Goal: Task Accomplishment & Management: Use online tool/utility

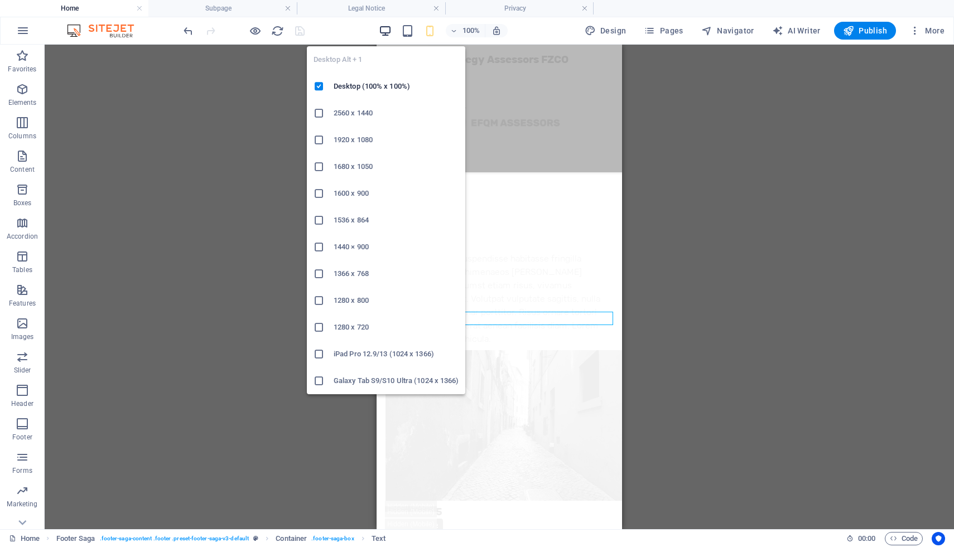
click at [388, 31] on icon "button" at bounding box center [385, 31] width 13 height 13
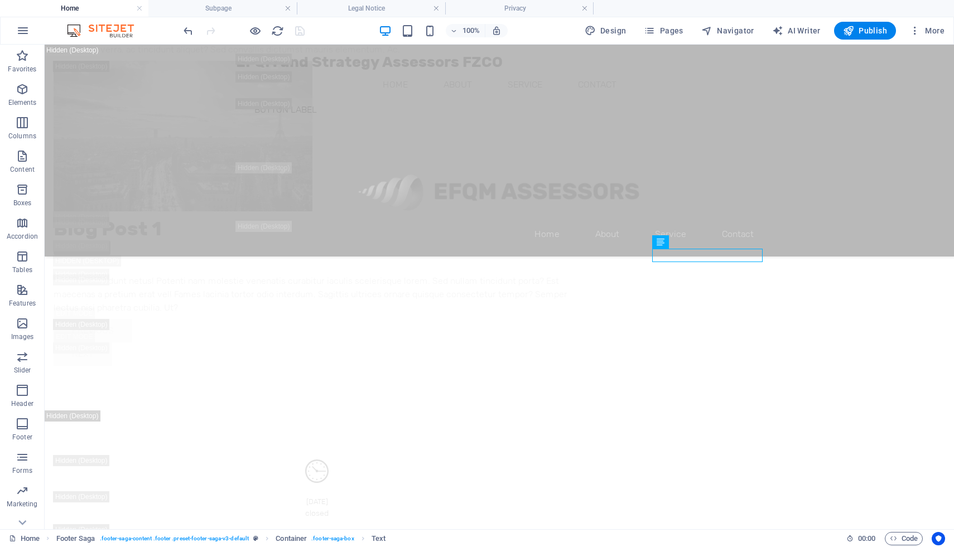
click at [251, 24] on span at bounding box center [254, 30] width 13 height 13
click at [256, 31] on icon "button" at bounding box center [255, 31] width 13 height 13
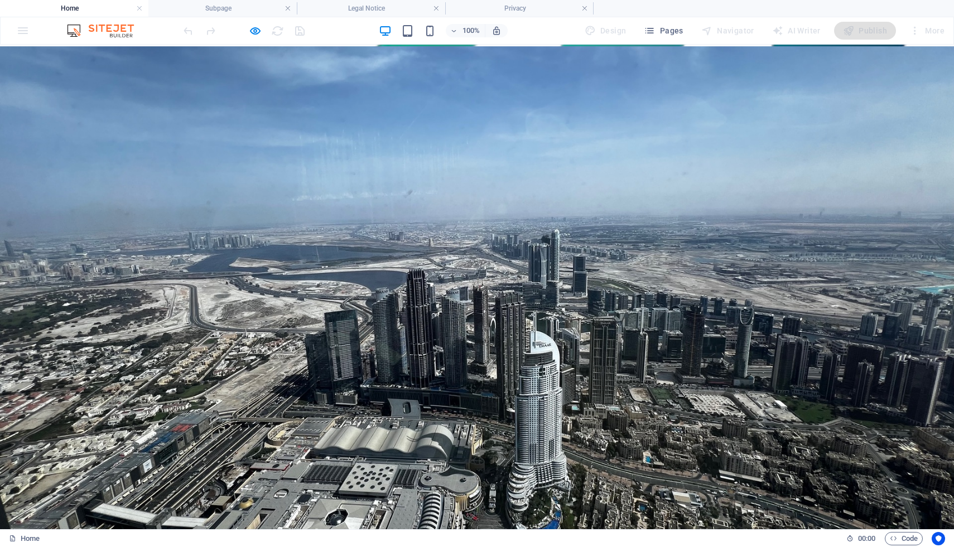
scroll to position [1701, 0]
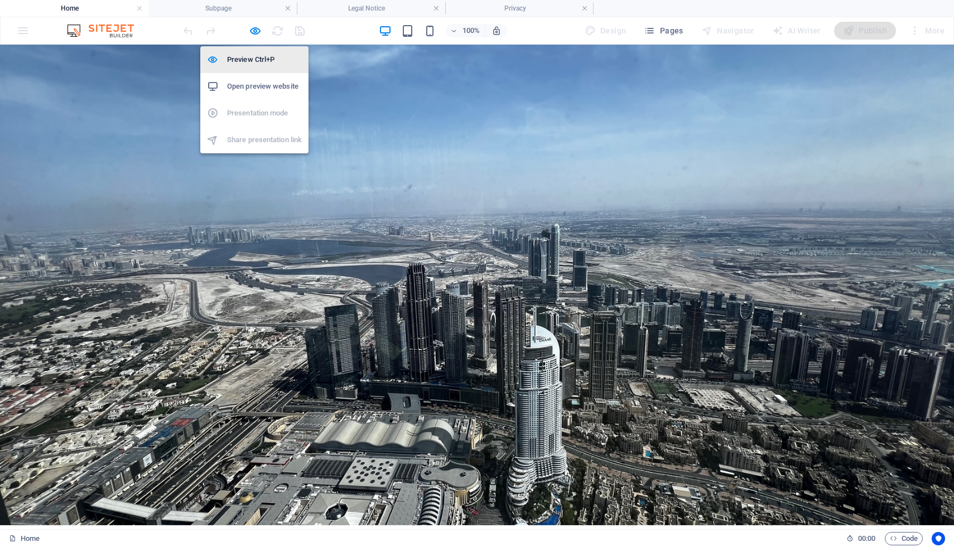
click at [254, 32] on icon "button" at bounding box center [255, 31] width 13 height 13
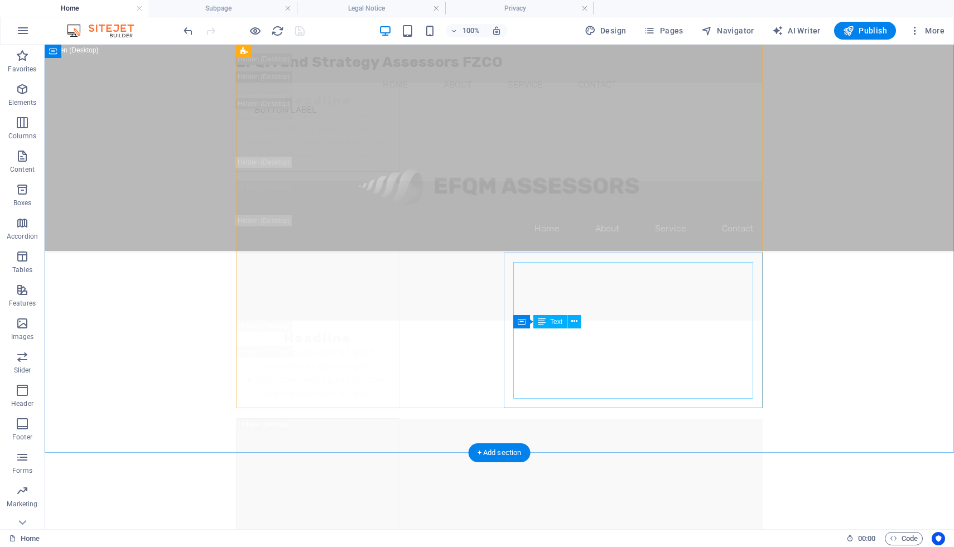
scroll to position [8617, 0]
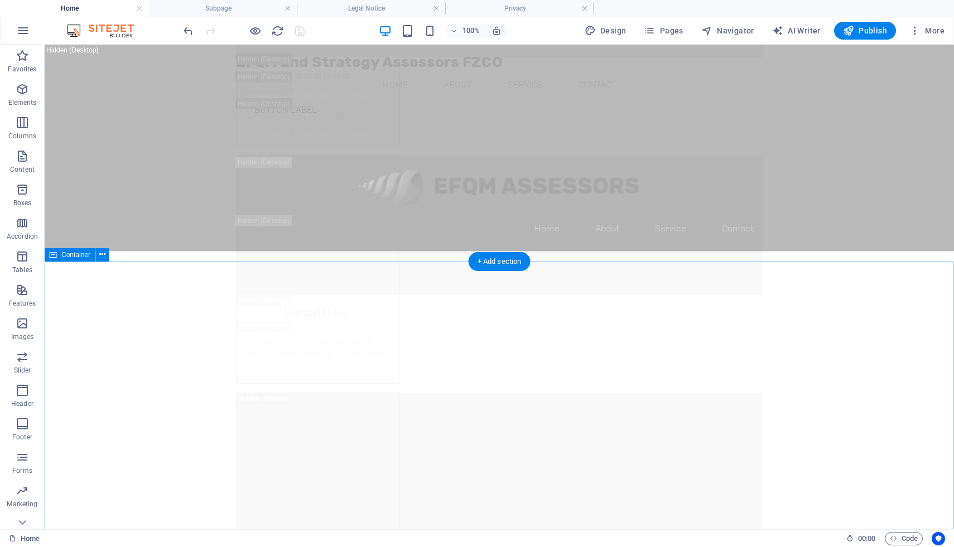
click at [100, 252] on icon at bounding box center [102, 255] width 6 height 12
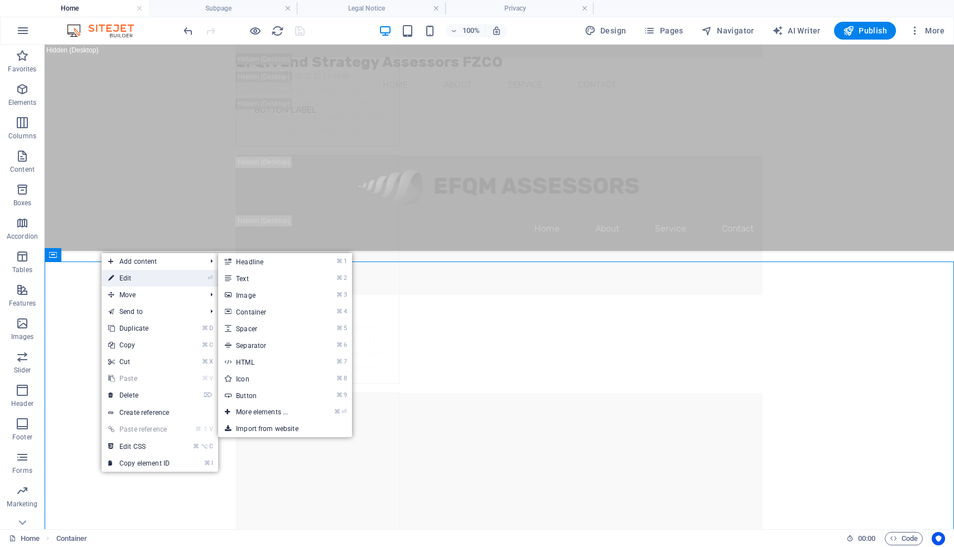
click at [119, 275] on link "⏎ Edit" at bounding box center [139, 278] width 75 height 17
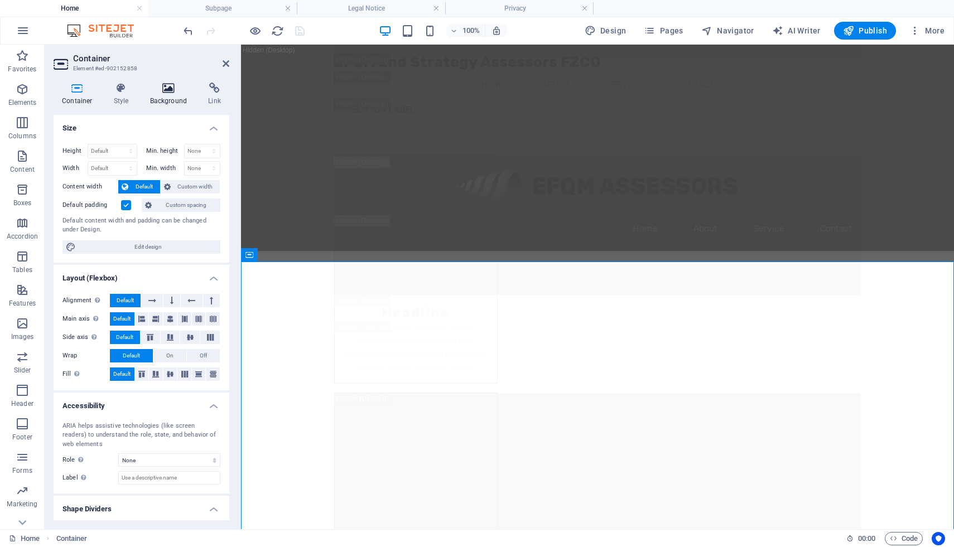
click at [169, 92] on icon at bounding box center [169, 88] width 54 height 11
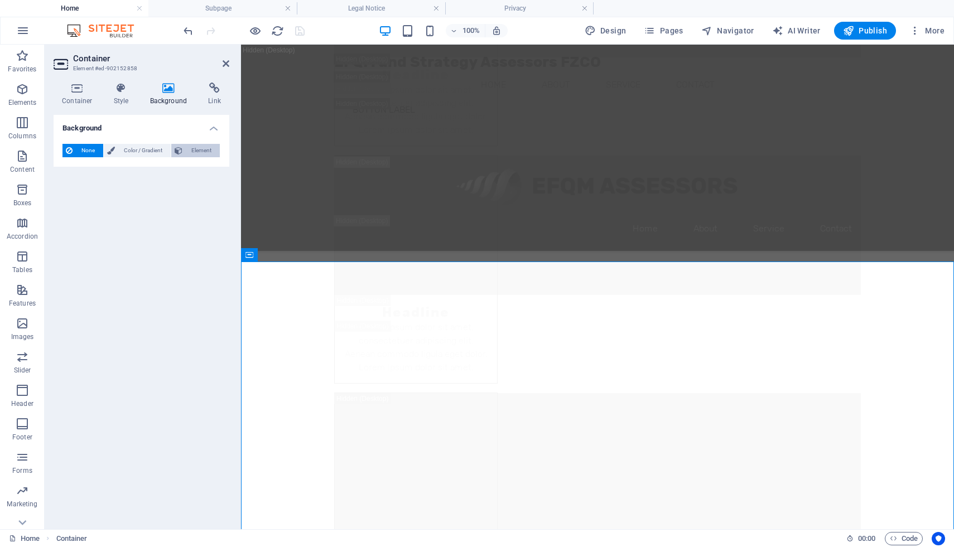
click at [206, 149] on span "Element" at bounding box center [201, 150] width 31 height 13
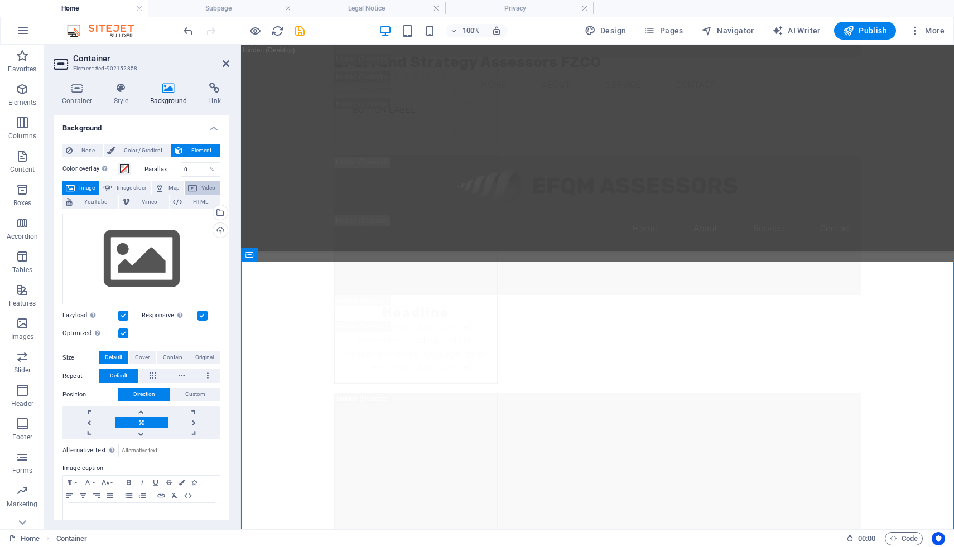
click at [201, 188] on span "Video" at bounding box center [208, 187] width 16 height 13
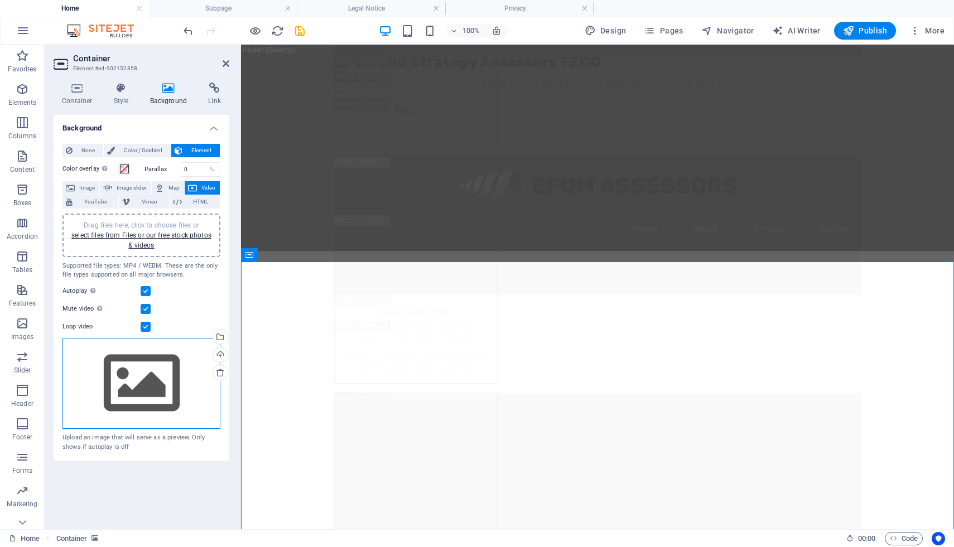
drag, startPoint x: 147, startPoint y: 370, endPoint x: 132, endPoint y: 423, distance: 55.3
click at [147, 370] on div "Drag files here, click to choose files or select files from Files or our free s…" at bounding box center [141, 383] width 158 height 91
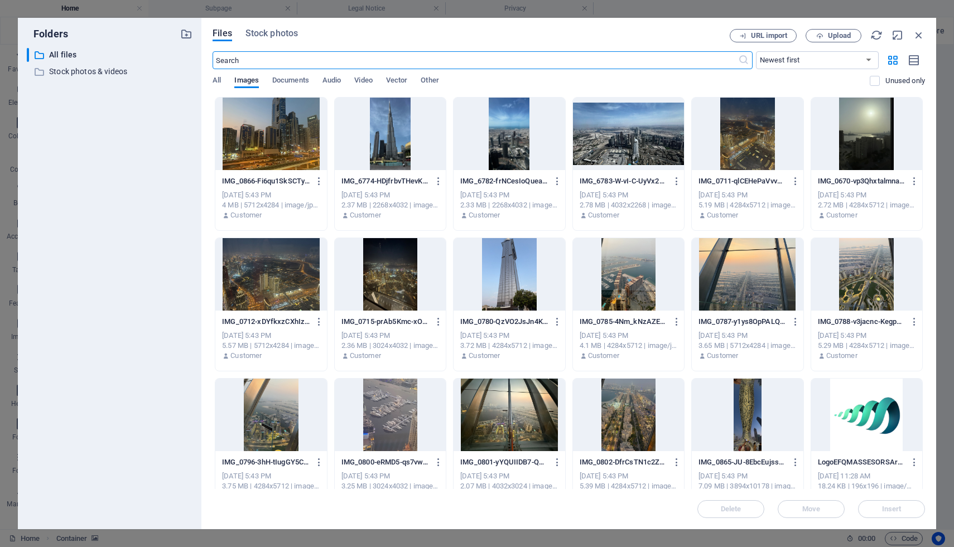
click at [363, 74] on div "​ Newest first Oldest first Name (A-Z) Name (Z-A) Size (0-9) Size (9-0) Resolut…" at bounding box center [569, 74] width 712 height 46
click at [364, 80] on span "Video" at bounding box center [363, 82] width 18 height 16
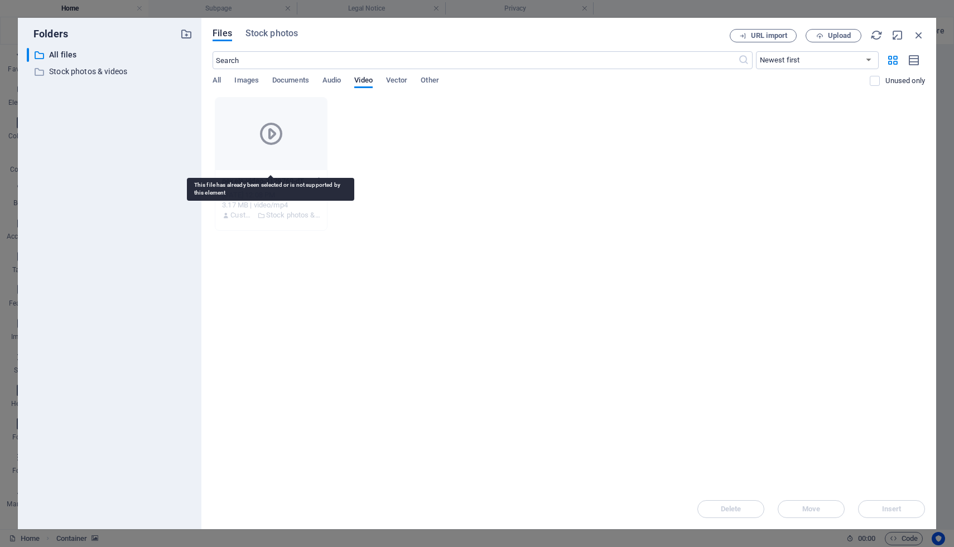
click at [286, 139] on div at bounding box center [270, 134] width 111 height 73
click at [334, 78] on span "Audio" at bounding box center [331, 82] width 18 height 16
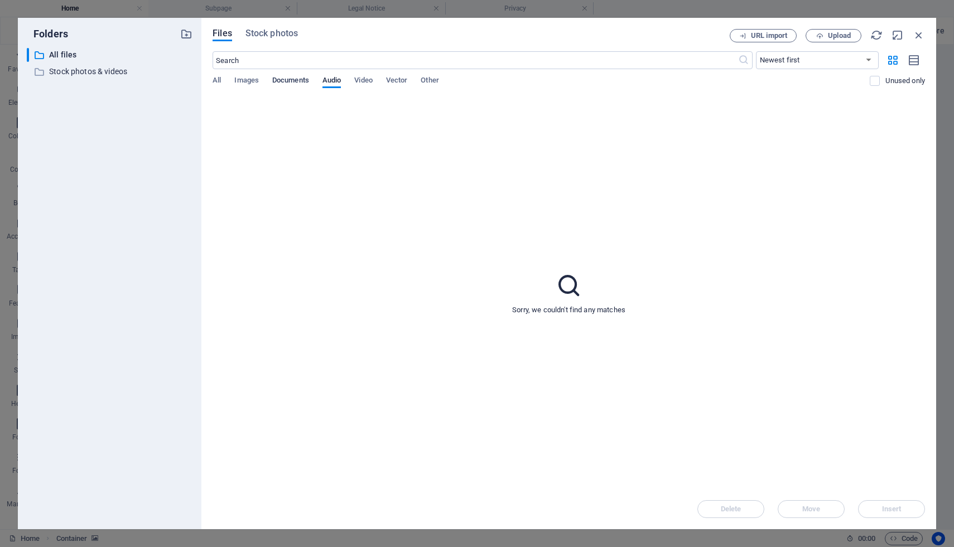
click at [294, 80] on span "Documents" at bounding box center [290, 82] width 37 height 16
click at [245, 79] on span "Images" at bounding box center [246, 82] width 25 height 16
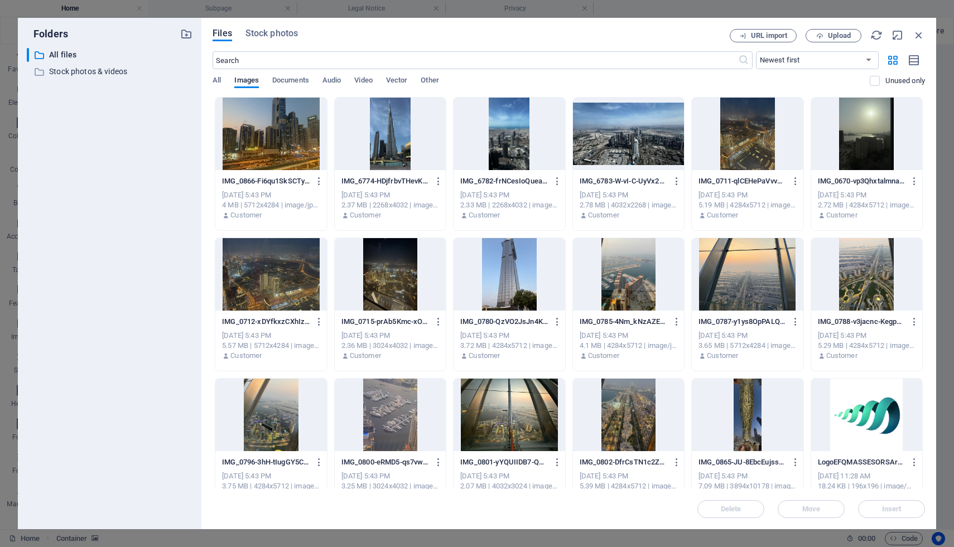
click at [742, 270] on div at bounding box center [747, 274] width 111 height 73
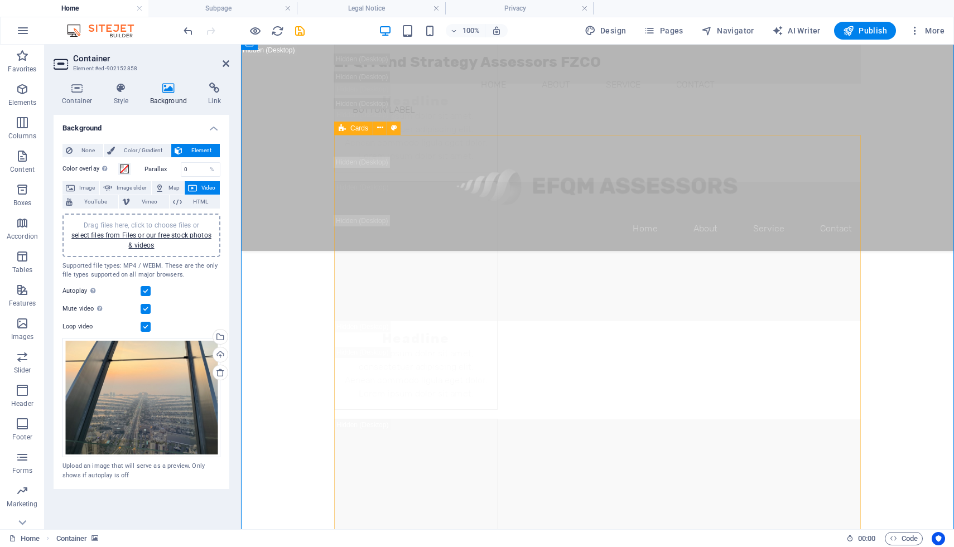
scroll to position [8835, 0]
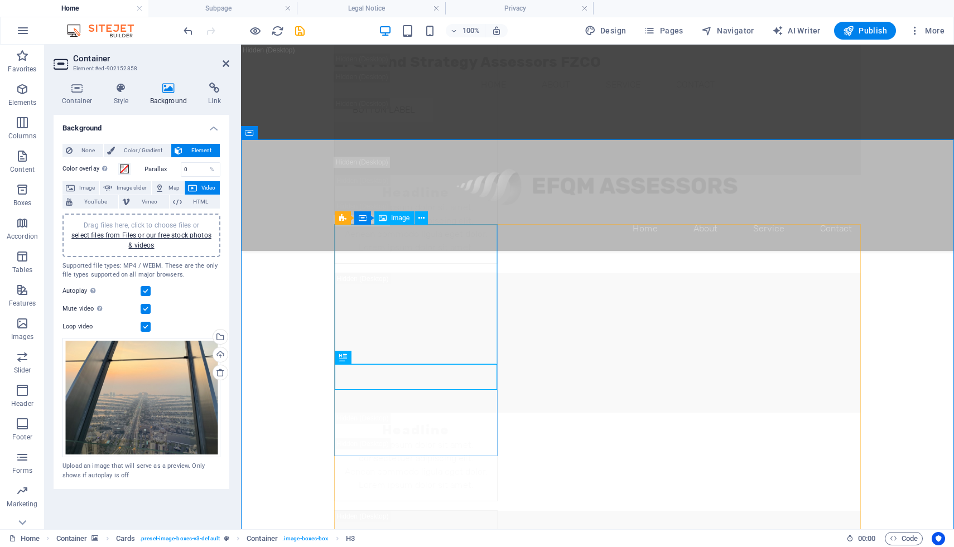
scroll to position [8791, 0]
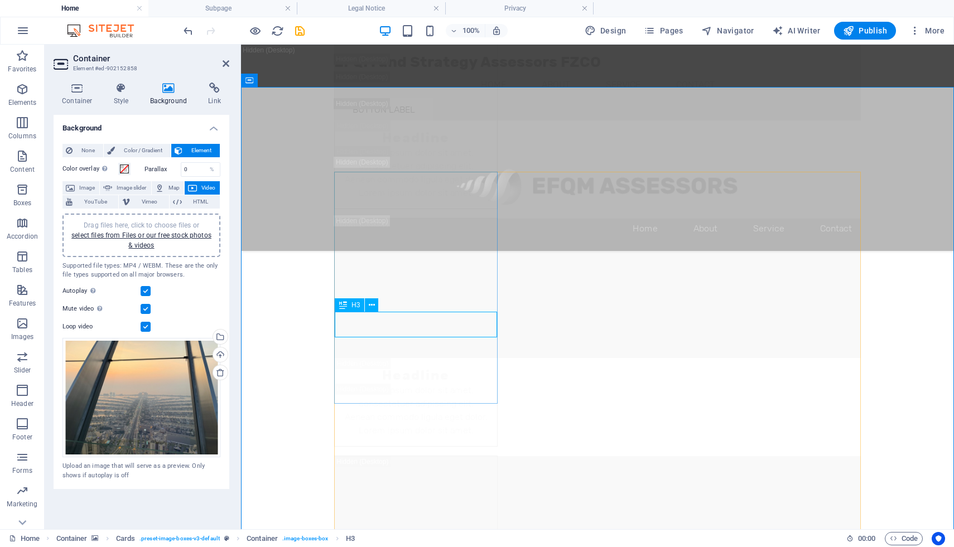
click at [372, 304] on icon at bounding box center [372, 306] width 6 height 12
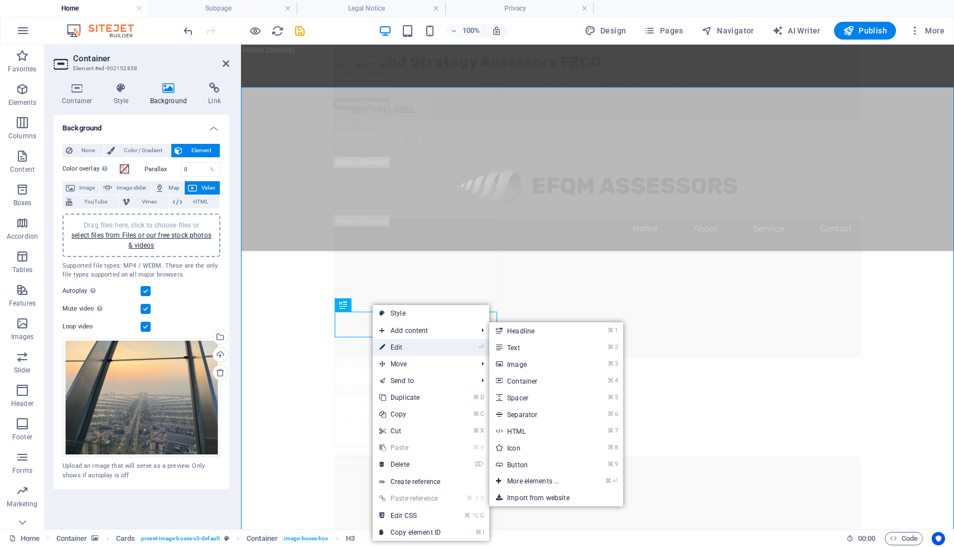
click at [406, 342] on link "⏎ Edit" at bounding box center [410, 347] width 75 height 17
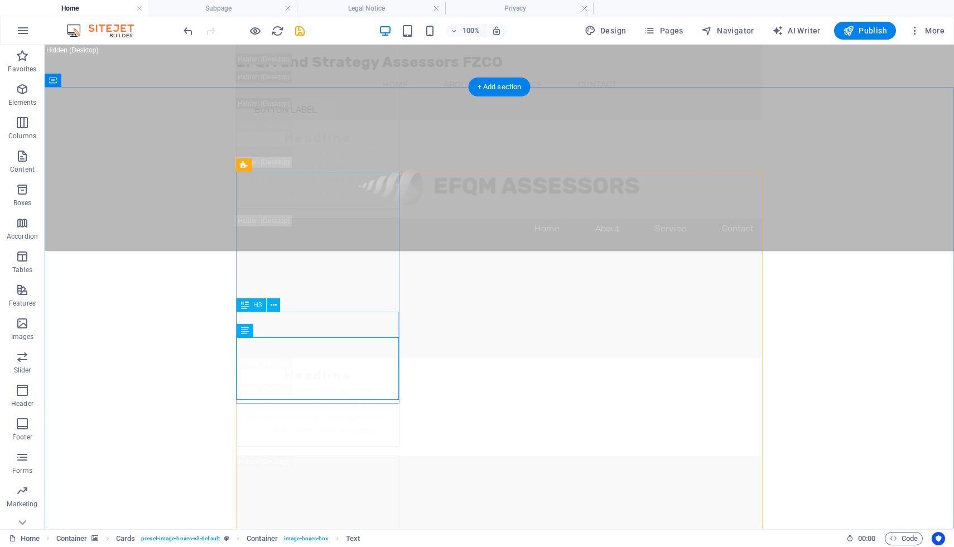
click at [274, 308] on icon at bounding box center [274, 306] width 6 height 12
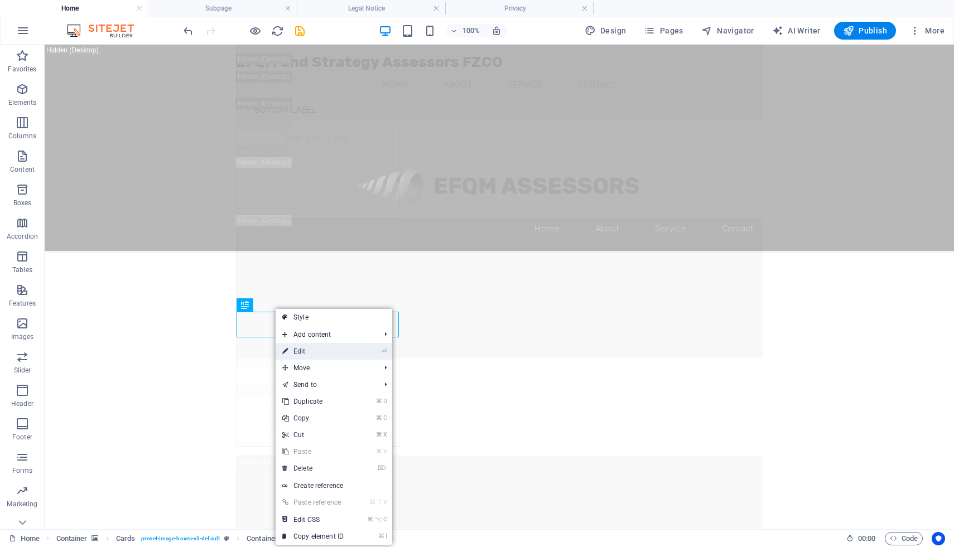
click at [309, 347] on link "⏎ Edit" at bounding box center [313, 351] width 75 height 17
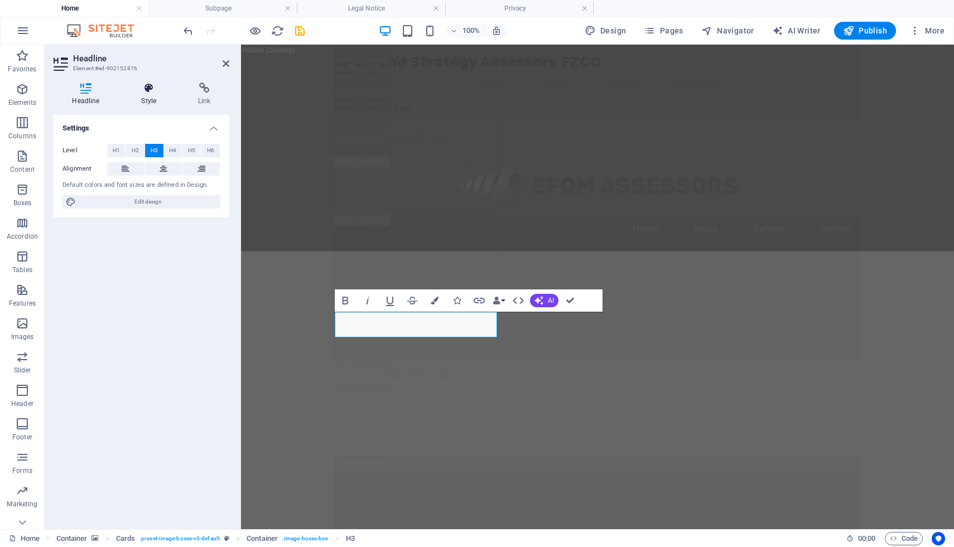
click at [153, 98] on h4 "Style" at bounding box center [151, 94] width 57 height 23
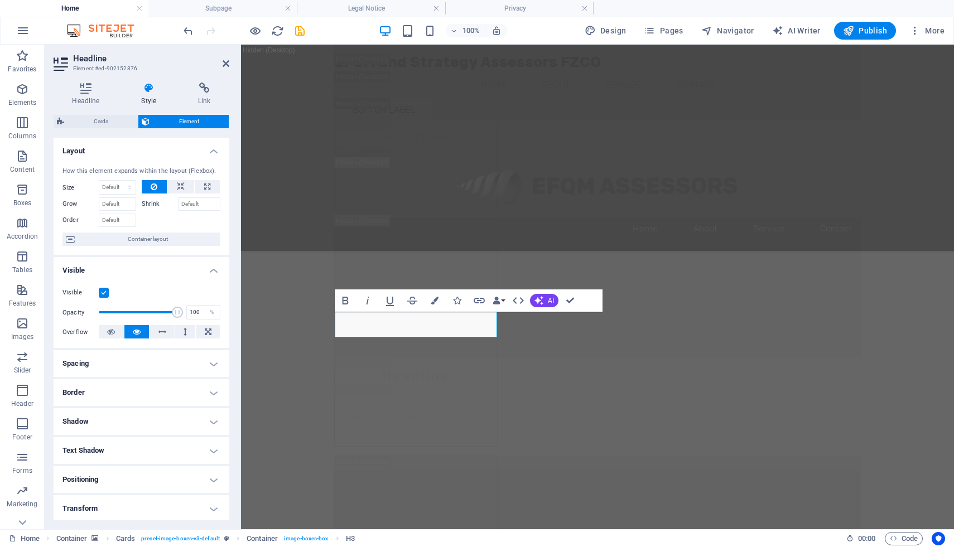
click at [152, 100] on h4 "Style" at bounding box center [151, 94] width 57 height 23
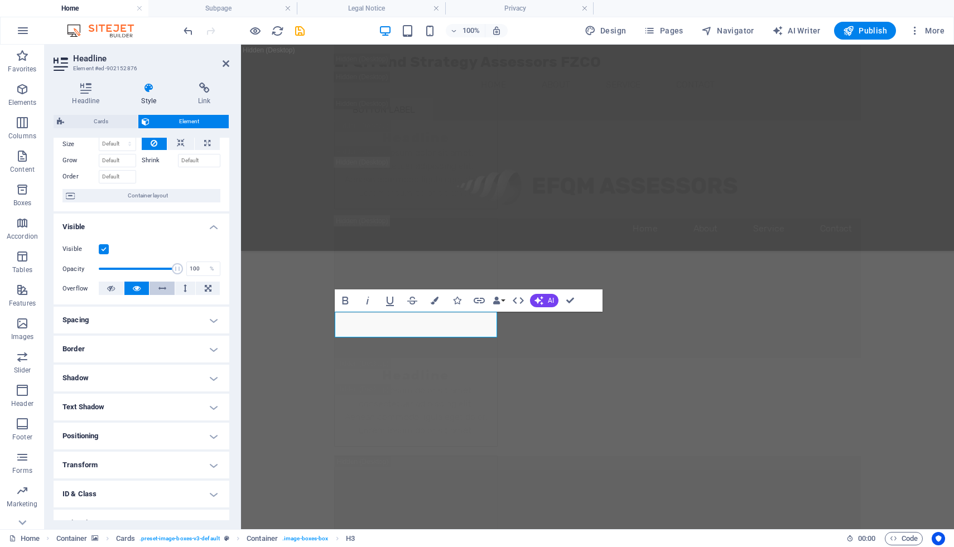
scroll to position [56, 0]
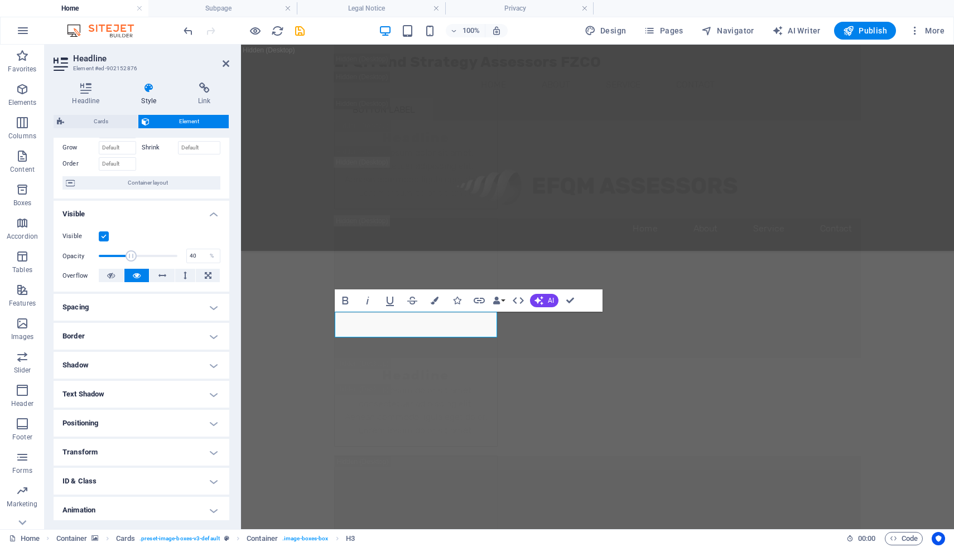
drag, startPoint x: 175, startPoint y: 255, endPoint x: 129, endPoint y: 252, distance: 45.8
click at [129, 252] on span at bounding box center [131, 255] width 11 height 11
type input "100"
drag, startPoint x: 129, startPoint y: 257, endPoint x: 190, endPoint y: 264, distance: 60.6
click at [190, 264] on div "Opacity 100 %" at bounding box center [141, 256] width 158 height 17
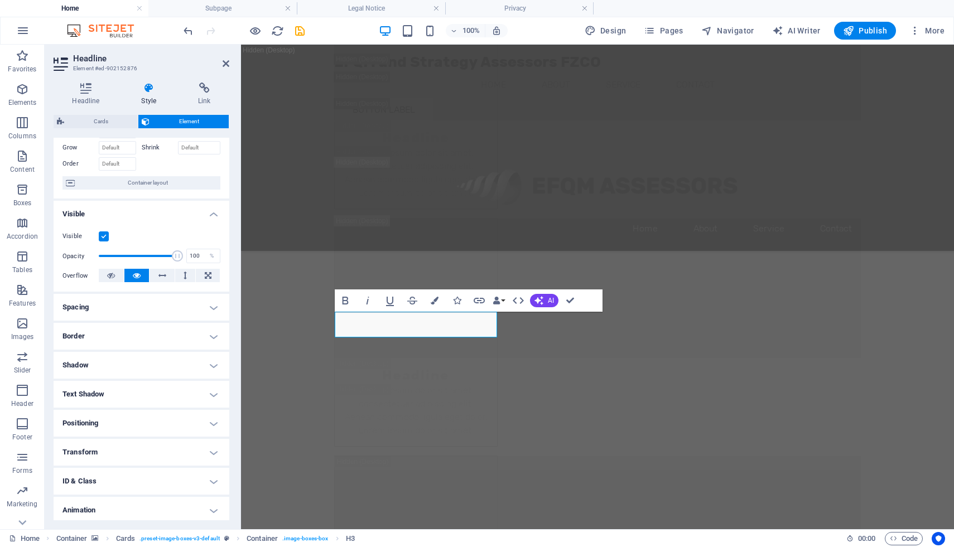
scroll to position [89, 0]
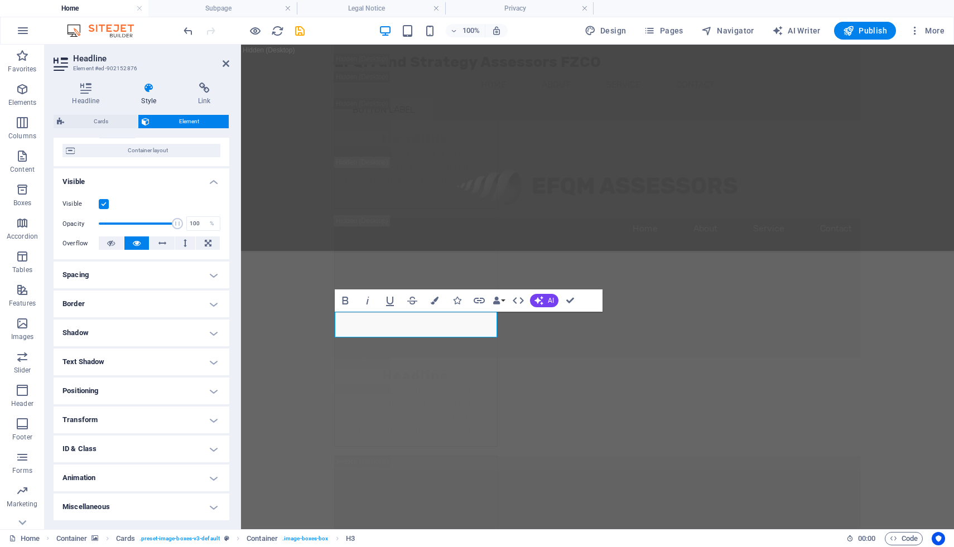
click at [213, 281] on h4 "Spacing" at bounding box center [142, 275] width 176 height 27
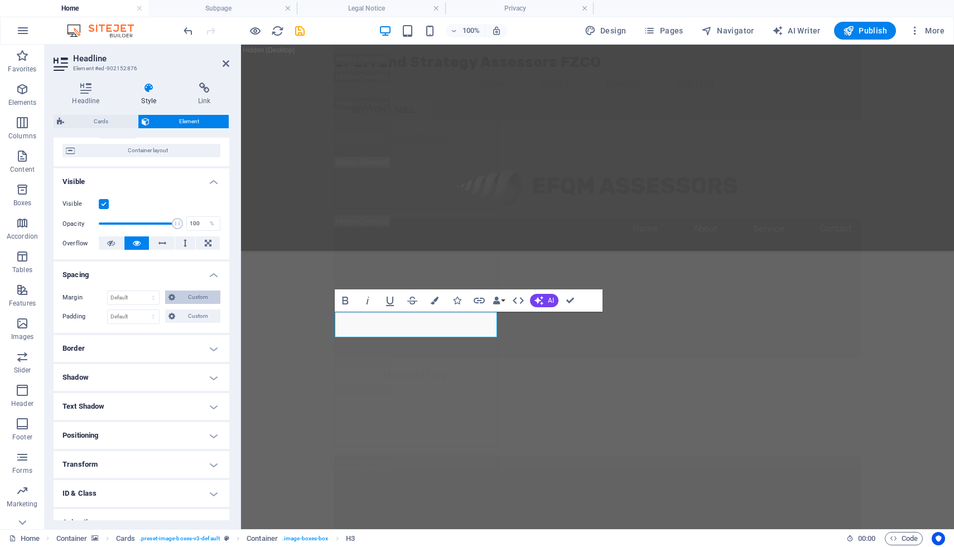
scroll to position [133, 0]
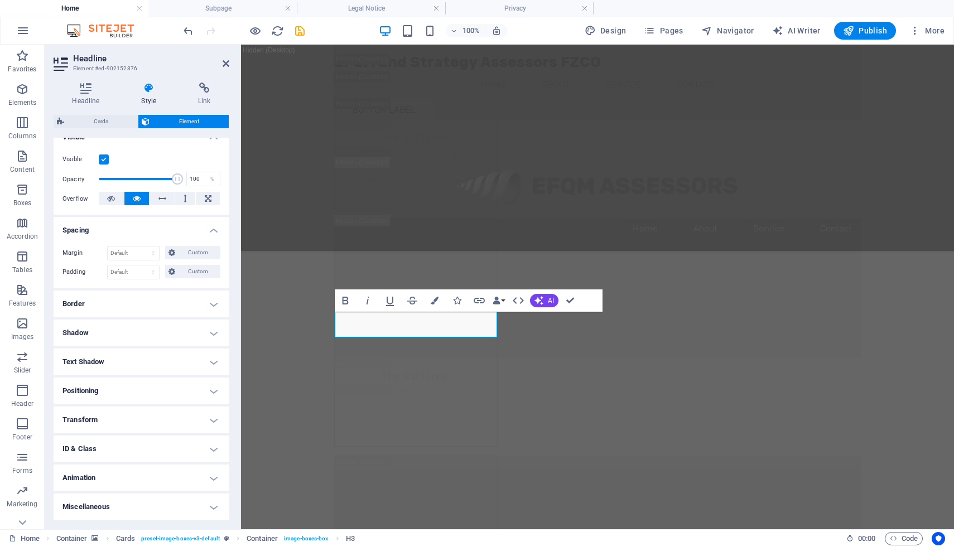
click at [213, 307] on h4 "Border" at bounding box center [142, 304] width 176 height 27
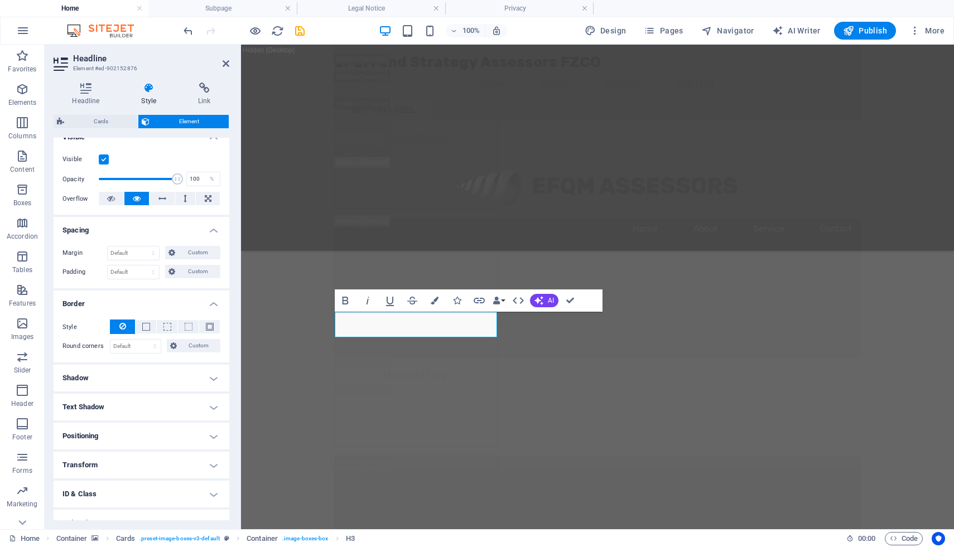
click at [209, 373] on h4 "Shadow" at bounding box center [142, 378] width 176 height 27
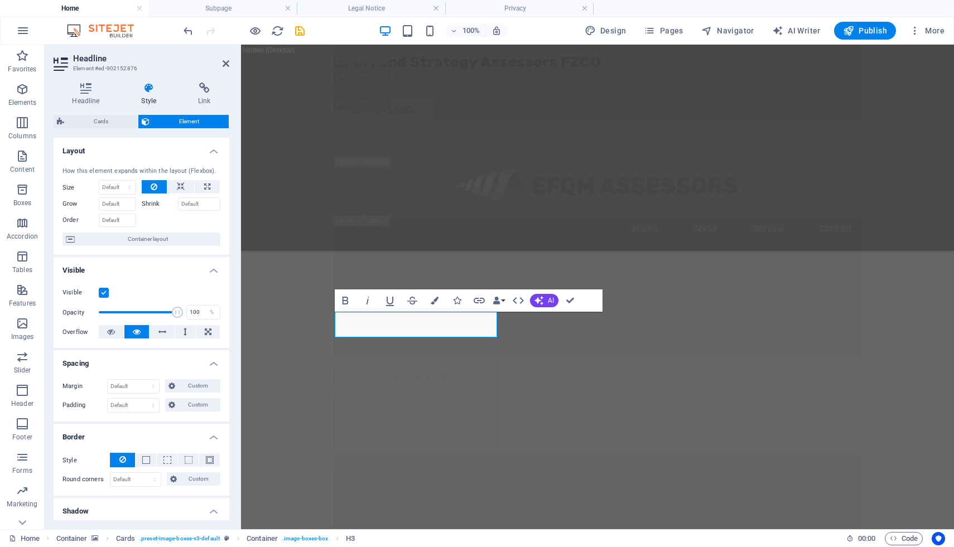
click at [210, 153] on h4 "Layout" at bounding box center [142, 148] width 176 height 20
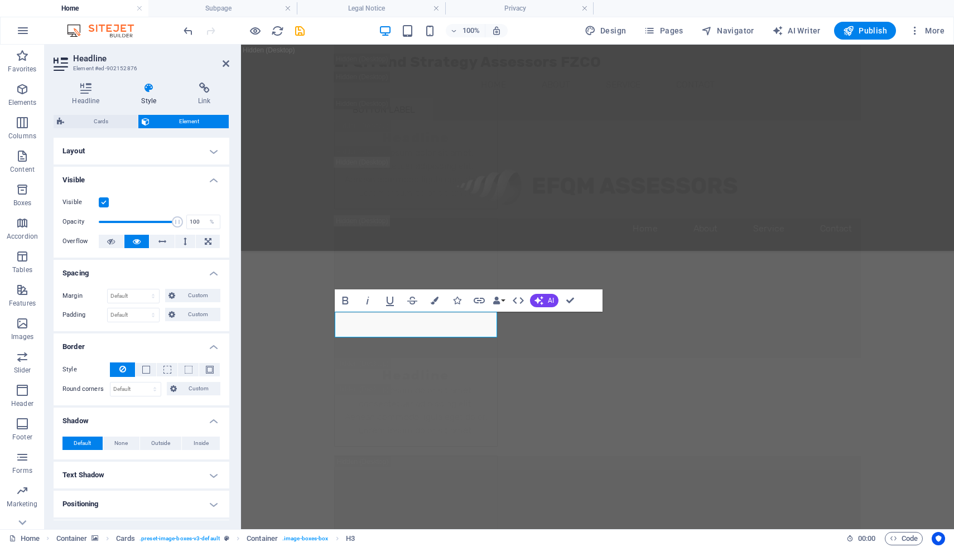
click at [211, 181] on h4 "Visible" at bounding box center [142, 177] width 176 height 20
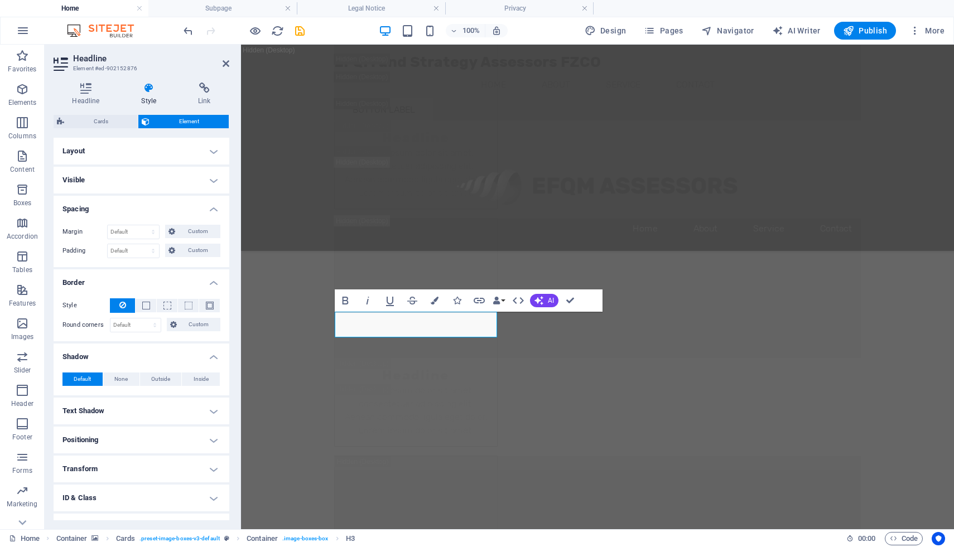
click at [210, 204] on h4 "Spacing" at bounding box center [142, 206] width 176 height 20
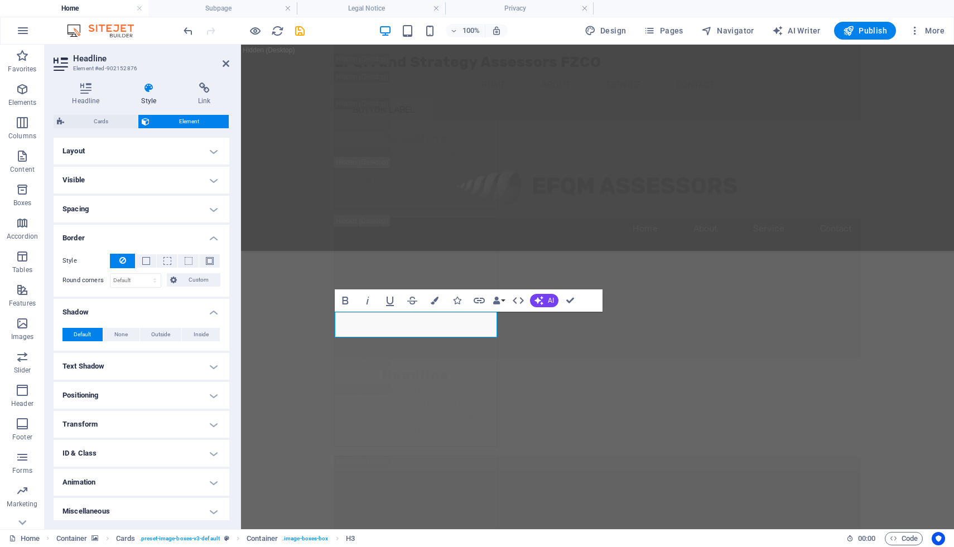
click at [210, 235] on h4 "Border" at bounding box center [142, 235] width 176 height 20
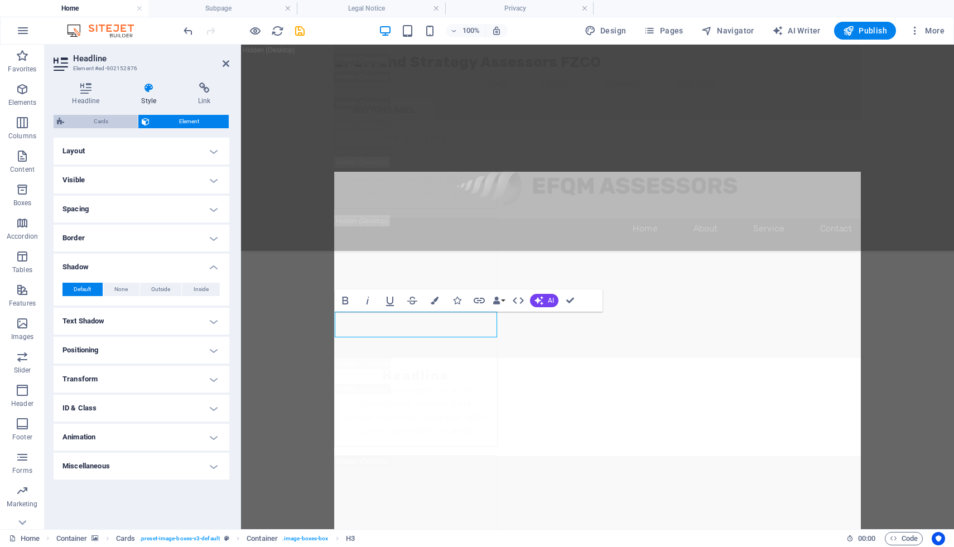
click at [107, 121] on span "Cards" at bounding box center [101, 121] width 67 height 13
select select "rem"
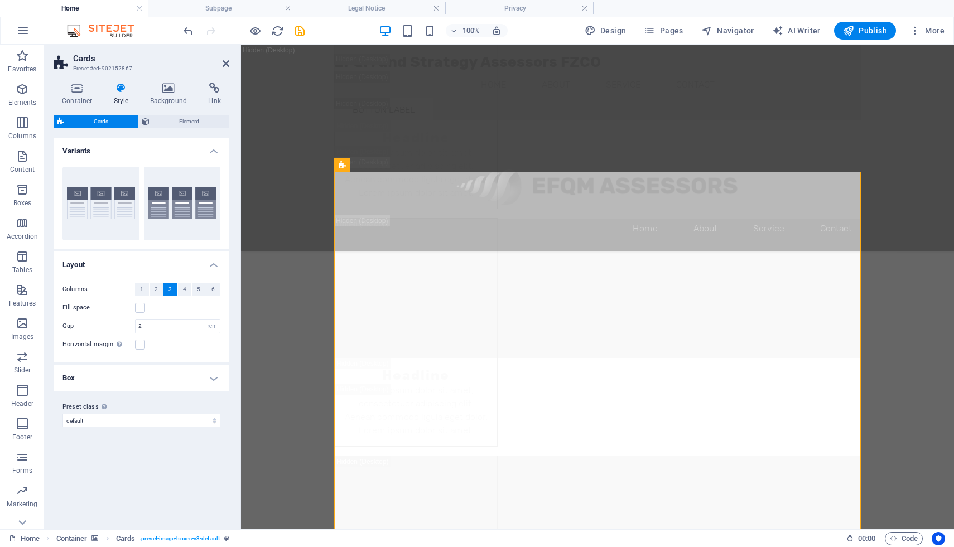
click at [151, 376] on h4 "Box" at bounding box center [142, 378] width 176 height 27
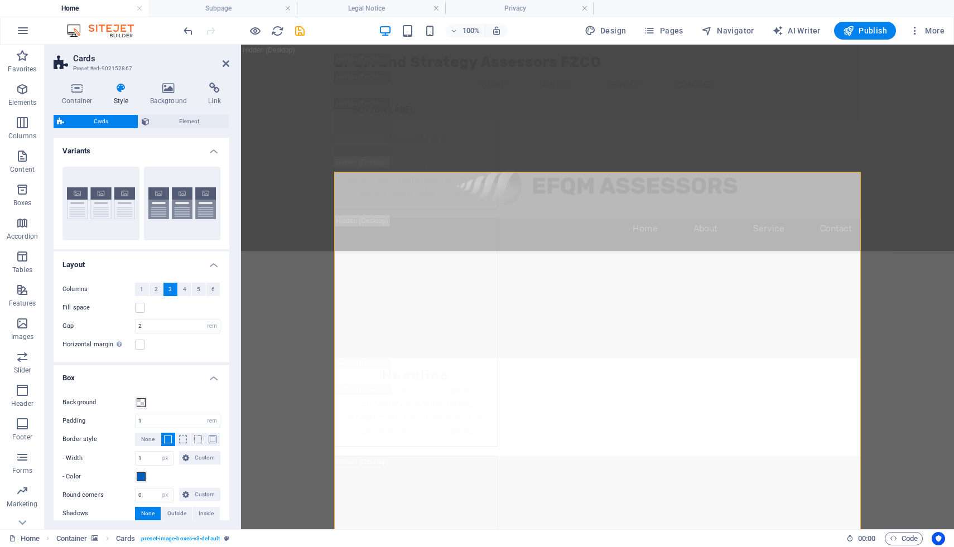
scroll to position [56, 0]
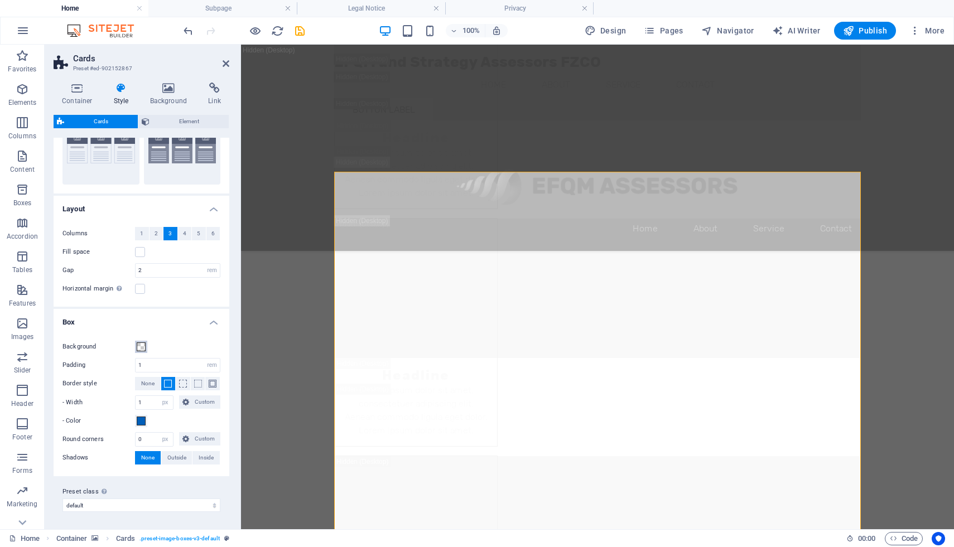
click at [142, 347] on span at bounding box center [141, 347] width 9 height 9
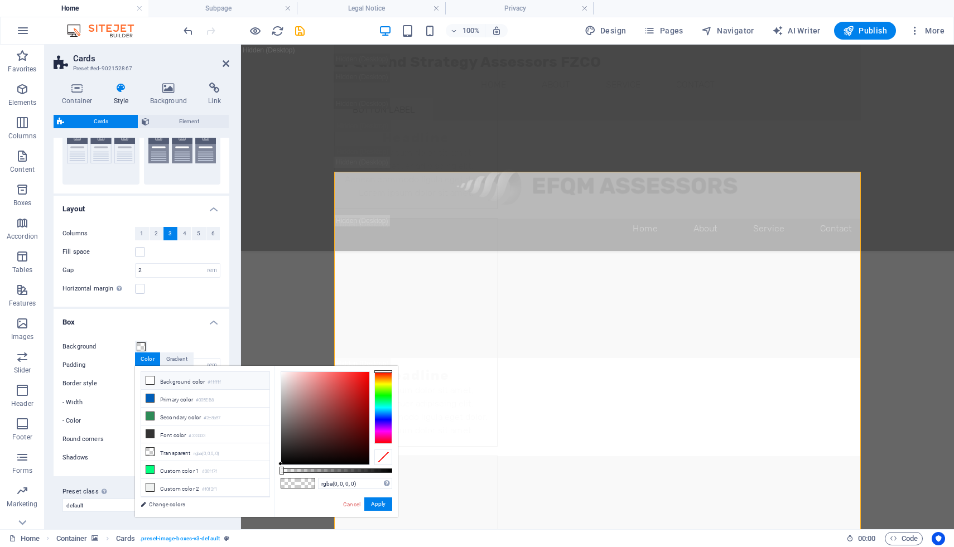
click at [150, 377] on icon at bounding box center [150, 381] width 8 height 8
type input "#ffffff"
click at [383, 502] on button "Apply" at bounding box center [378, 504] width 28 height 13
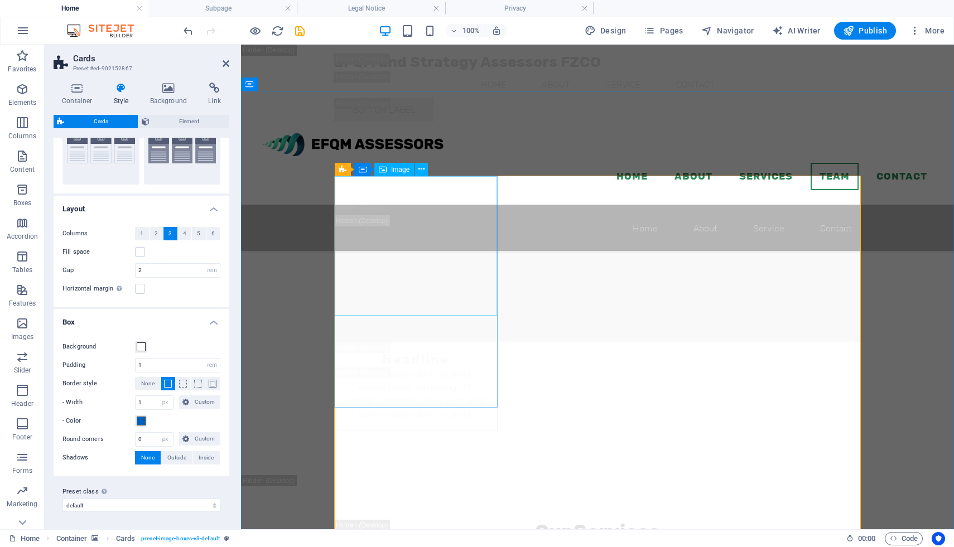
scroll to position [8721, 0]
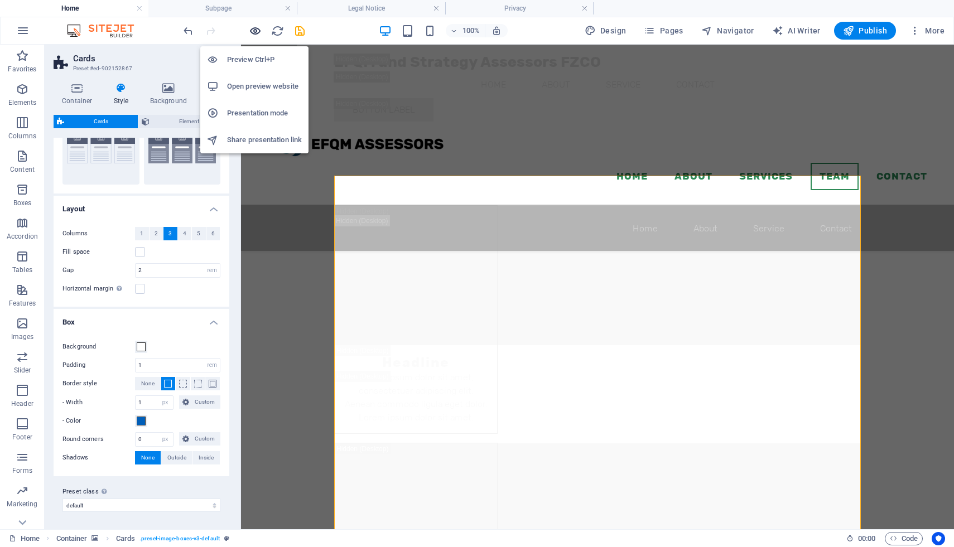
click at [254, 31] on icon "button" at bounding box center [255, 31] width 13 height 13
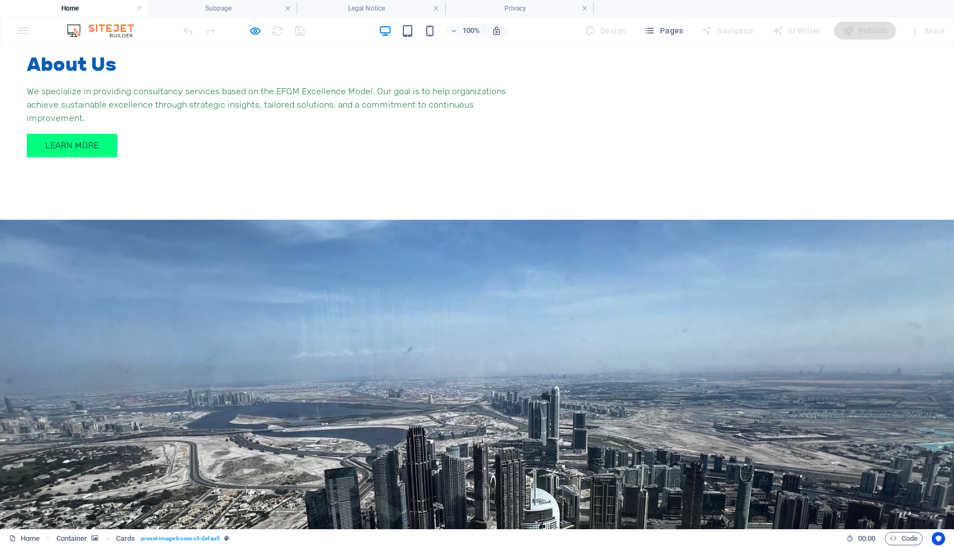
scroll to position [1525, 0]
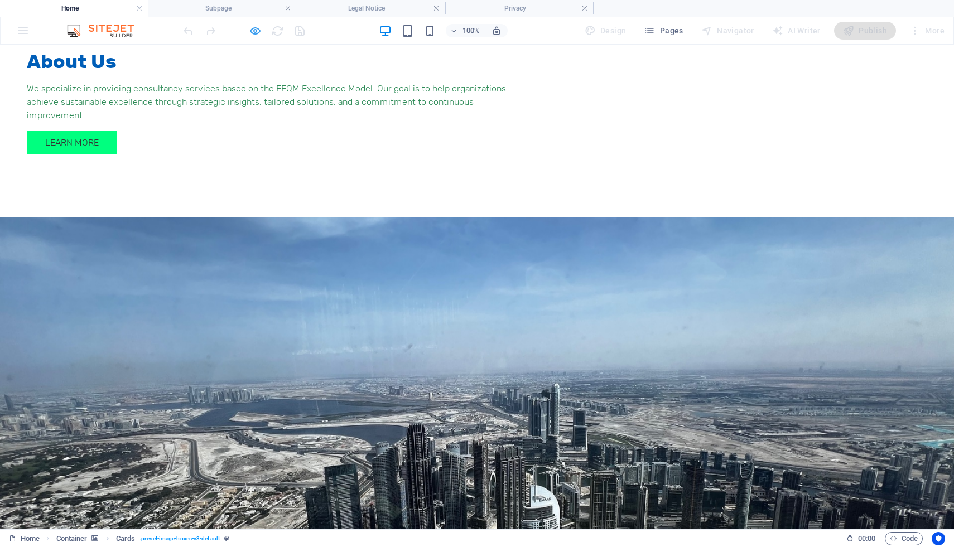
drag, startPoint x: 254, startPoint y: 33, endPoint x: 157, endPoint y: 161, distance: 160.4
click at [254, 33] on icon "button" at bounding box center [255, 31] width 13 height 13
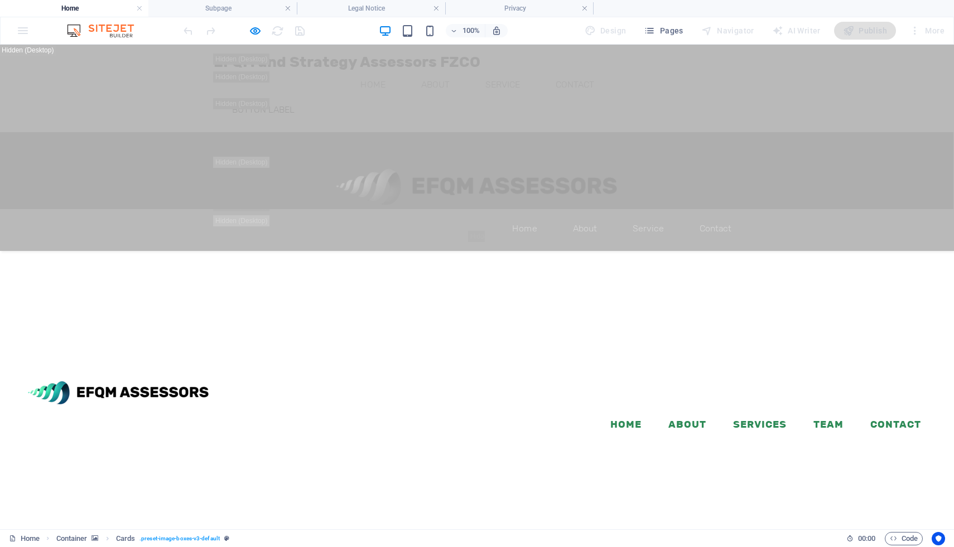
select select "rem"
select select "px"
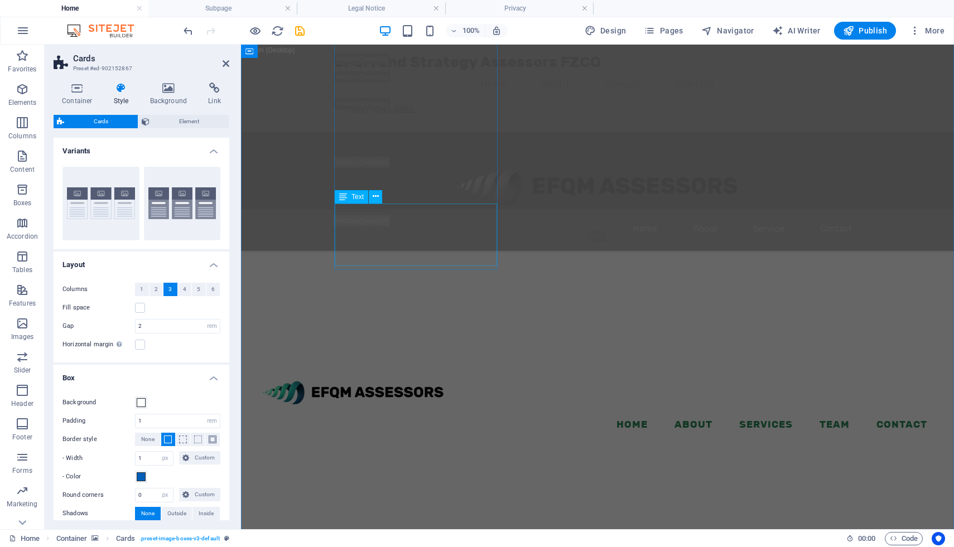
scroll to position [8925, 0]
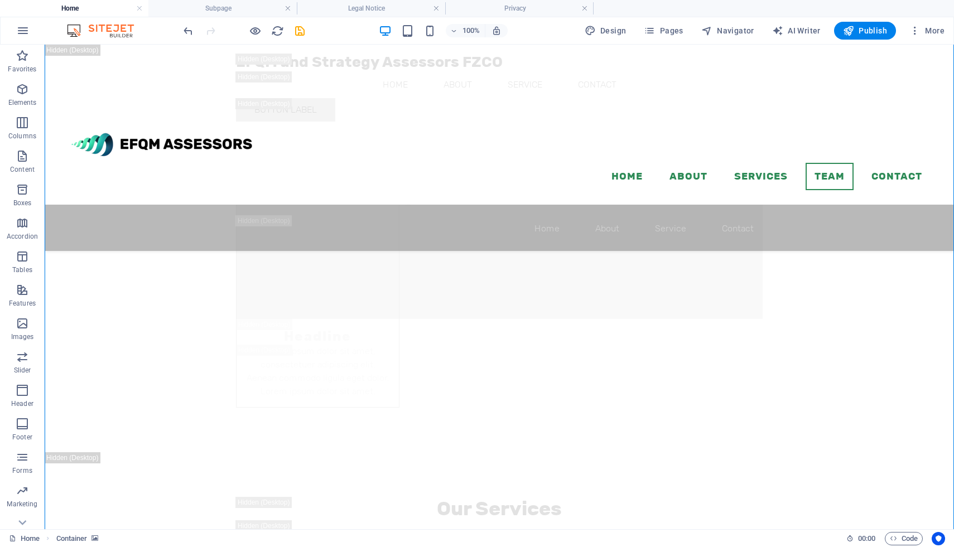
scroll to position [8871, 0]
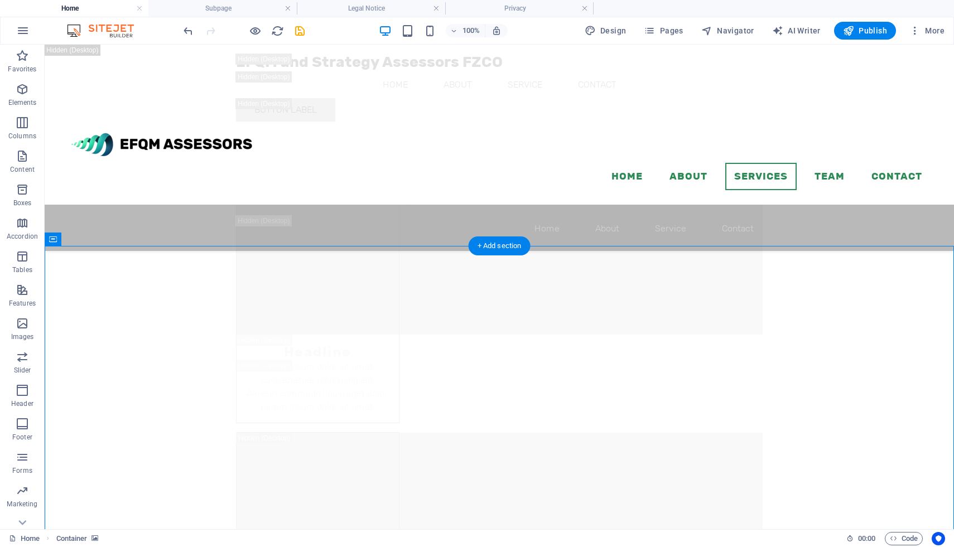
scroll to position [8566, 0]
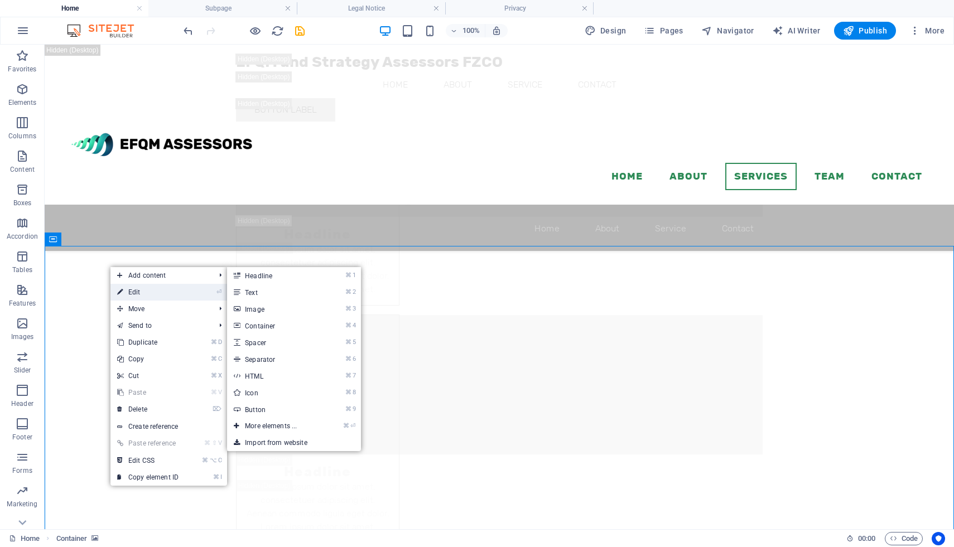
click at [140, 293] on link "⏎ Edit" at bounding box center [147, 292] width 75 height 17
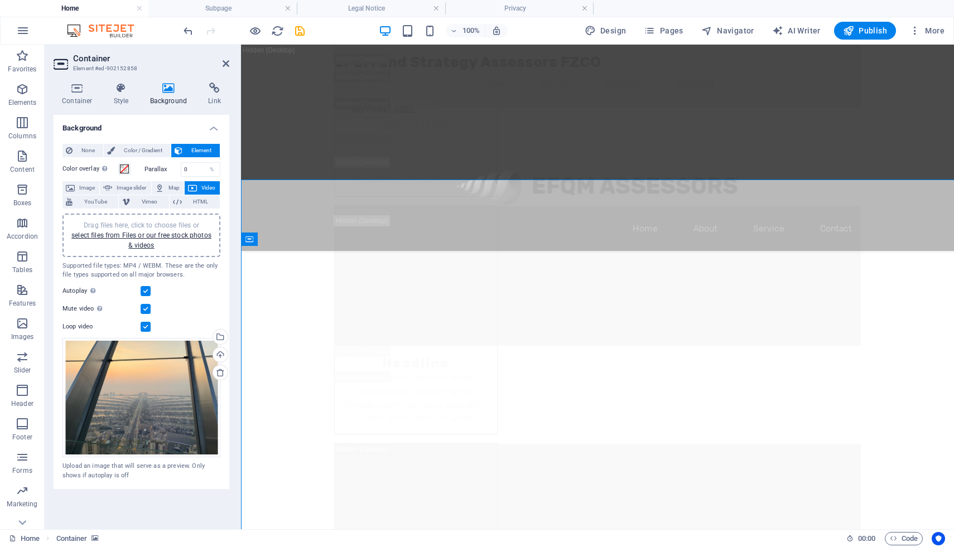
scroll to position [8632, 0]
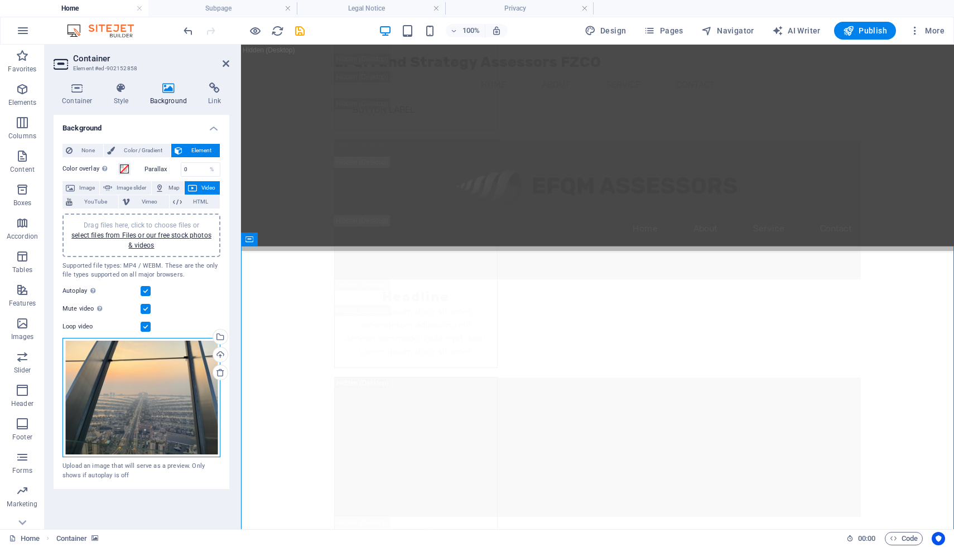
click at [158, 401] on div "Drag files here, click to choose files or select files from Files or our free s…" at bounding box center [141, 398] width 158 height 120
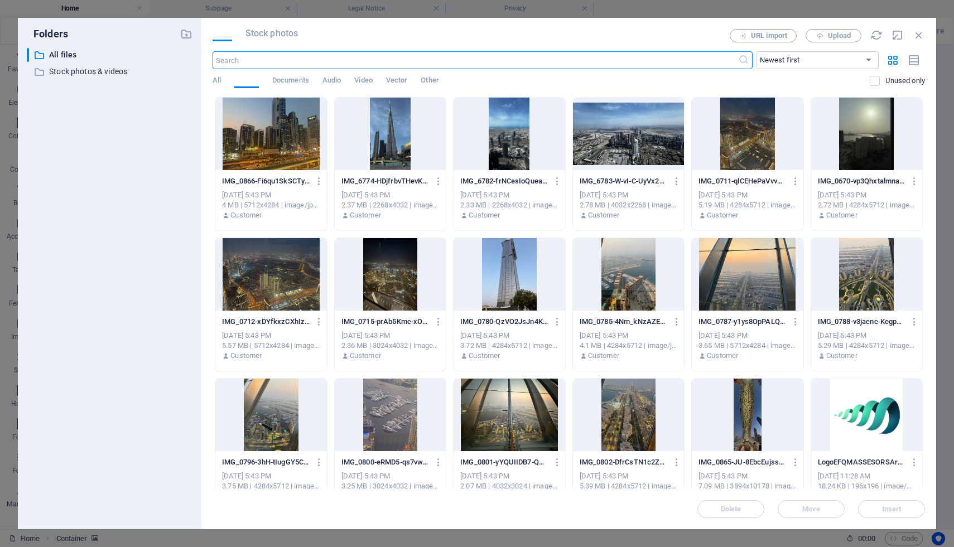
scroll to position [9027, 0]
click at [508, 272] on div at bounding box center [509, 274] width 111 height 73
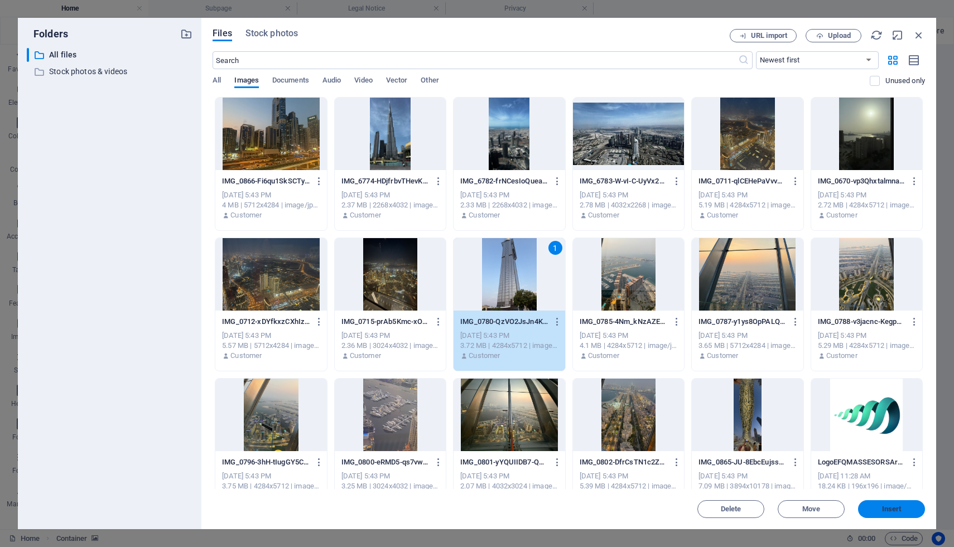
drag, startPoint x: 889, startPoint y: 504, endPoint x: 423, endPoint y: 291, distance: 512.3
click at [889, 504] on button "Insert" at bounding box center [891, 509] width 67 height 18
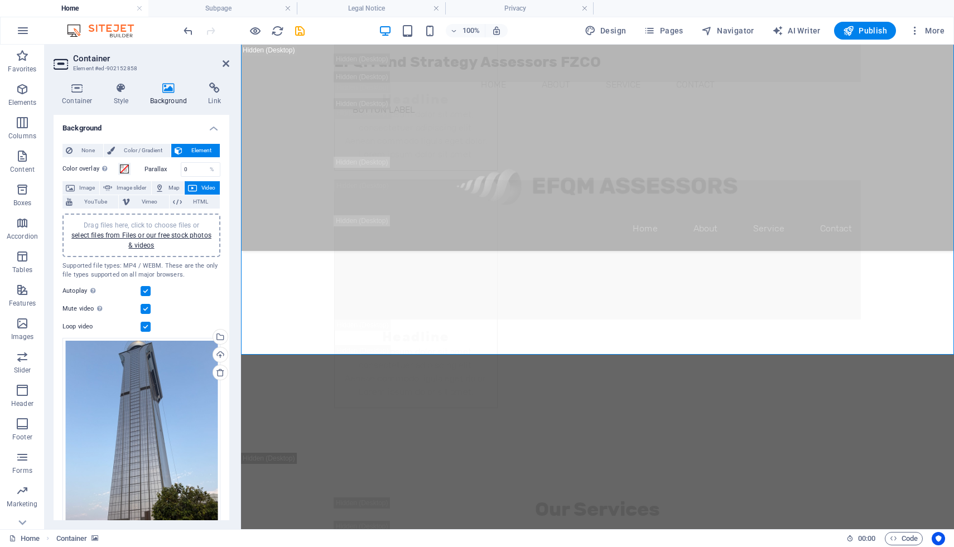
scroll to position [9152, 0]
click at [79, 187] on span "Image" at bounding box center [87, 187] width 18 height 13
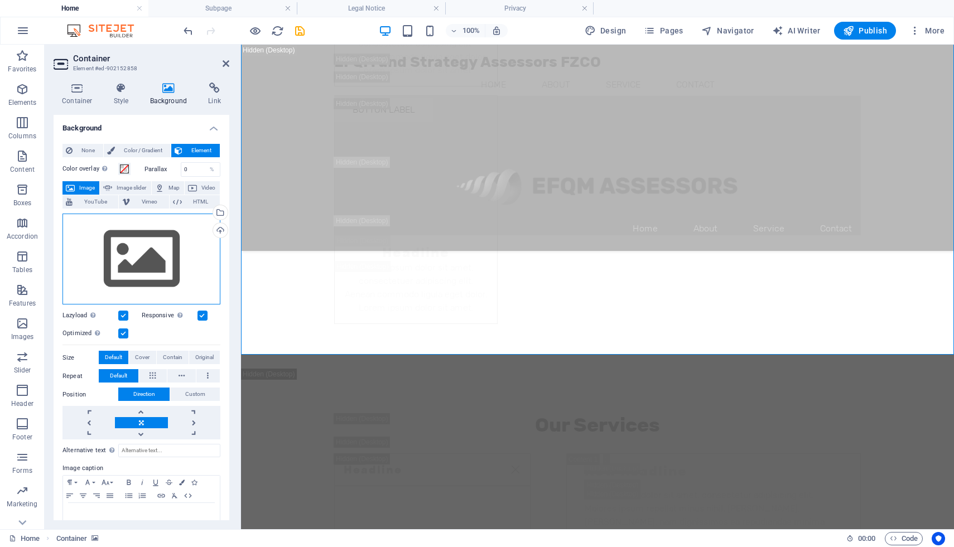
click at [143, 268] on div "Drag files here, click to choose files or select files from Files or our free s…" at bounding box center [141, 259] width 158 height 91
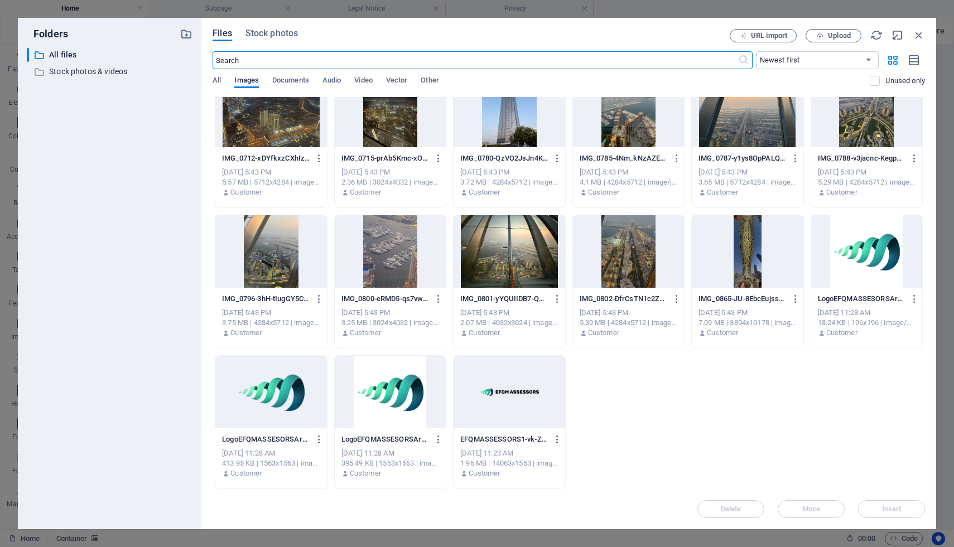
scroll to position [0, 0]
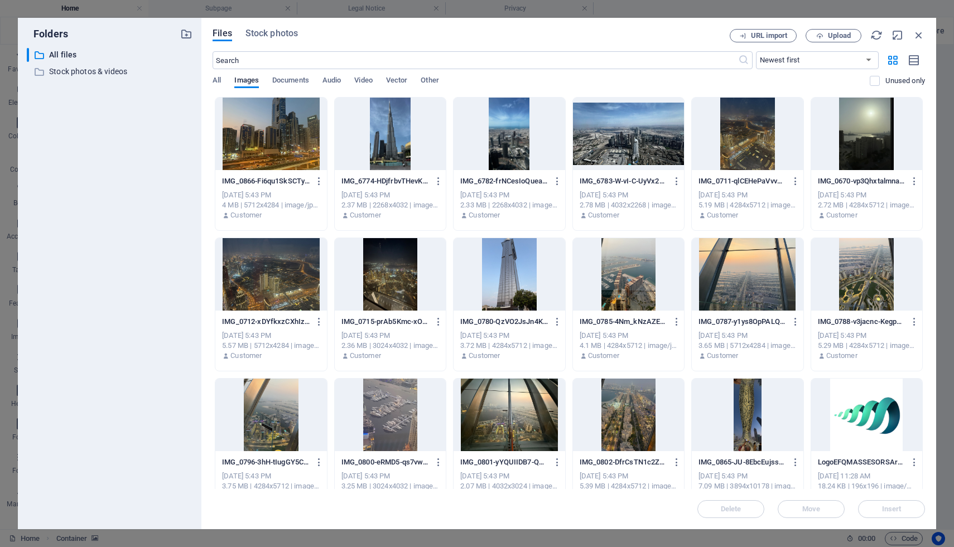
click at [275, 137] on div at bounding box center [270, 134] width 111 height 73
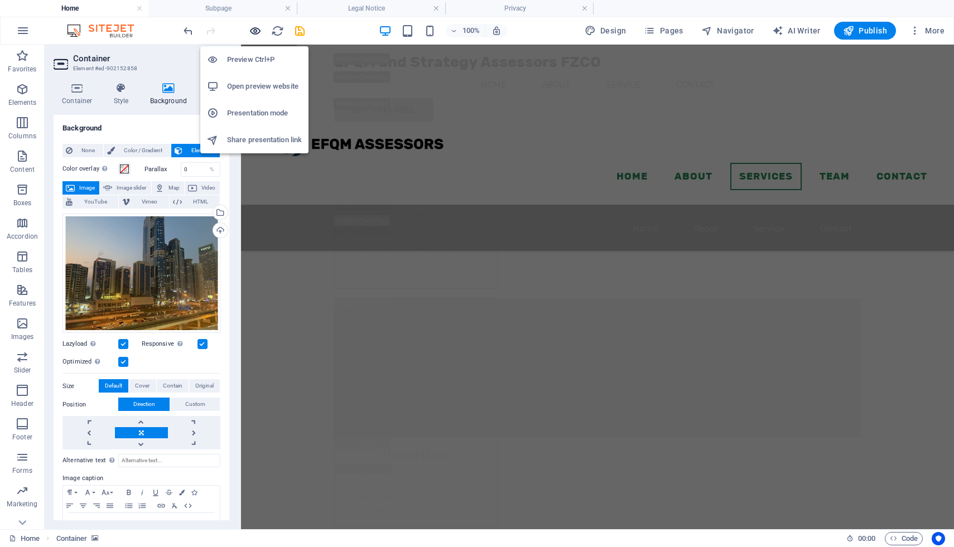
click at [256, 33] on icon "button" at bounding box center [255, 31] width 13 height 13
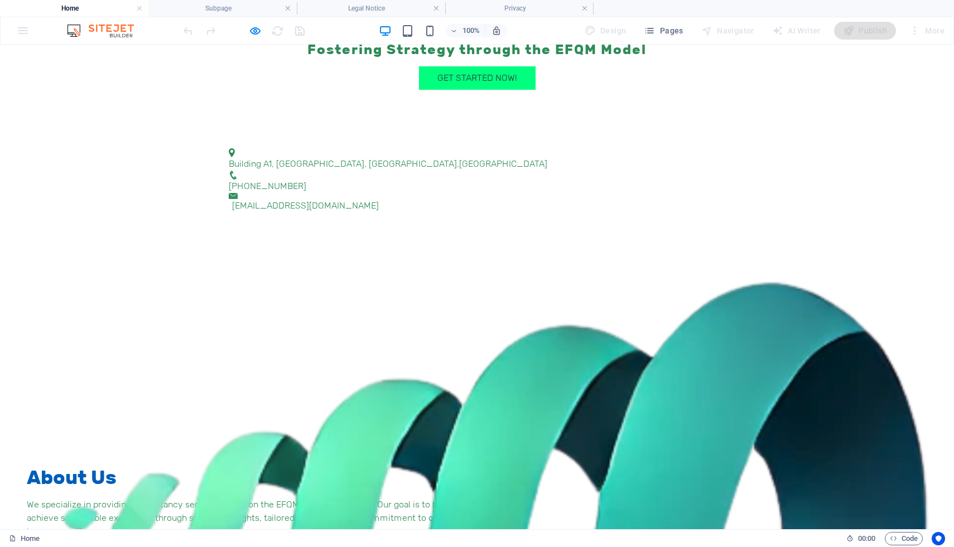
scroll to position [1112, 0]
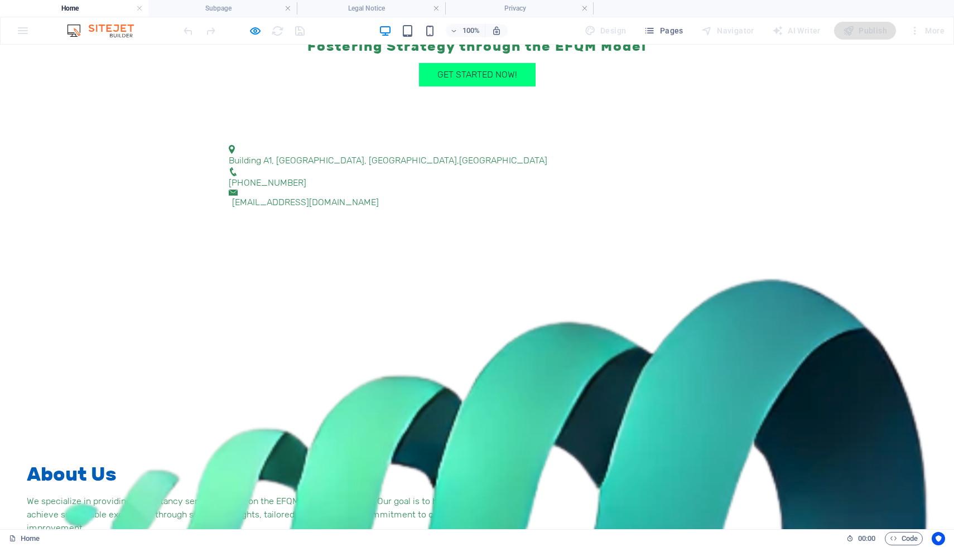
click at [248, 30] on span "button" at bounding box center [254, 31] width 13 height 13
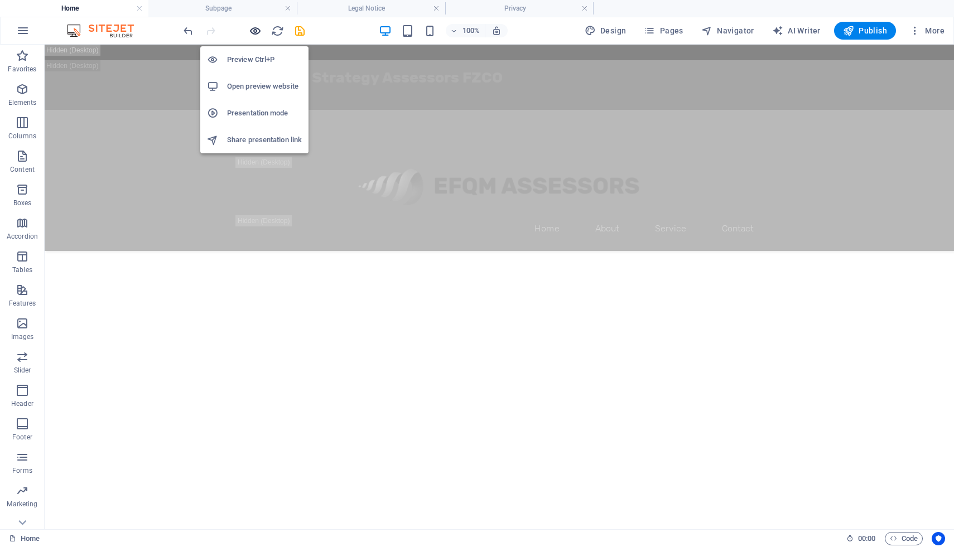
click at [259, 29] on icon "button" at bounding box center [255, 31] width 13 height 13
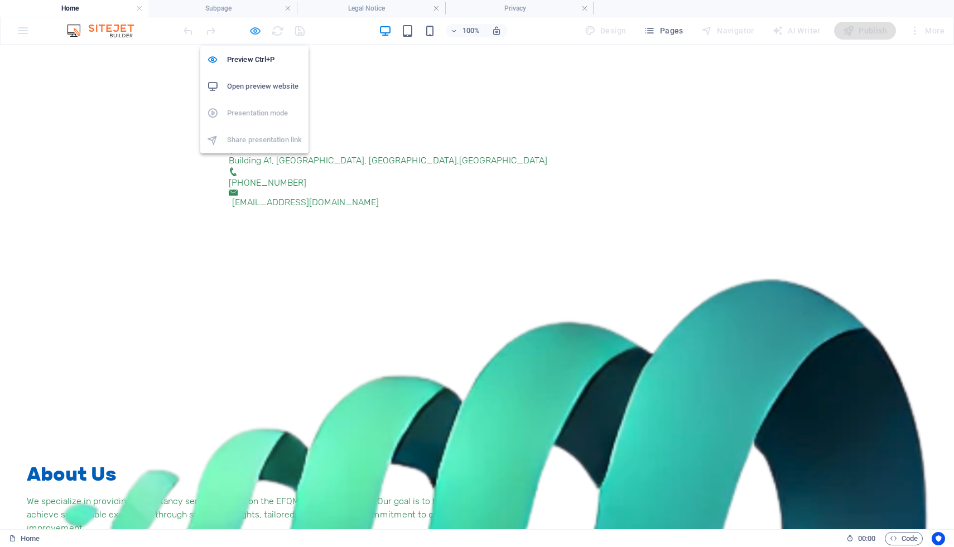
click at [255, 30] on icon "button" at bounding box center [255, 31] width 13 height 13
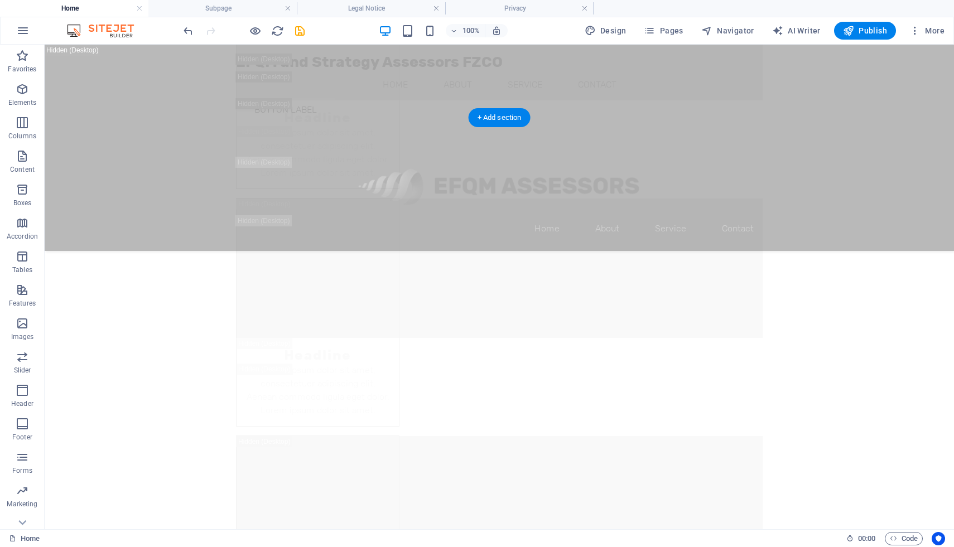
scroll to position [8761, 0]
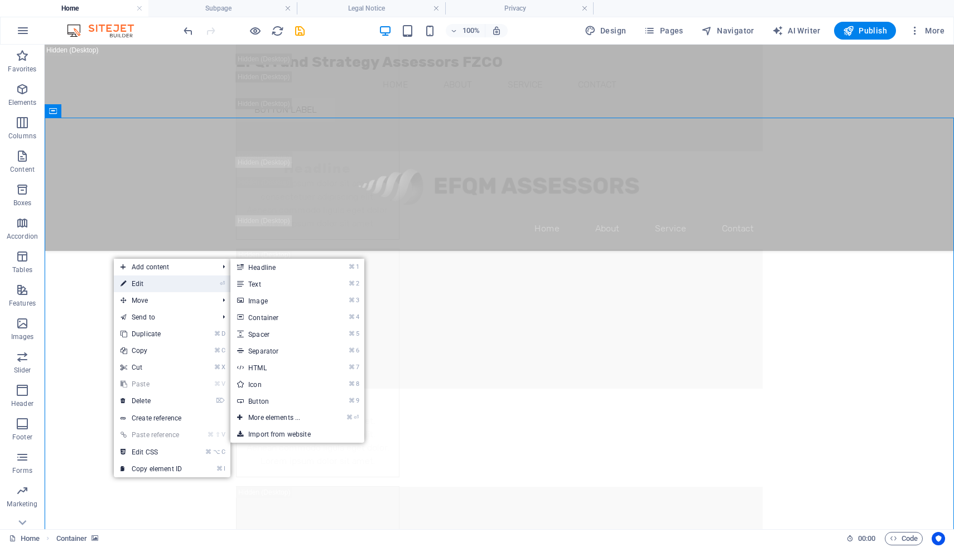
click at [148, 281] on link "⏎ Edit" at bounding box center [151, 284] width 75 height 17
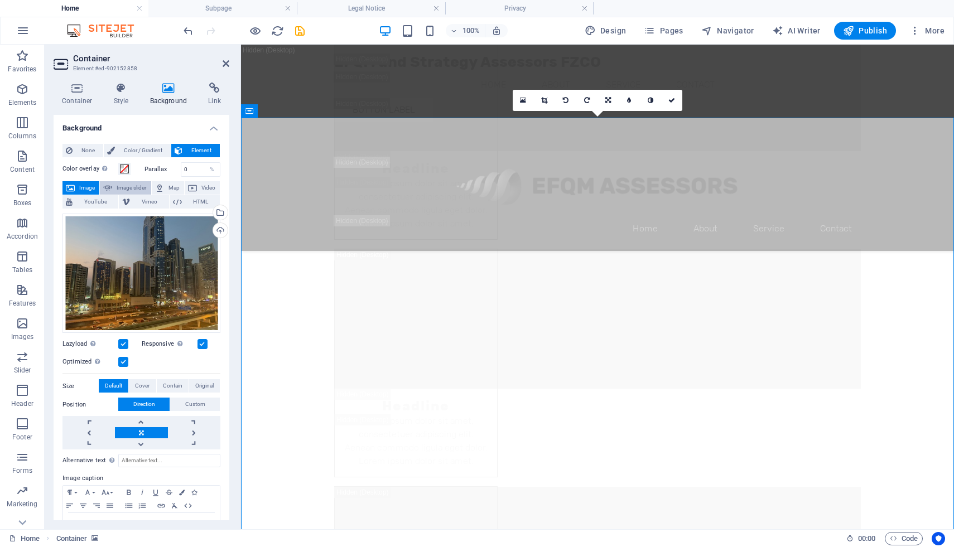
click at [130, 186] on span "Image slider" at bounding box center [131, 187] width 32 height 13
select select "ms"
select select "s"
select select "progressive"
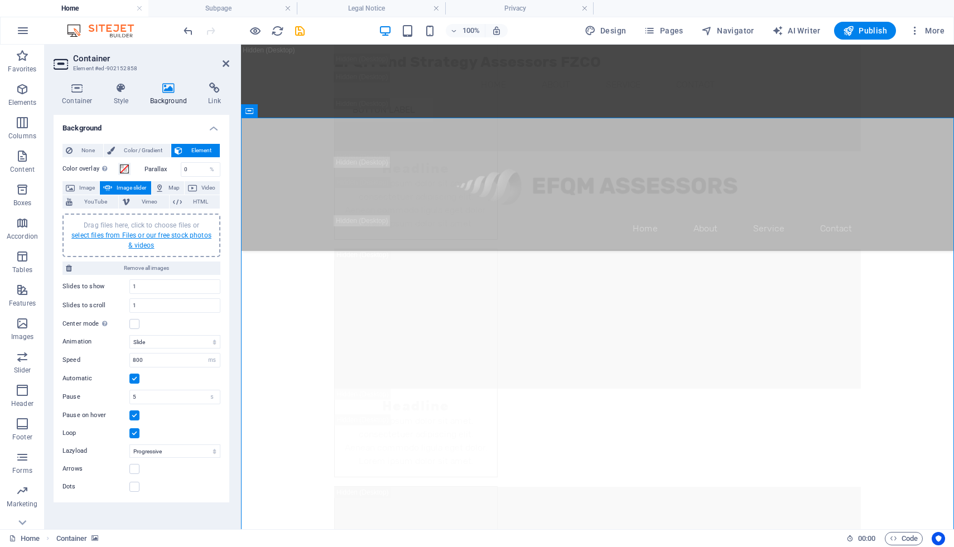
click at [136, 235] on link "select files from Files or our free stock photos & videos" at bounding box center [141, 241] width 140 height 18
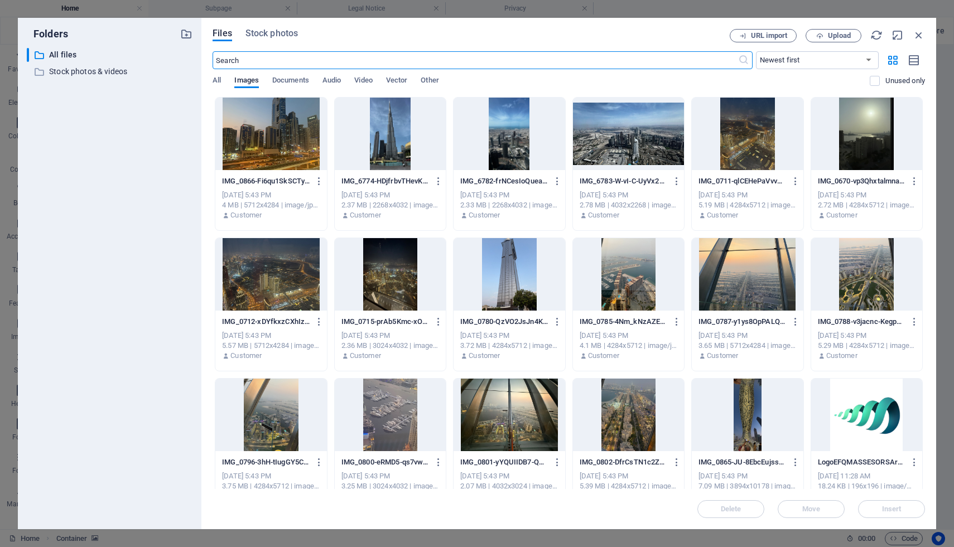
click at [291, 145] on div at bounding box center [270, 134] width 111 height 73
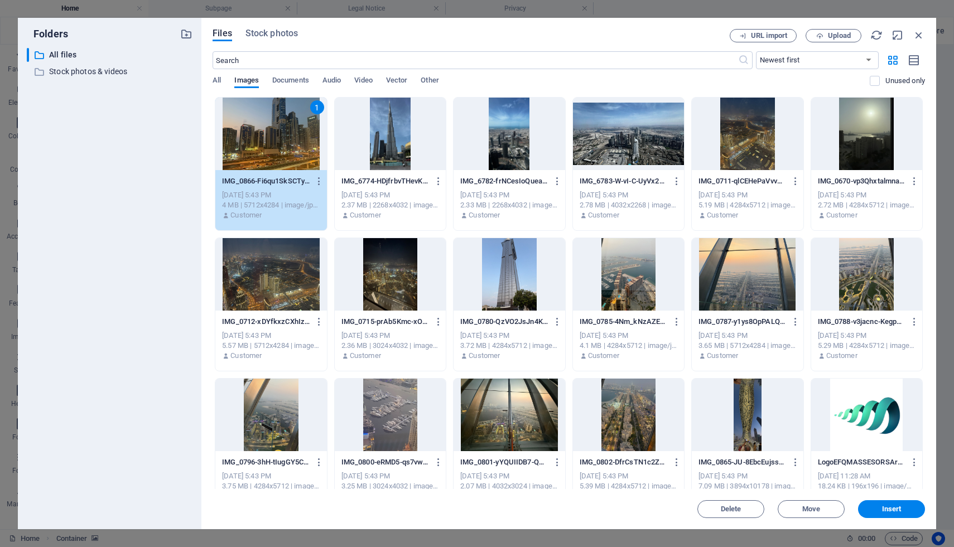
click at [608, 126] on div at bounding box center [628, 134] width 111 height 73
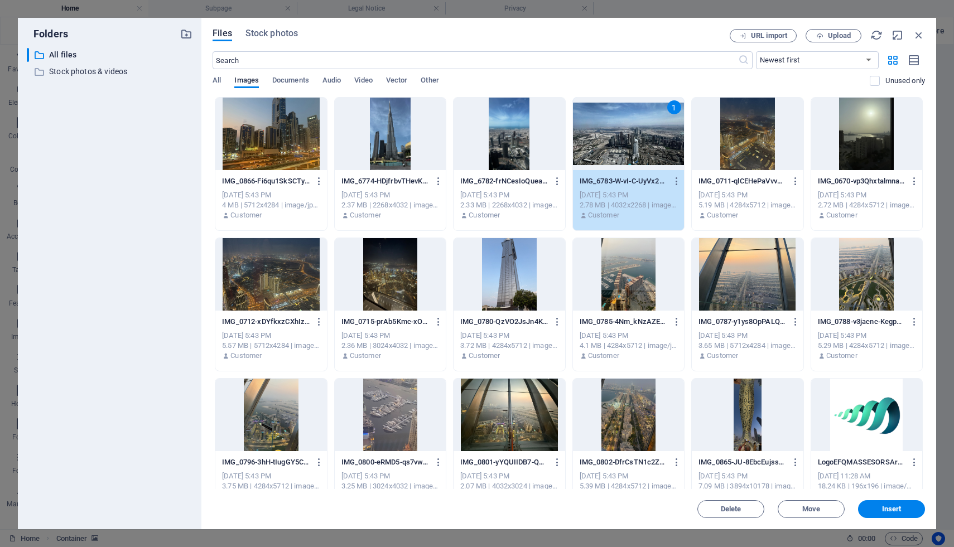
click at [273, 137] on div at bounding box center [270, 134] width 111 height 73
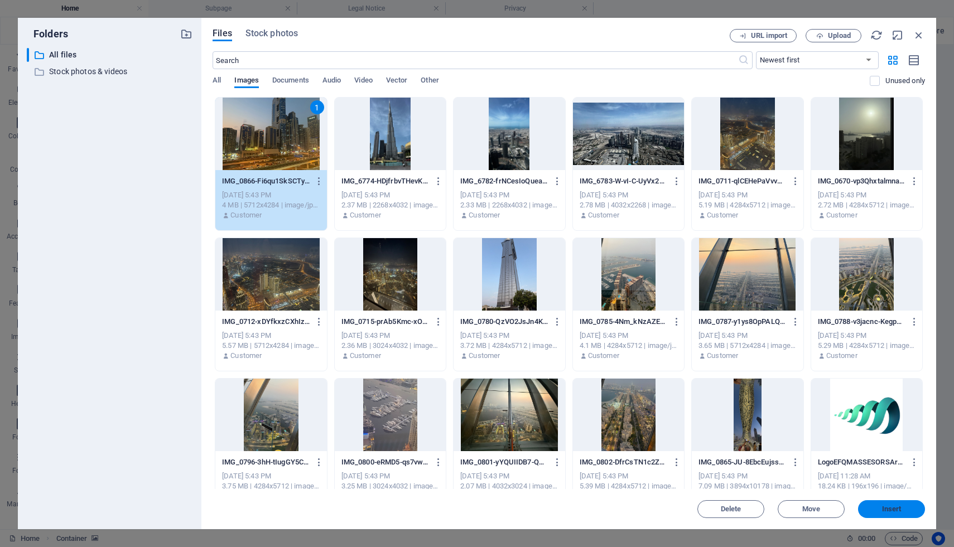
click at [899, 507] on span "Insert" at bounding box center [892, 509] width 20 height 7
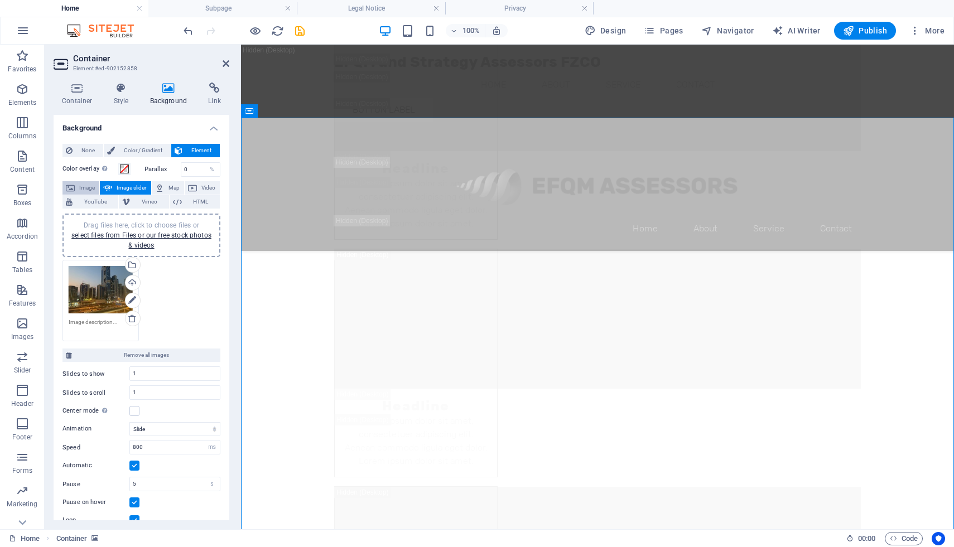
click at [79, 190] on span "Image" at bounding box center [87, 187] width 18 height 13
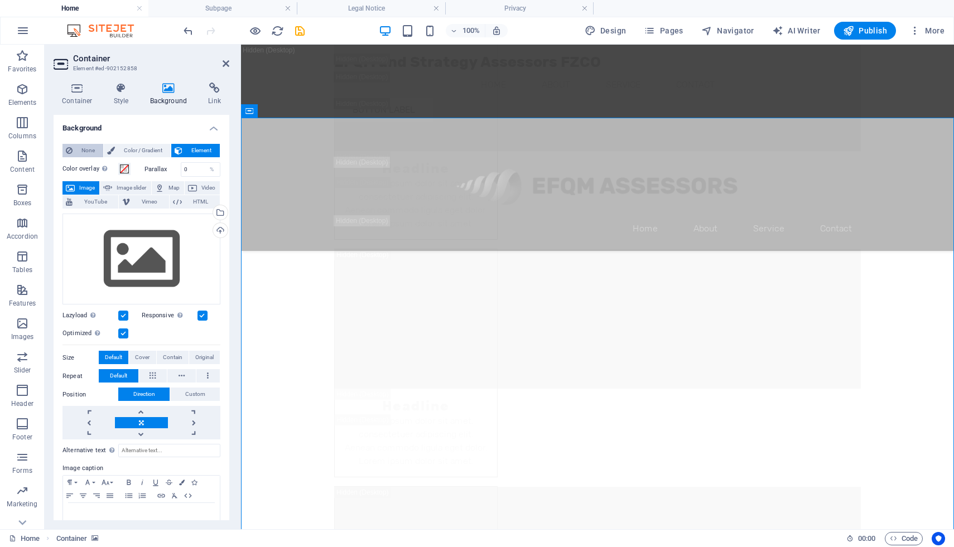
click at [83, 151] on span "None" at bounding box center [88, 150] width 24 height 13
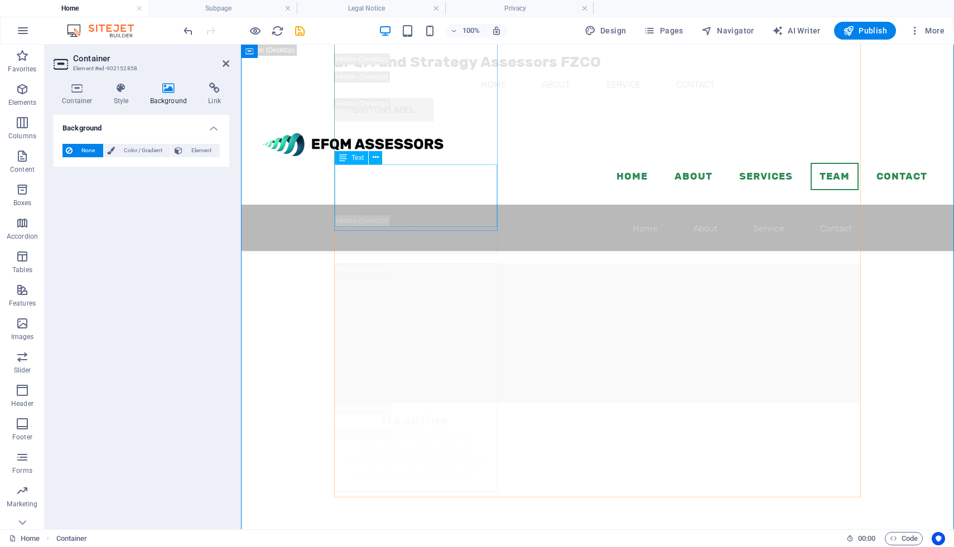
scroll to position [8573, 0]
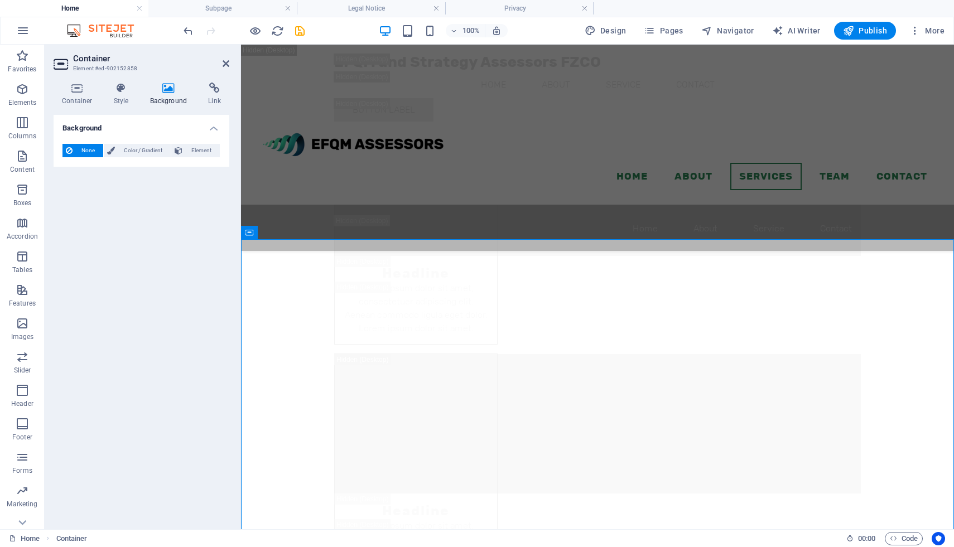
click at [165, 205] on div "Background None Color / Gradient Element Stretch background to full-width Color…" at bounding box center [142, 318] width 176 height 406
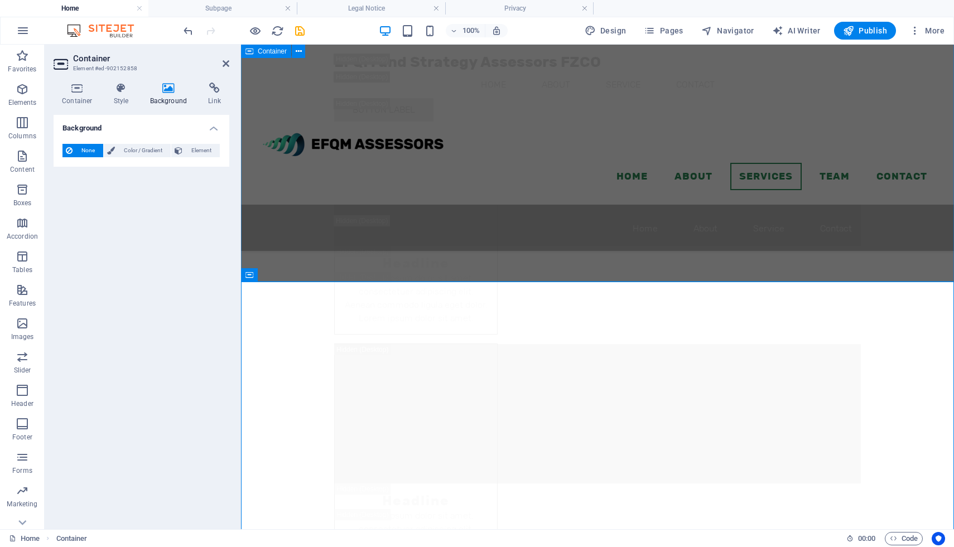
scroll to position [8529, 0]
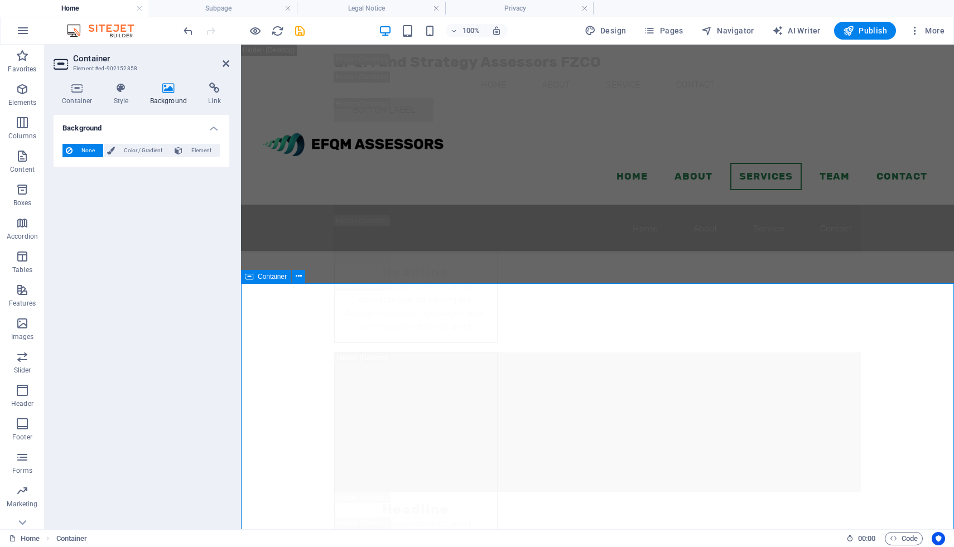
click at [119, 93] on icon at bounding box center [121, 88] width 32 height 11
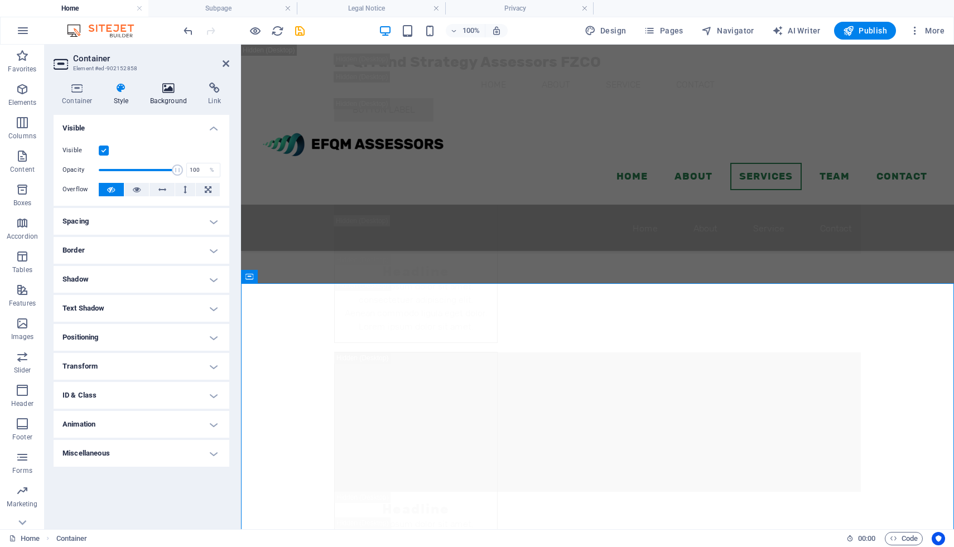
click at [176, 96] on h4 "Background" at bounding box center [171, 94] width 59 height 23
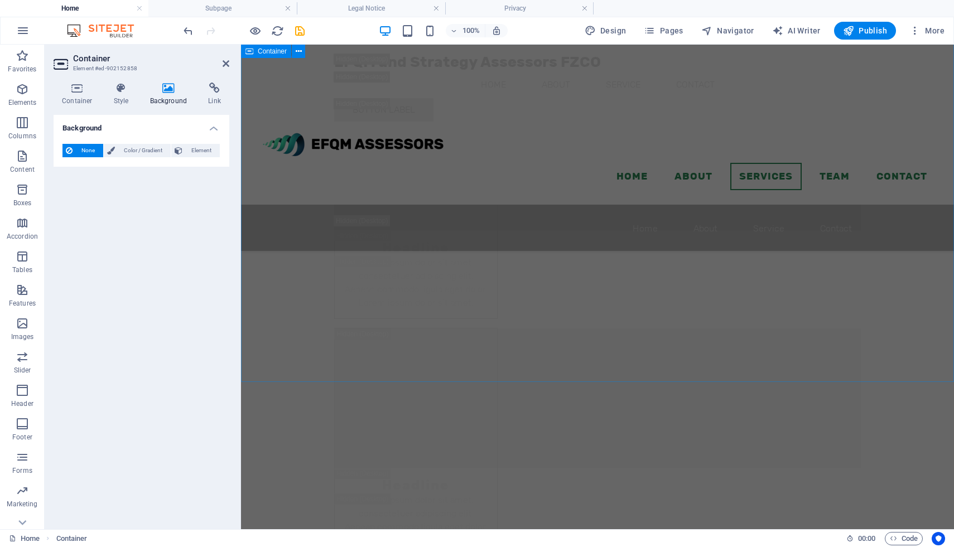
scroll to position [7973, 0]
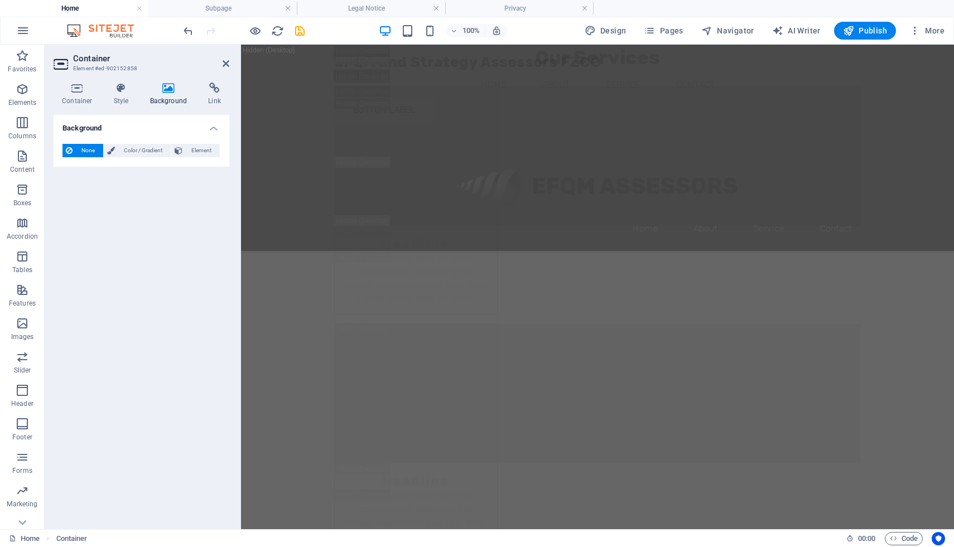
click at [167, 87] on icon at bounding box center [169, 88] width 54 height 11
click at [172, 93] on icon at bounding box center [169, 88] width 54 height 11
click at [171, 90] on icon at bounding box center [169, 88] width 54 height 11
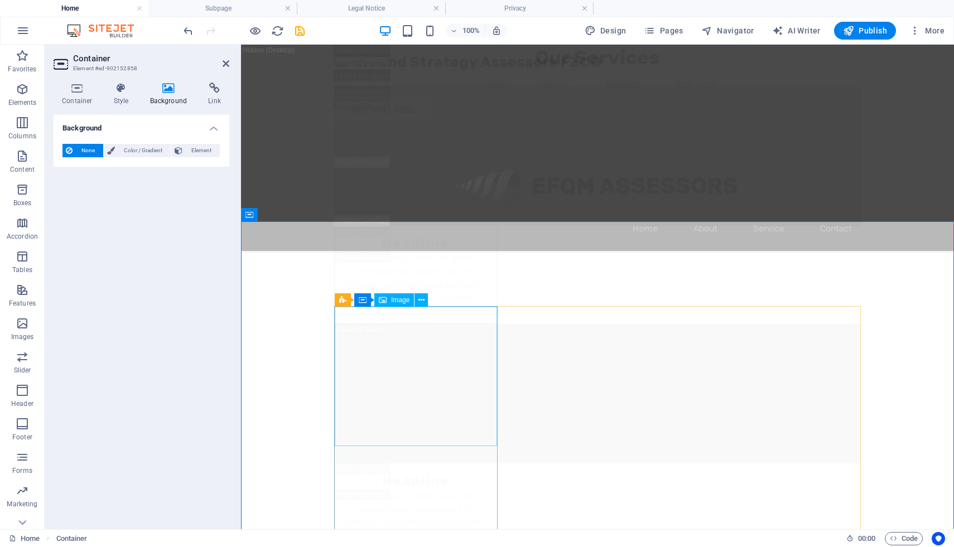
scroll to position [8919, 0]
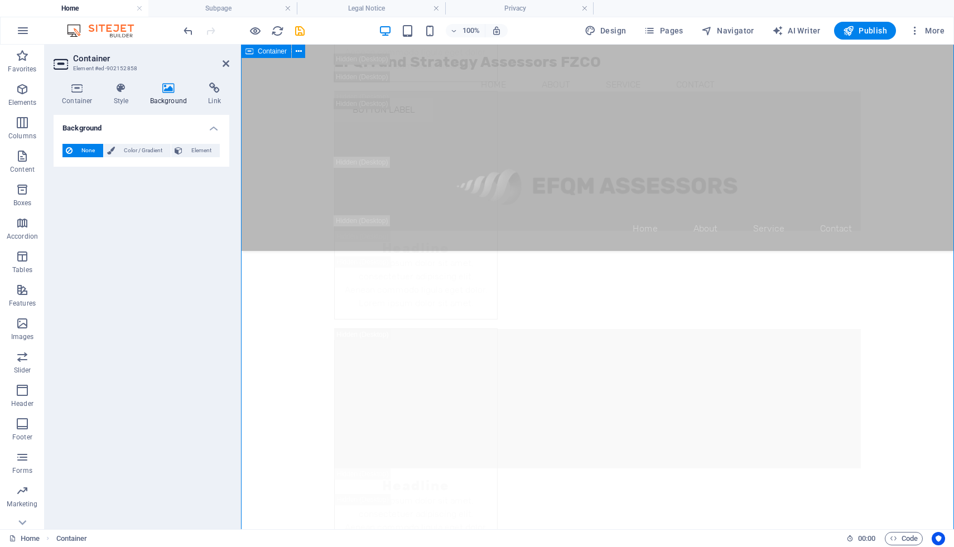
click at [186, 152] on span "Element" at bounding box center [201, 150] width 31 height 13
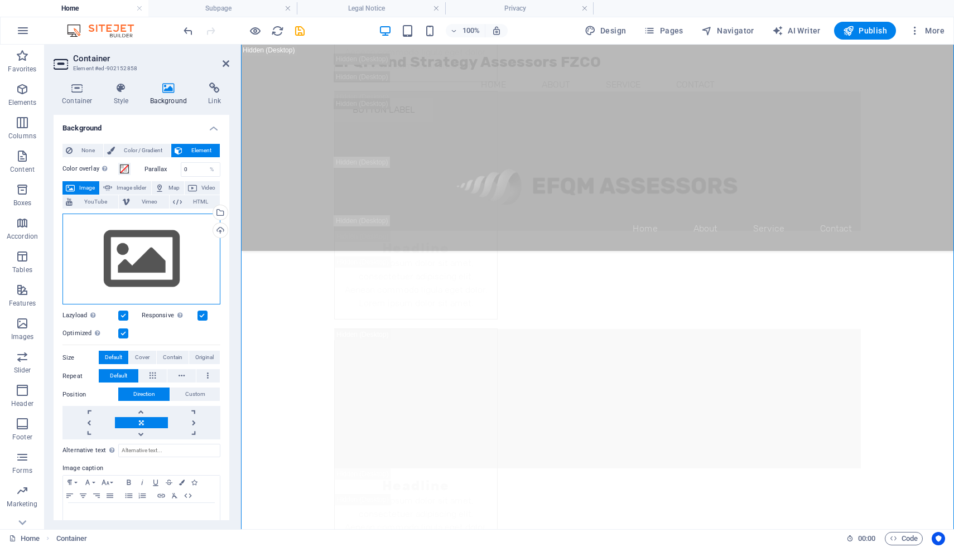
click at [117, 242] on div "Drag files here, click to choose files or select files from Files or our free s…" at bounding box center [141, 259] width 158 height 91
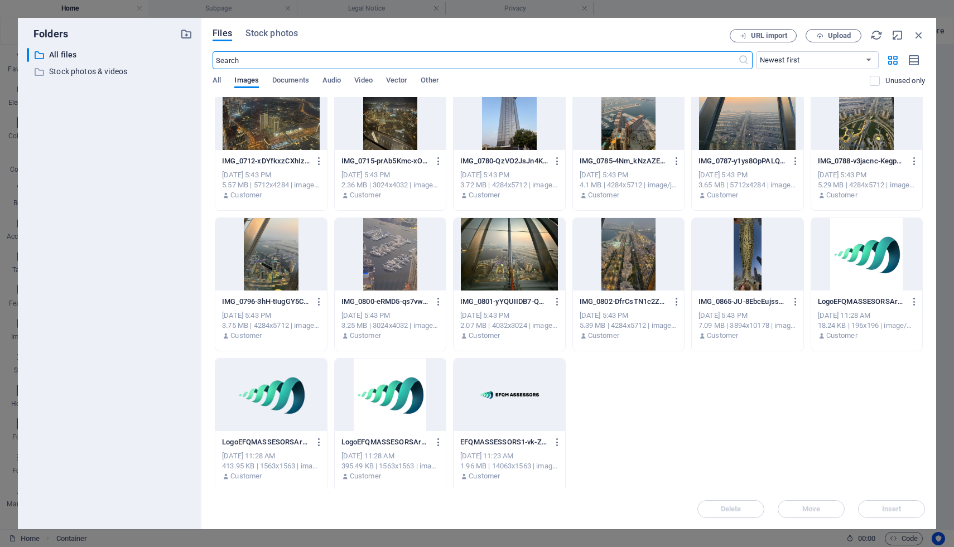
scroll to position [162, 0]
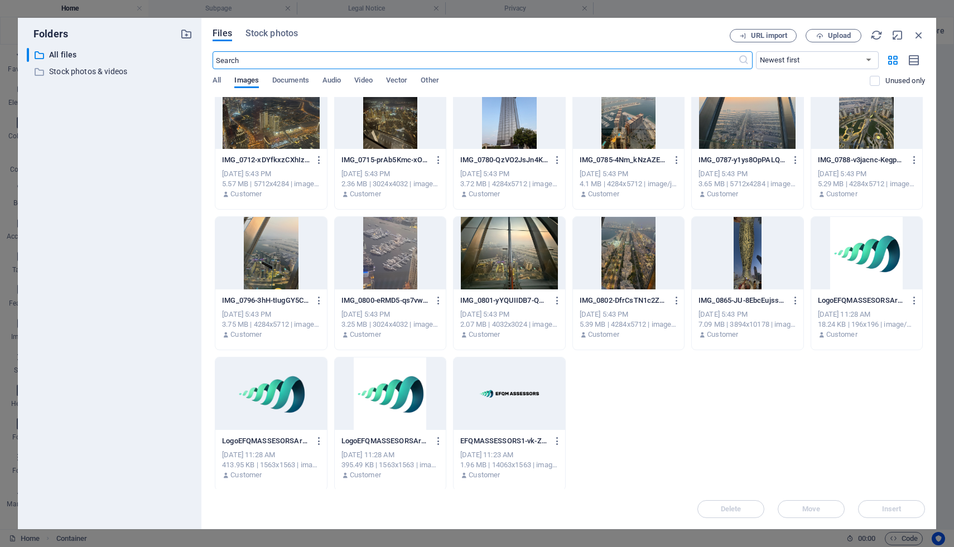
click at [638, 261] on div at bounding box center [628, 253] width 111 height 73
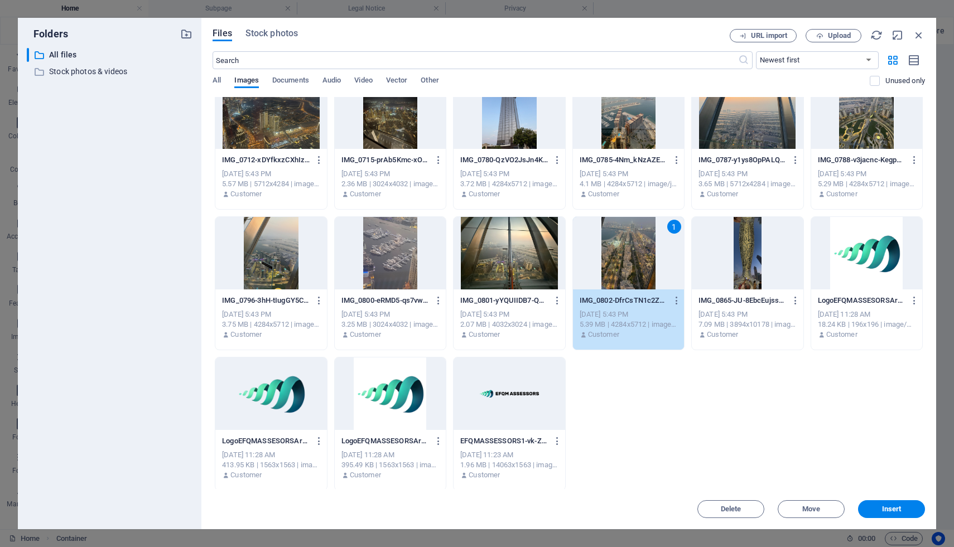
click at [638, 261] on div "1" at bounding box center [628, 253] width 111 height 73
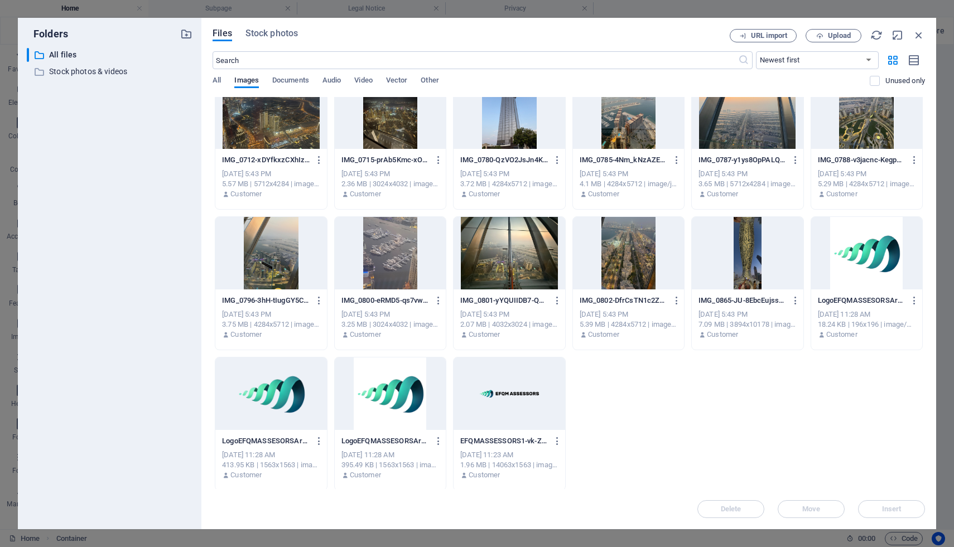
click at [638, 261] on div at bounding box center [628, 253] width 111 height 73
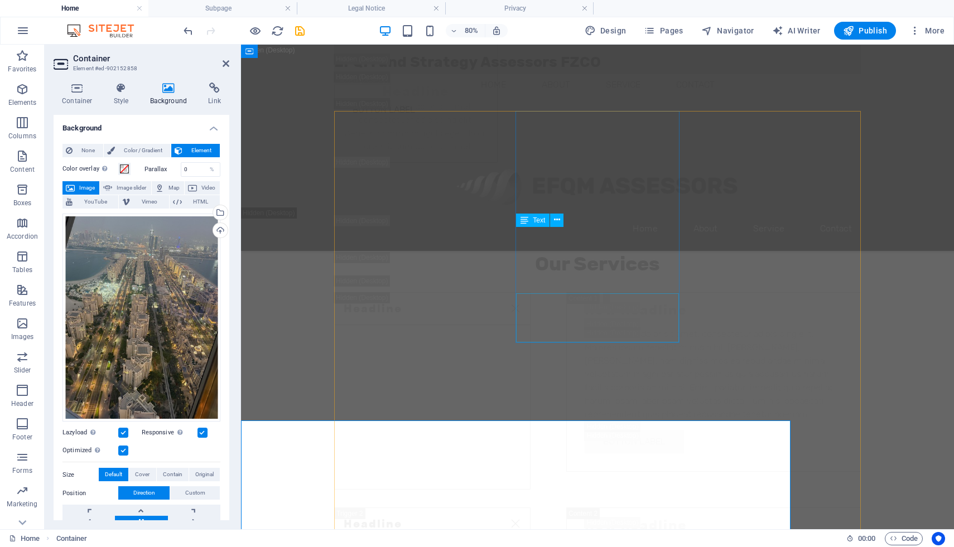
scroll to position [8919, 0]
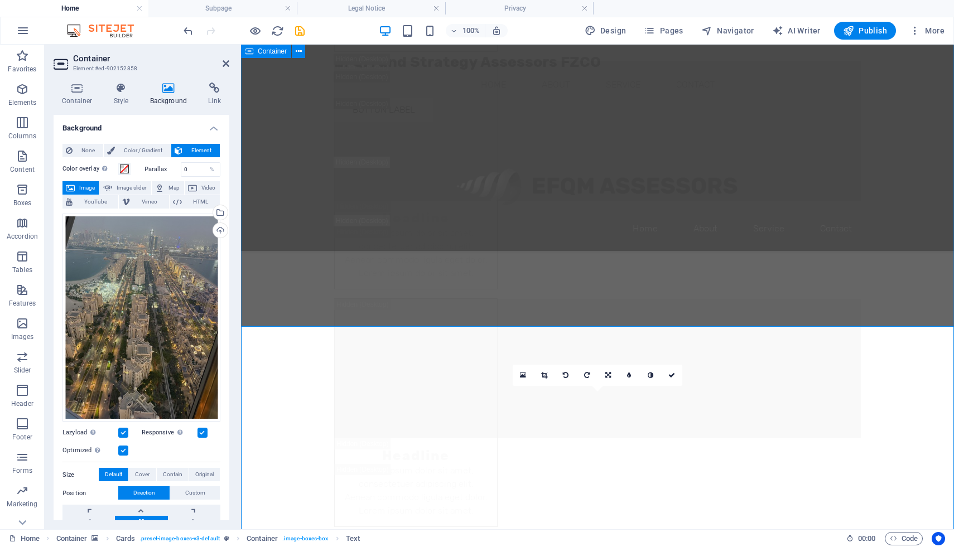
scroll to position [8577, 0]
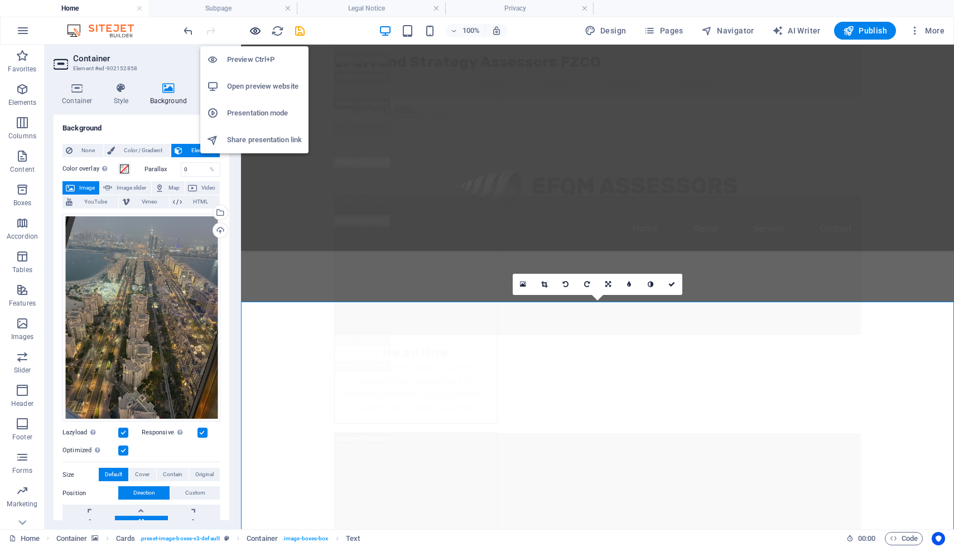
click at [254, 32] on icon "button" at bounding box center [255, 31] width 13 height 13
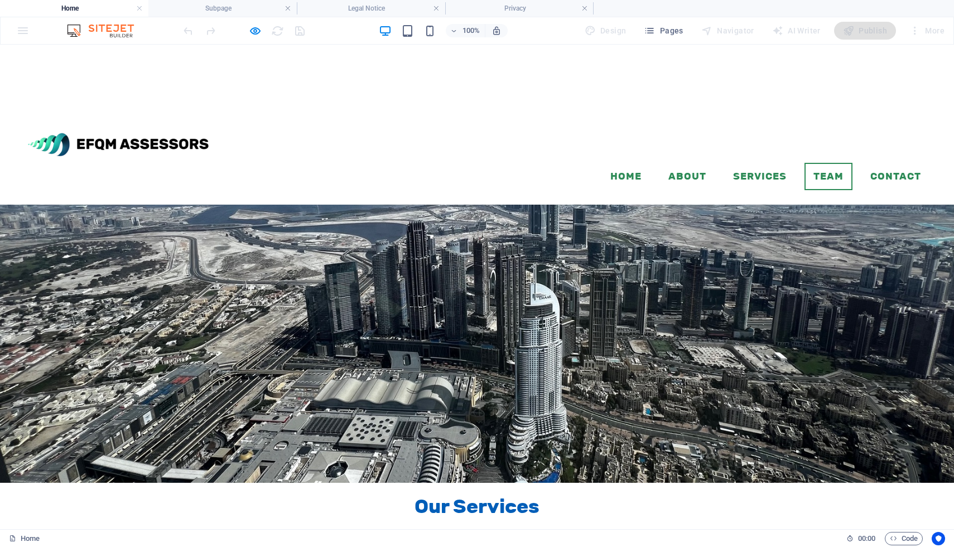
scroll to position [1435, 0]
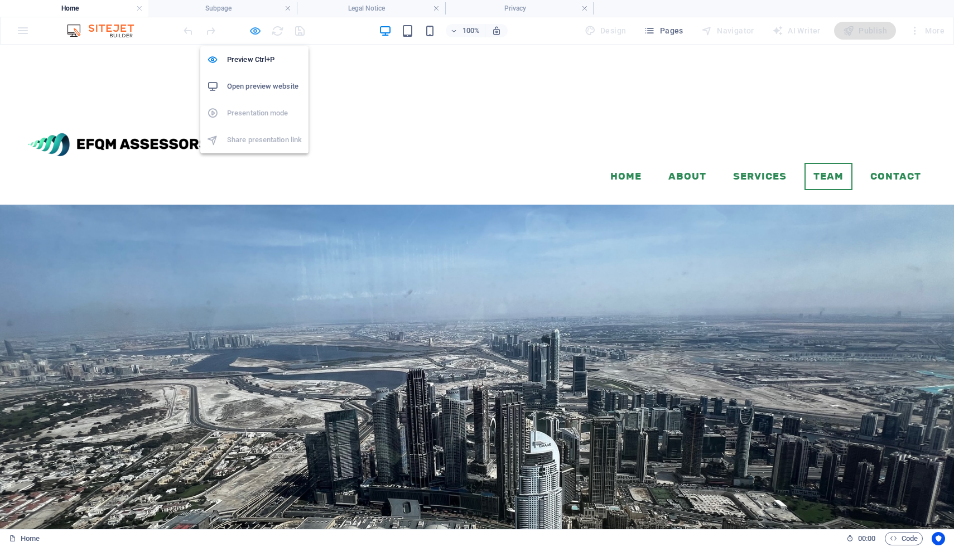
click at [257, 29] on icon "button" at bounding box center [255, 31] width 13 height 13
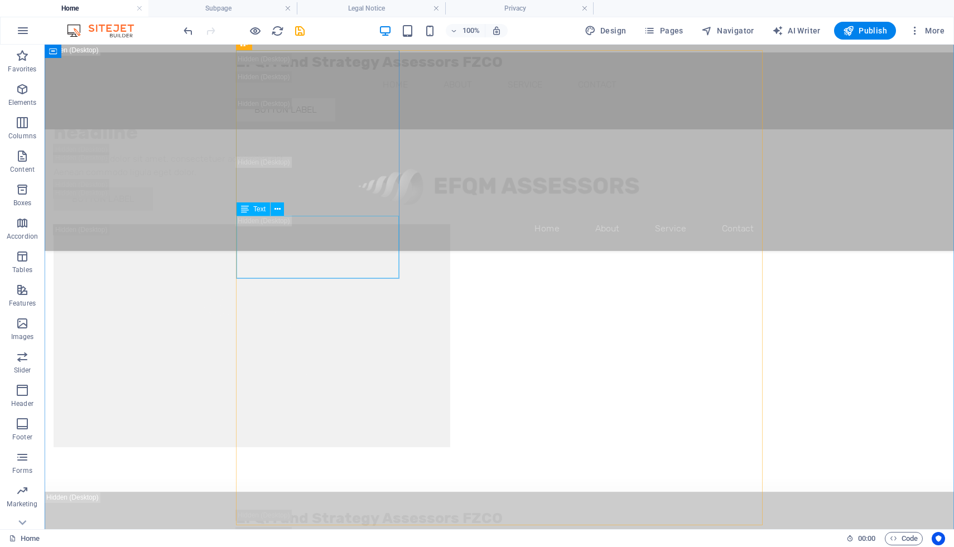
scroll to position [4043, 0]
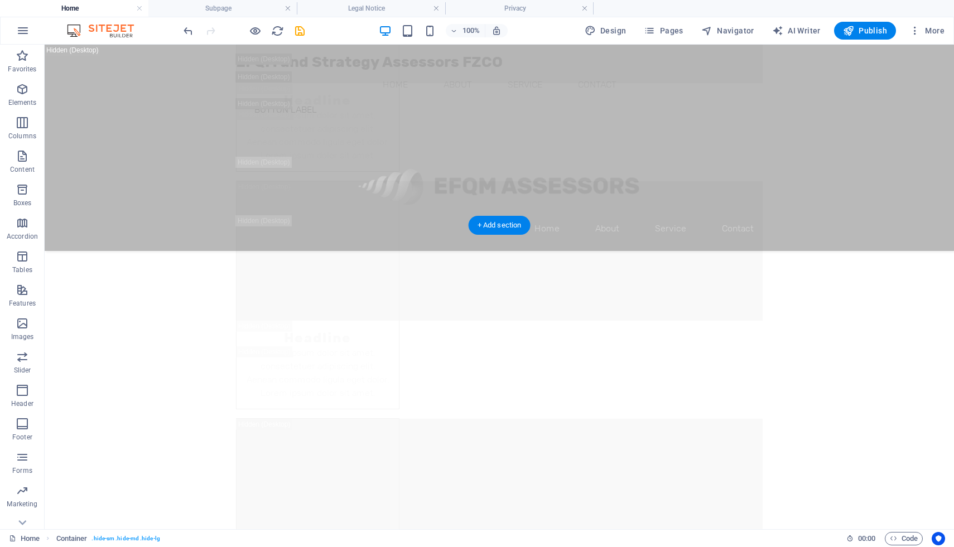
scroll to position [8677, 0]
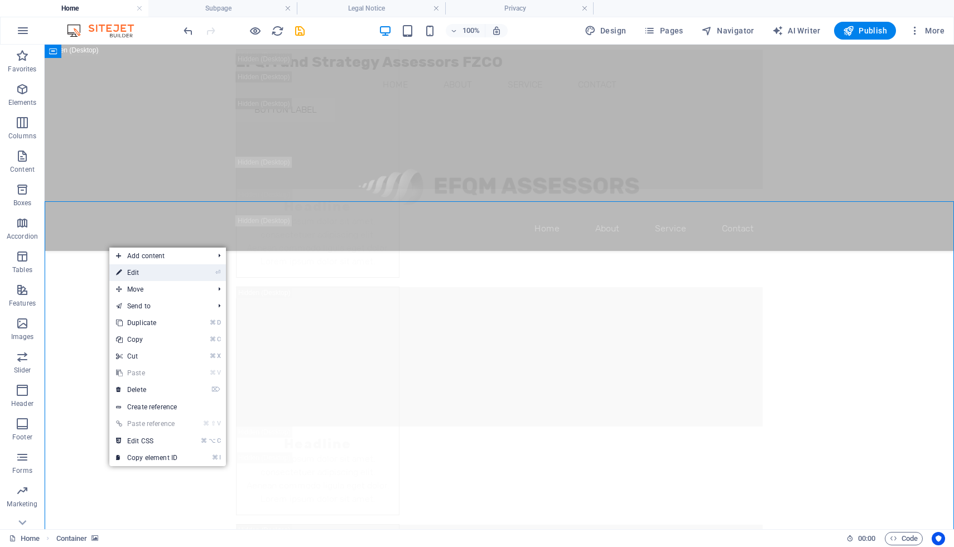
click at [141, 274] on link "⏎ Edit" at bounding box center [146, 272] width 75 height 17
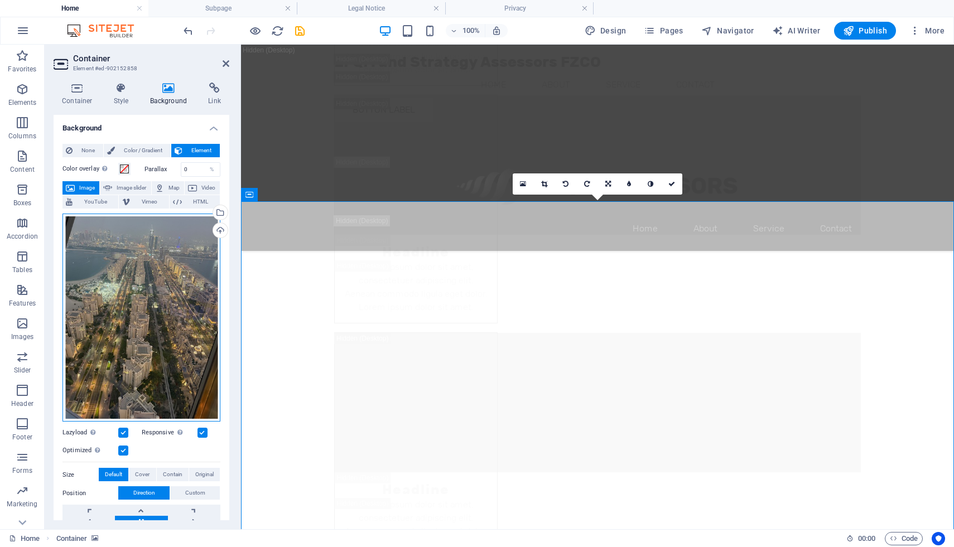
click at [164, 267] on div "Drag files here, click to choose files or select files from Files or our free s…" at bounding box center [141, 318] width 158 height 209
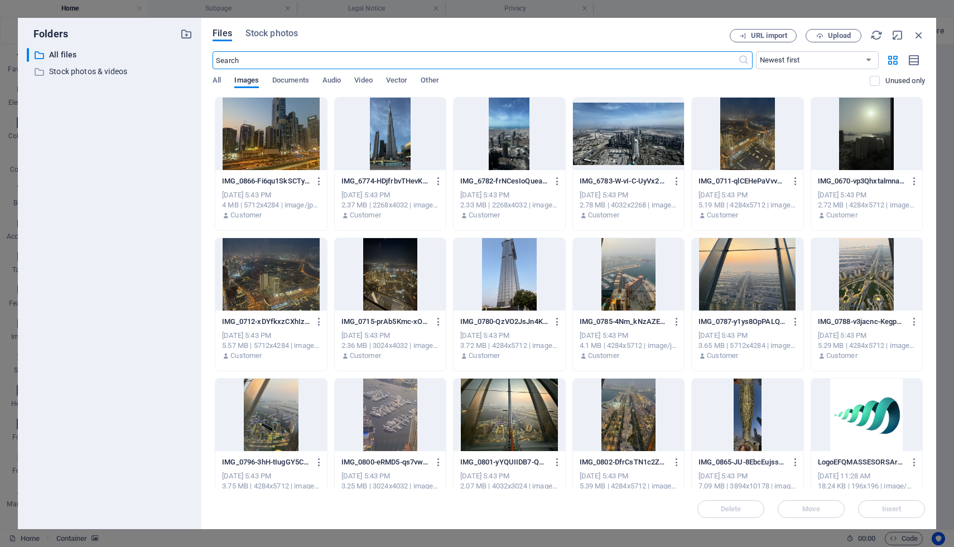
click at [751, 403] on div at bounding box center [747, 415] width 111 height 73
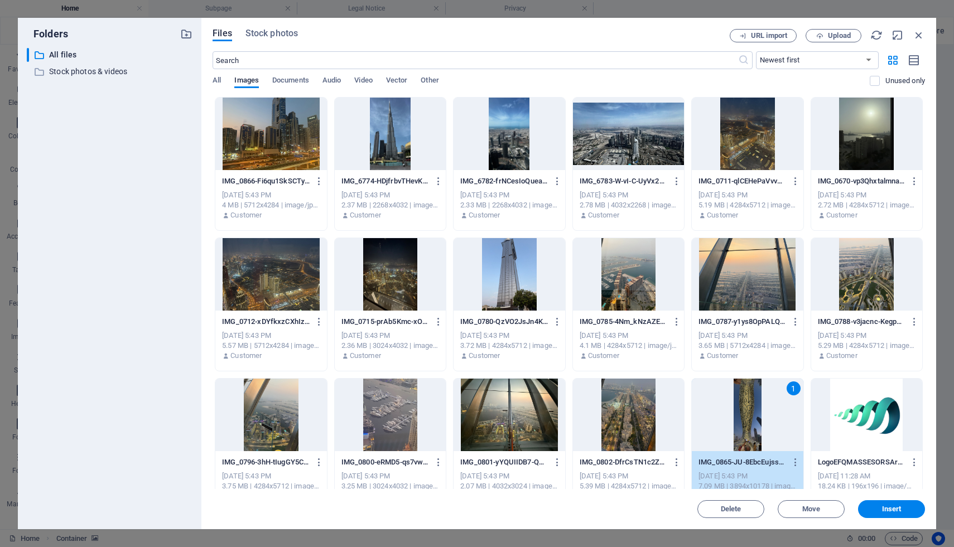
click at [751, 403] on div "1" at bounding box center [747, 415] width 111 height 73
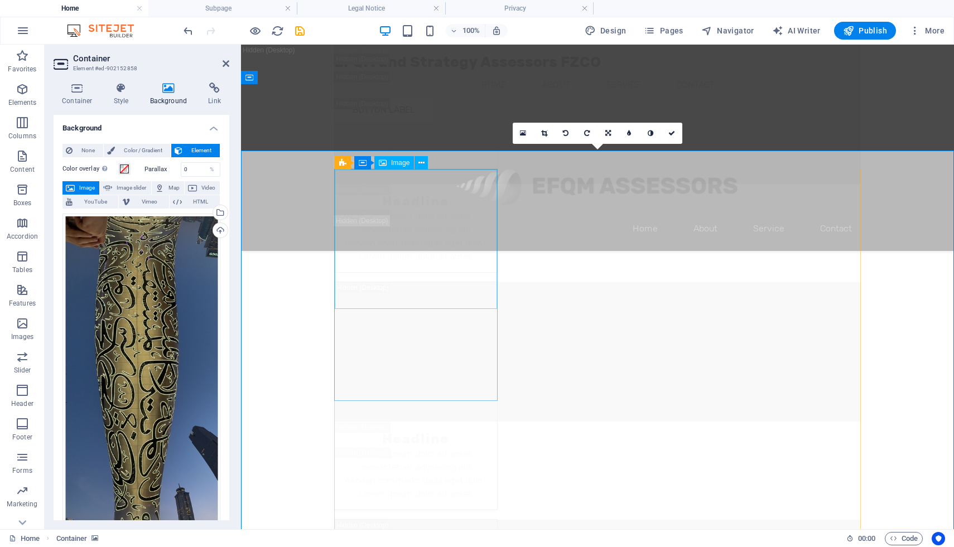
scroll to position [8711, 0]
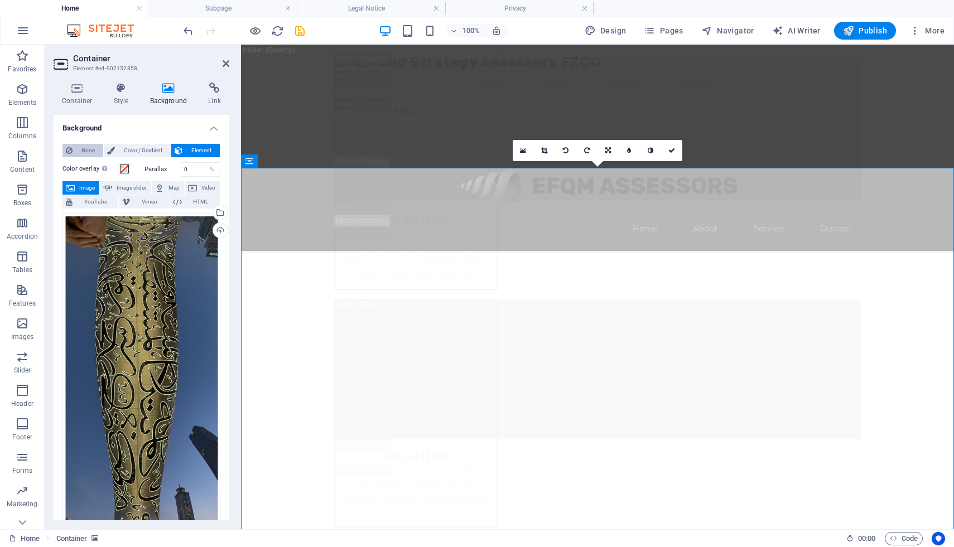
click at [79, 150] on span "None" at bounding box center [88, 150] width 24 height 13
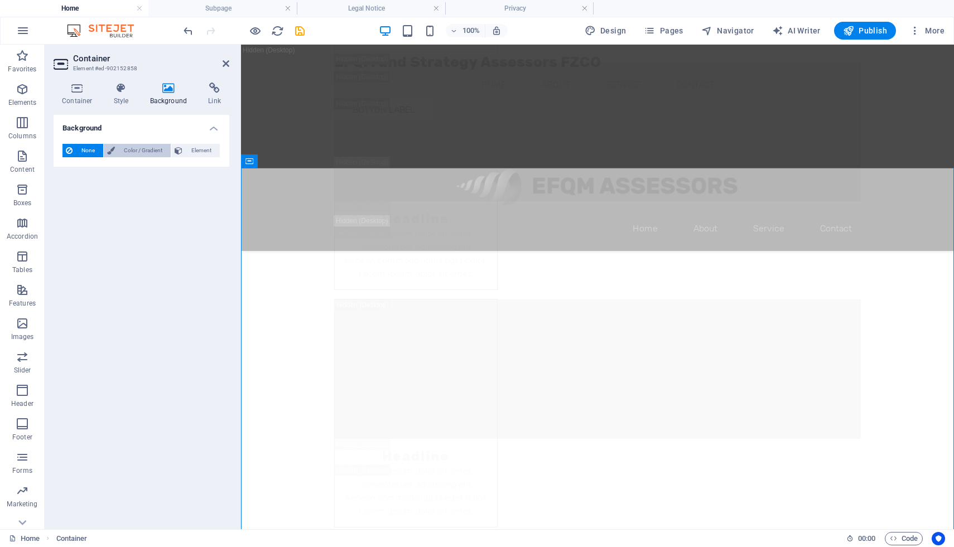
click at [133, 153] on span "Color / Gradient" at bounding box center [142, 150] width 49 height 13
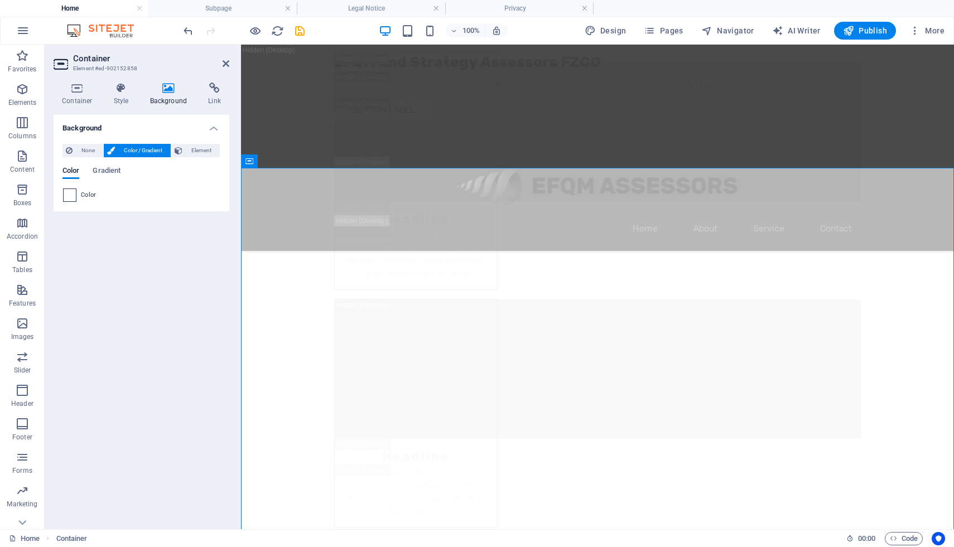
click at [74, 193] on span at bounding box center [70, 195] width 12 height 12
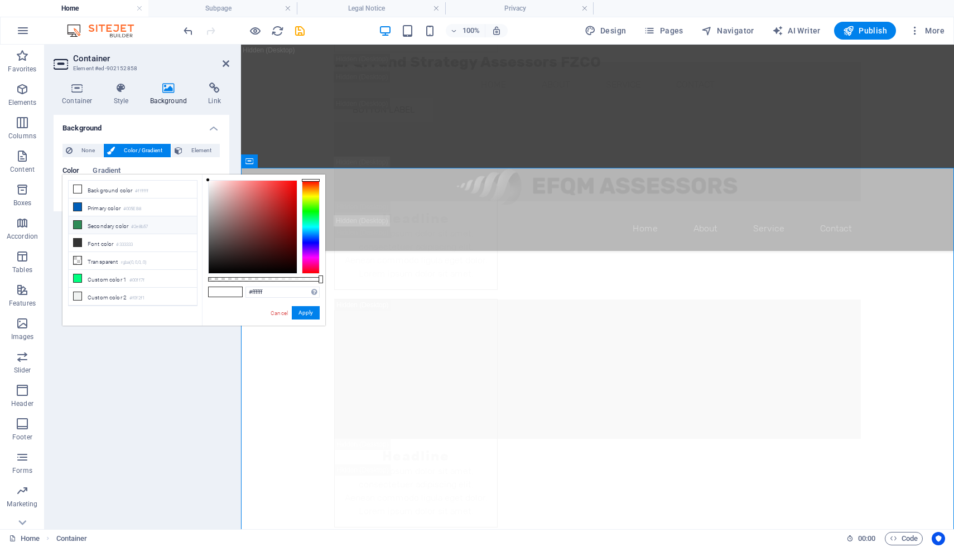
click at [101, 225] on li "Secondary color #2e8b57" at bounding box center [133, 225] width 128 height 18
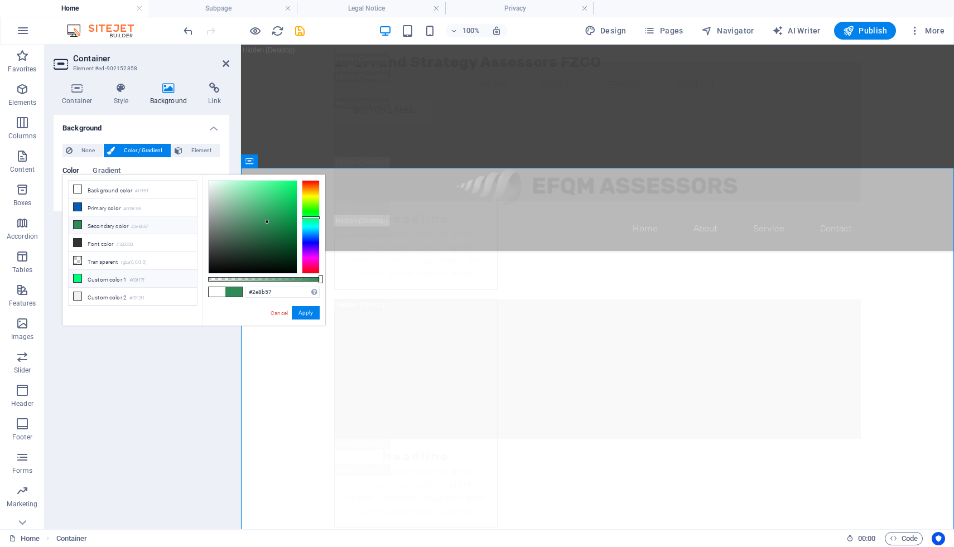
click at [90, 280] on li "Custom color 1 #00ff7f" at bounding box center [133, 279] width 128 height 18
click at [78, 191] on icon at bounding box center [78, 189] width 8 height 8
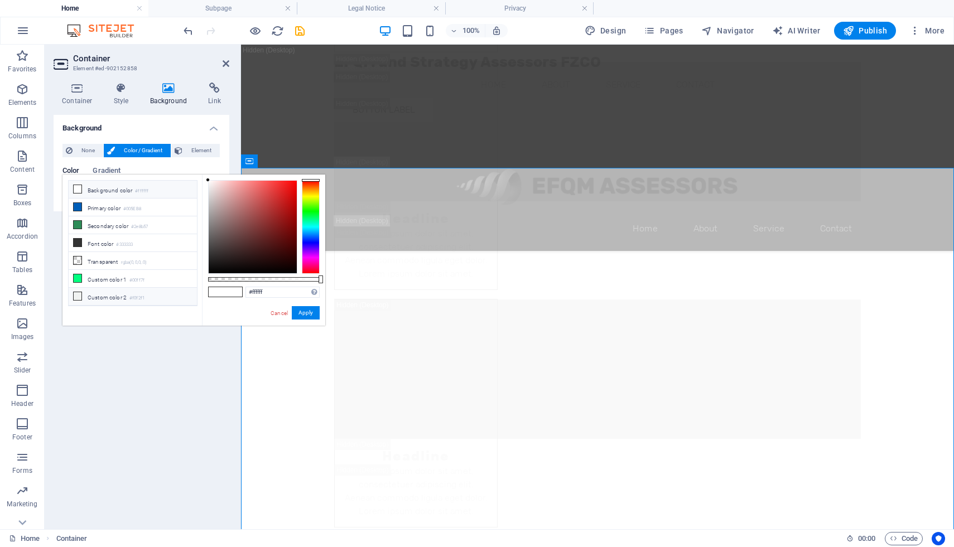
click at [81, 297] on span at bounding box center [77, 296] width 9 height 9
type input "#f0f2f1"
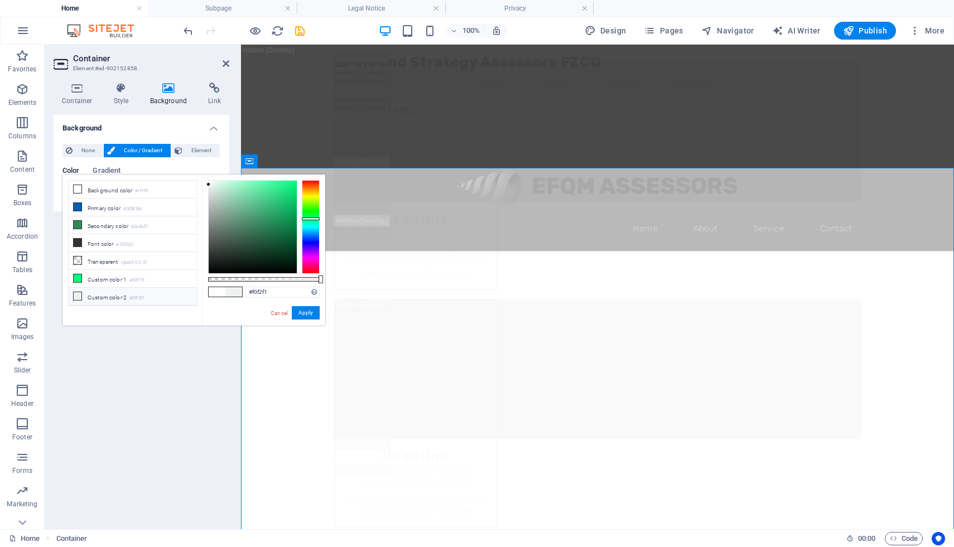
click at [157, 368] on div "Background None Color / Gradient Element Stretch background to full-width Color…" at bounding box center [142, 318] width 176 height 406
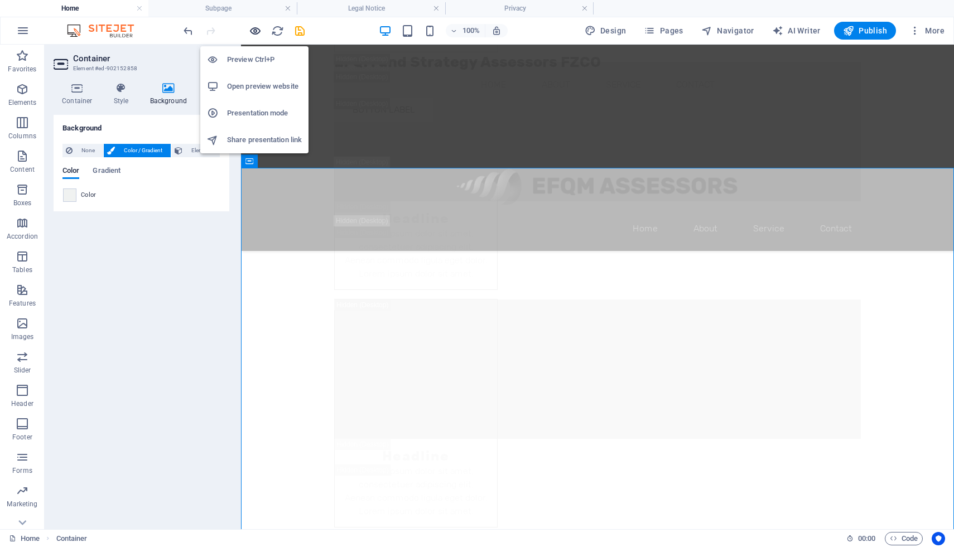
click at [254, 25] on icon "button" at bounding box center [255, 31] width 13 height 13
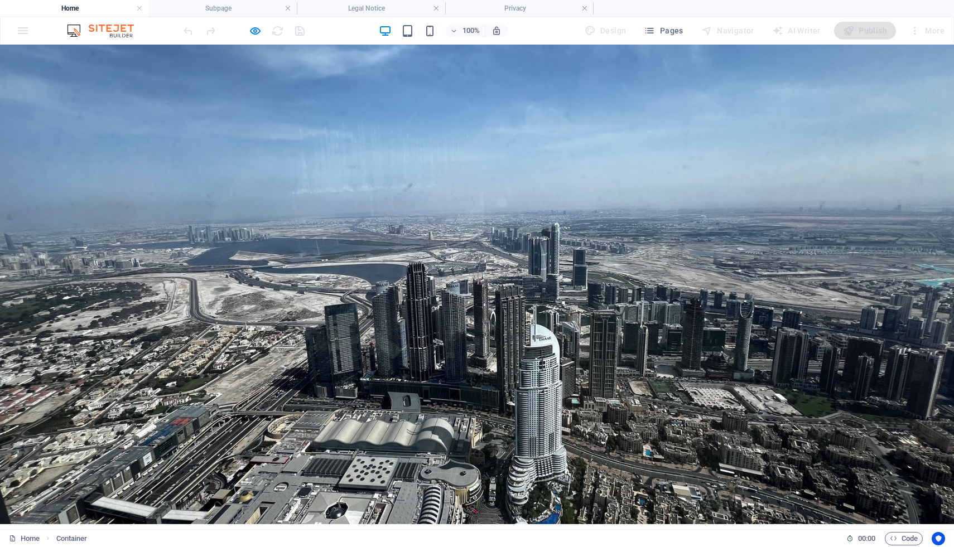
scroll to position [1739, 0]
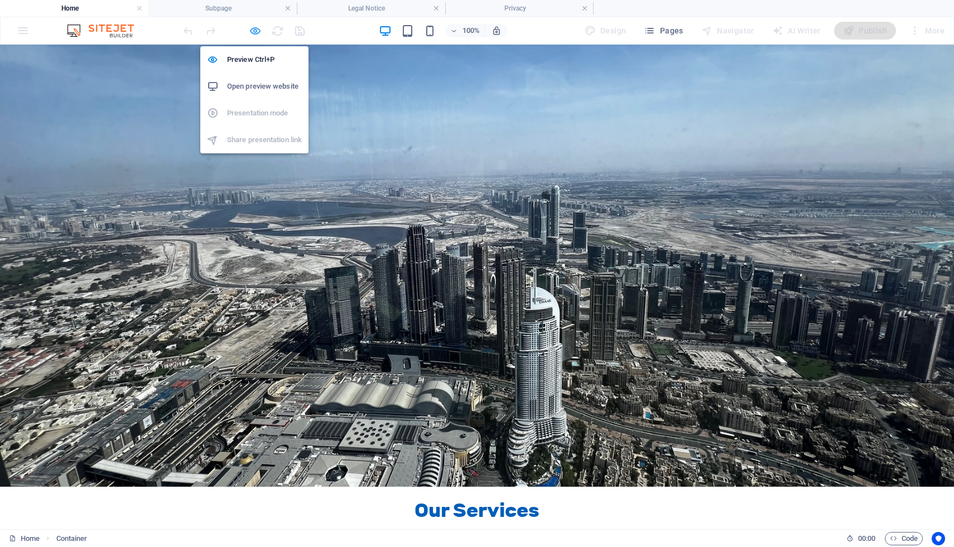
click at [254, 30] on icon "button" at bounding box center [255, 31] width 13 height 13
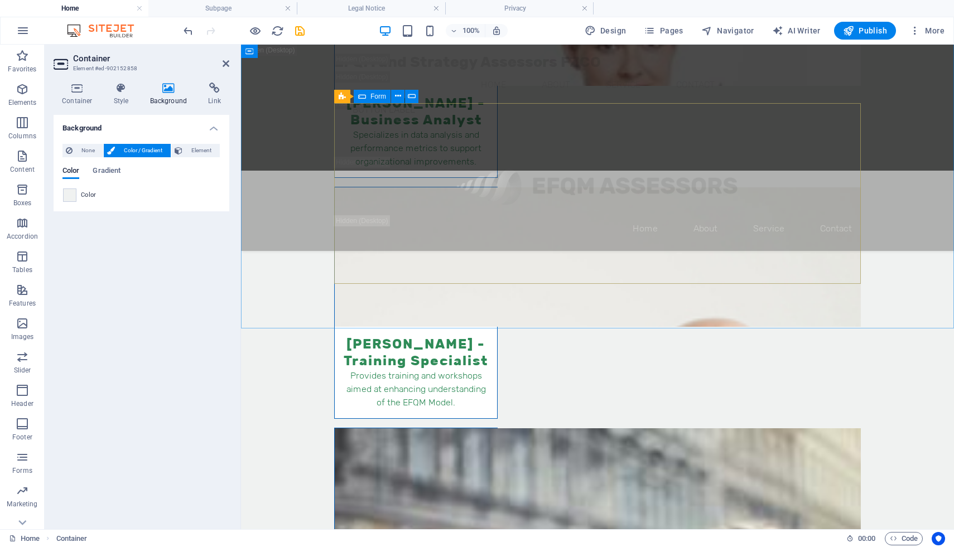
scroll to position [14686, 0]
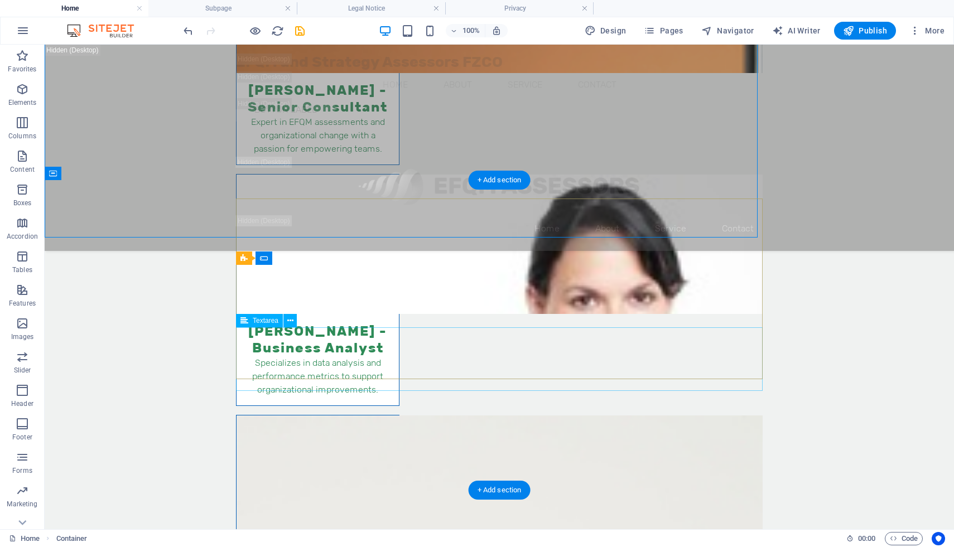
scroll to position [14939, 0]
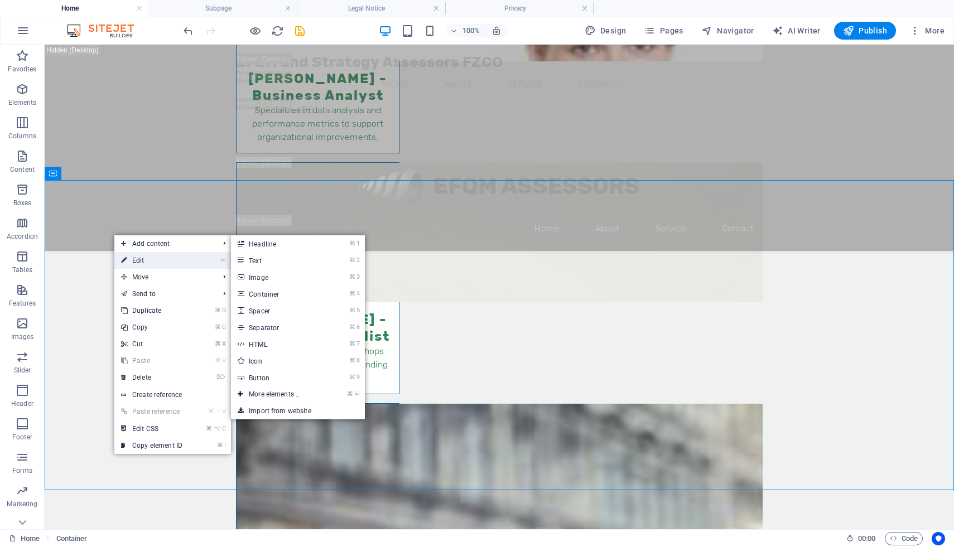
click at [144, 256] on link "⏎ Edit" at bounding box center [151, 260] width 75 height 17
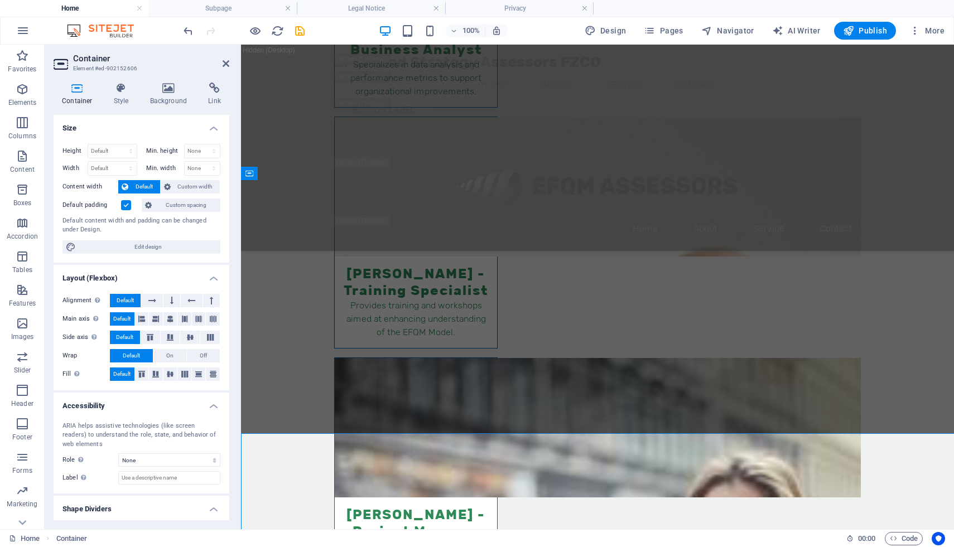
scroll to position [14752, 0]
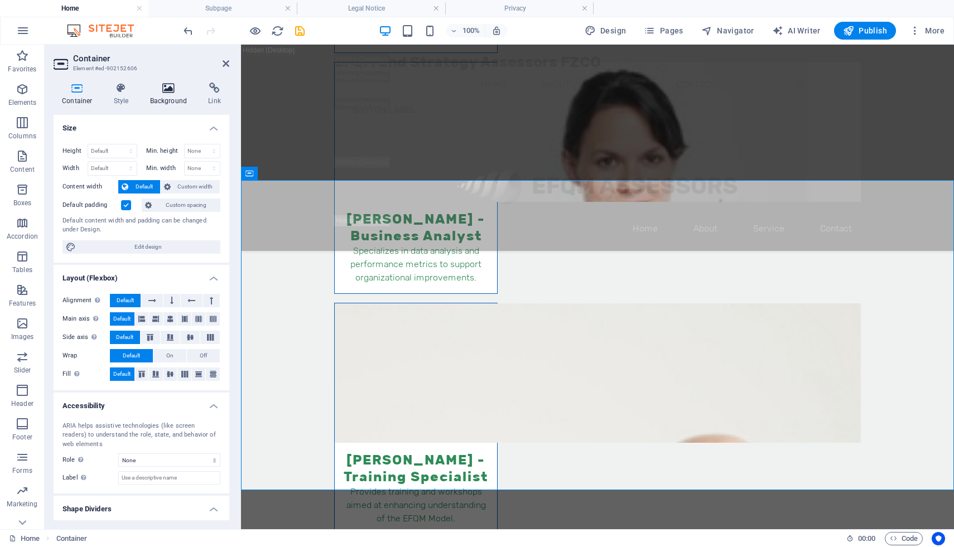
click at [167, 90] on icon at bounding box center [169, 88] width 54 height 11
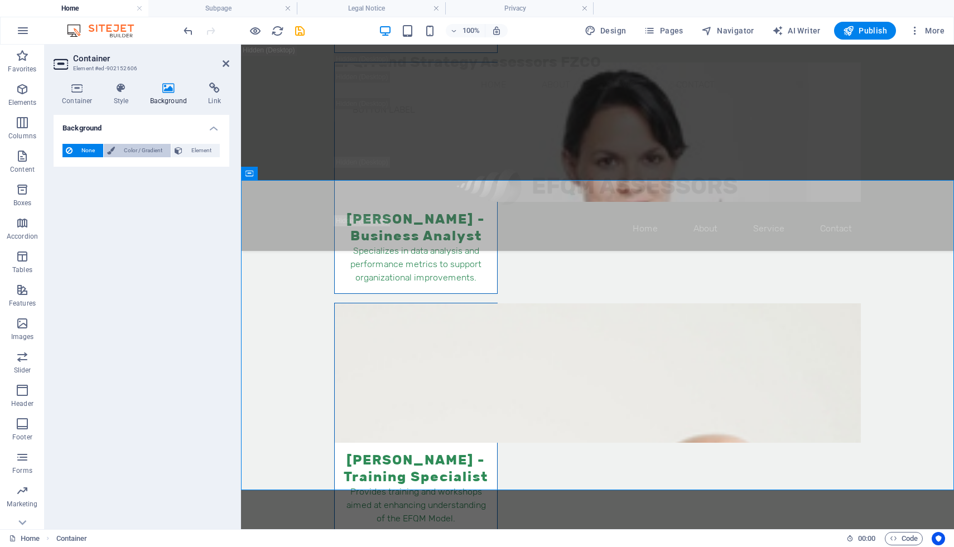
click at [144, 153] on span "Color / Gradient" at bounding box center [142, 150] width 49 height 13
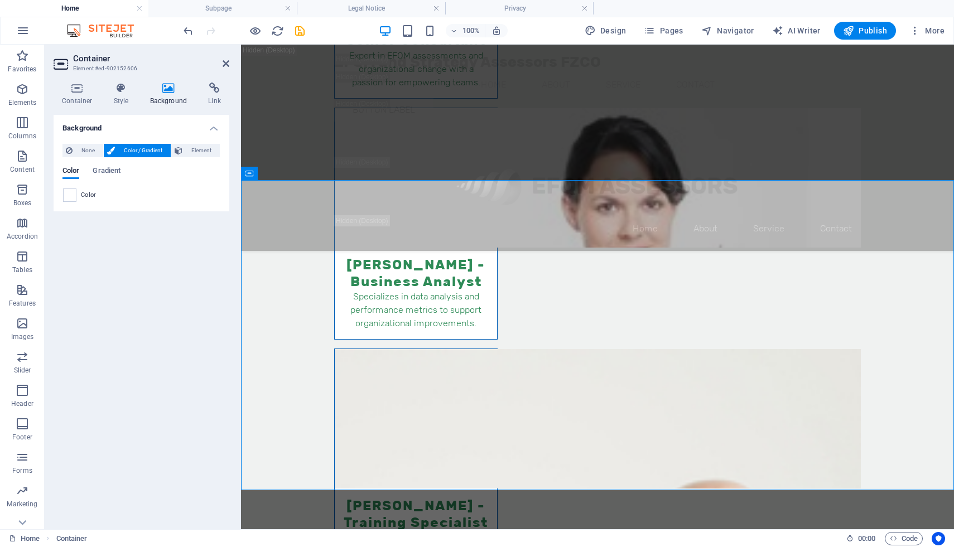
click at [66, 202] on div "None Color / Gradient Element Stretch background to full-width Color overlay Pl…" at bounding box center [142, 173] width 176 height 76
click at [68, 197] on span at bounding box center [70, 195] width 12 height 12
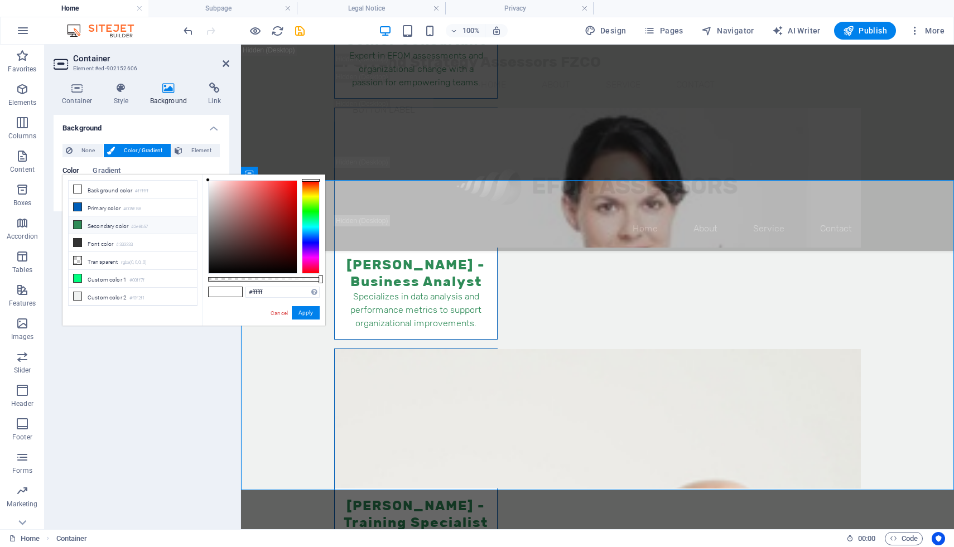
click at [100, 221] on li "Secondary color #2e8b57" at bounding box center [133, 225] width 128 height 18
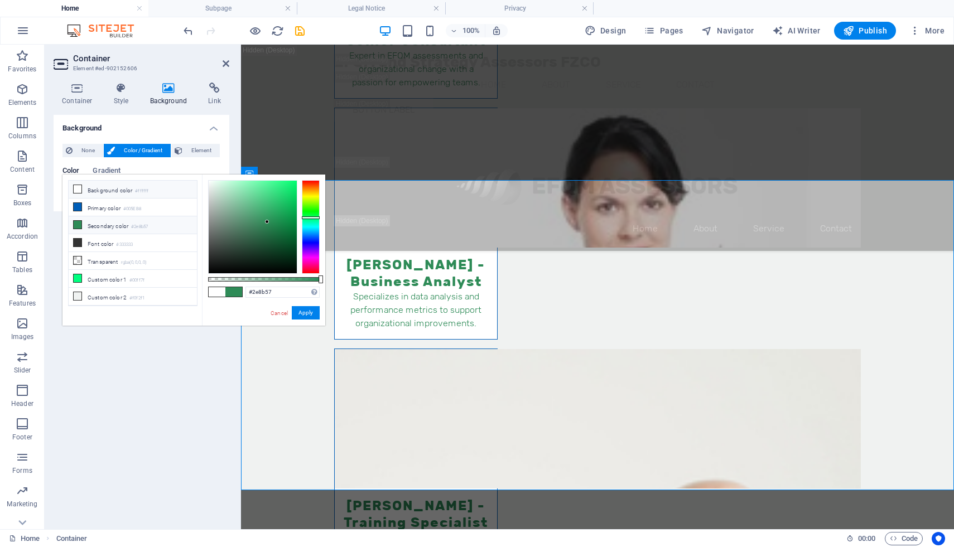
click at [78, 192] on icon at bounding box center [78, 189] width 8 height 8
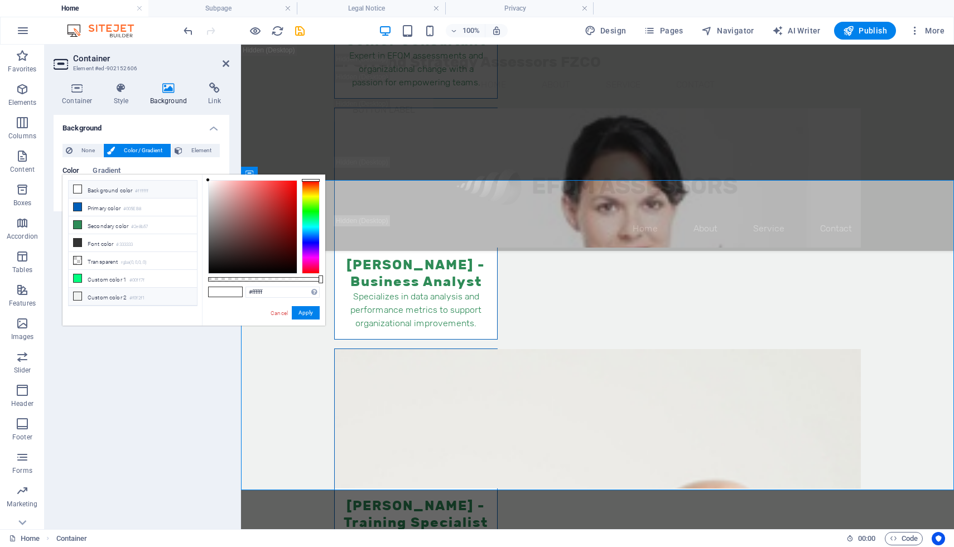
click at [114, 292] on li "Custom color 2 #f0f2f1" at bounding box center [133, 297] width 128 height 18
type input "#f0f2f1"
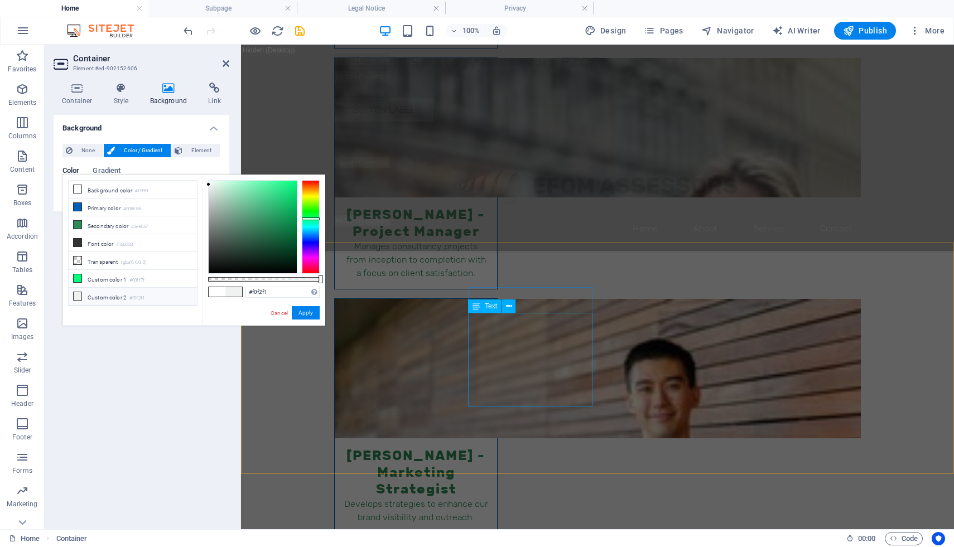
scroll to position [15945, 0]
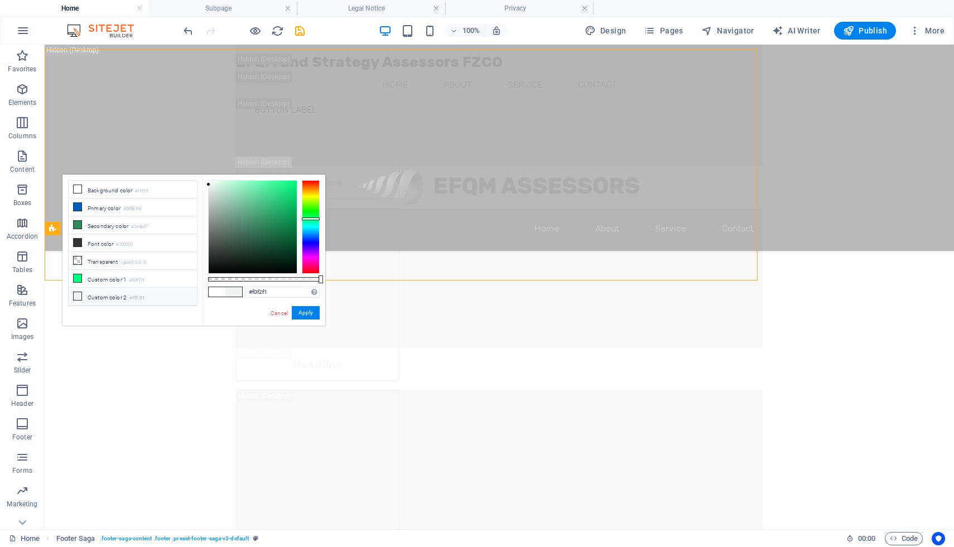
scroll to position [16131, 0]
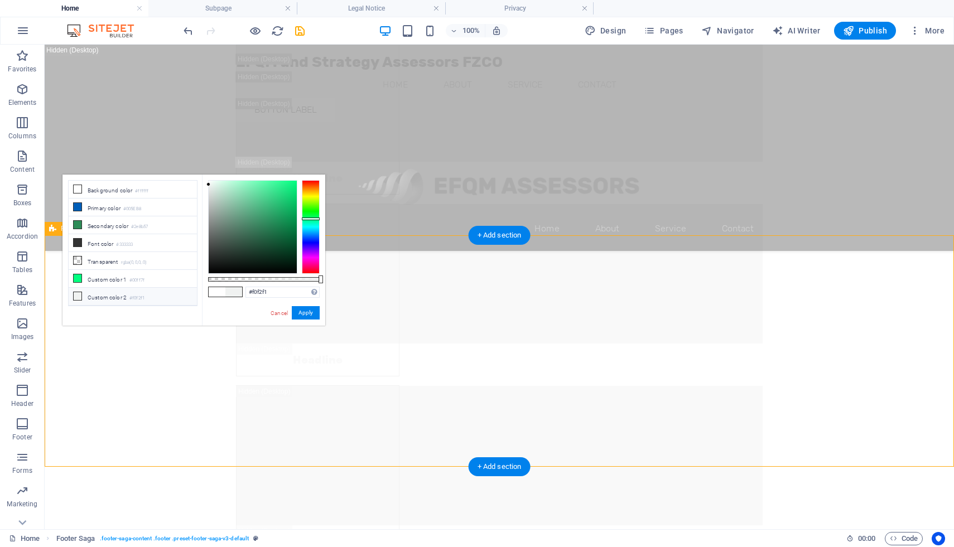
click at [307, 315] on button "Apply" at bounding box center [306, 312] width 28 height 13
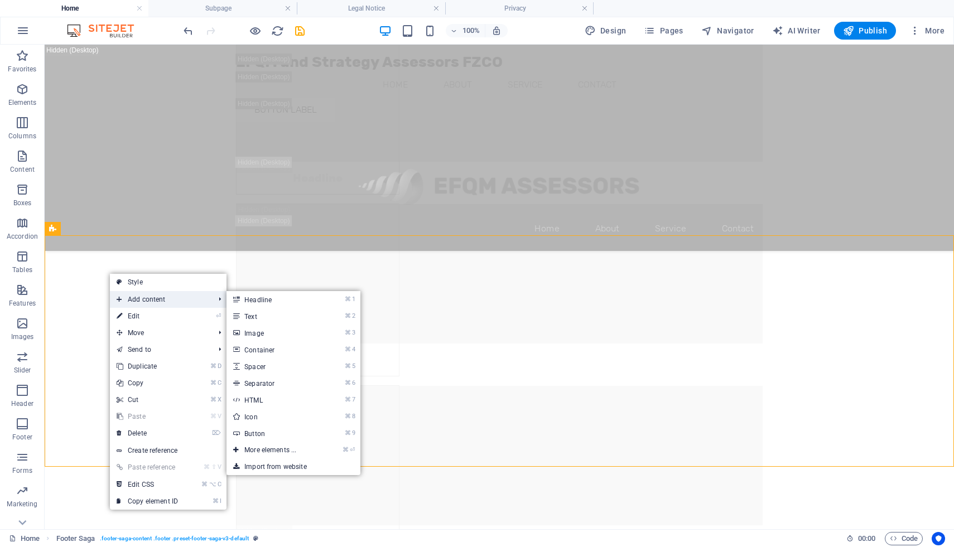
click at [153, 305] on span "Add content" at bounding box center [160, 299] width 100 height 17
click at [189, 297] on span "Add content" at bounding box center [160, 299] width 100 height 17
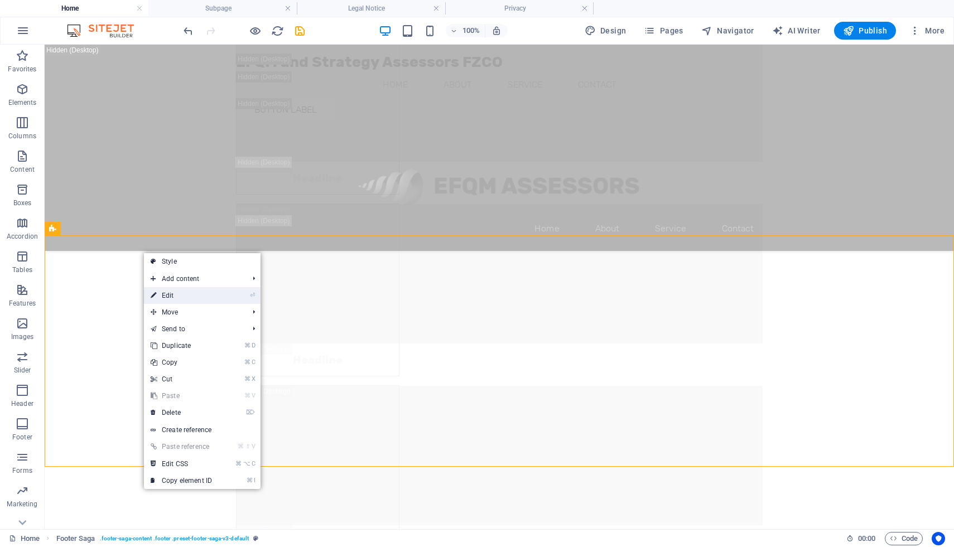
click at [173, 296] on link "⏎ Edit" at bounding box center [181, 295] width 75 height 17
select select "footer"
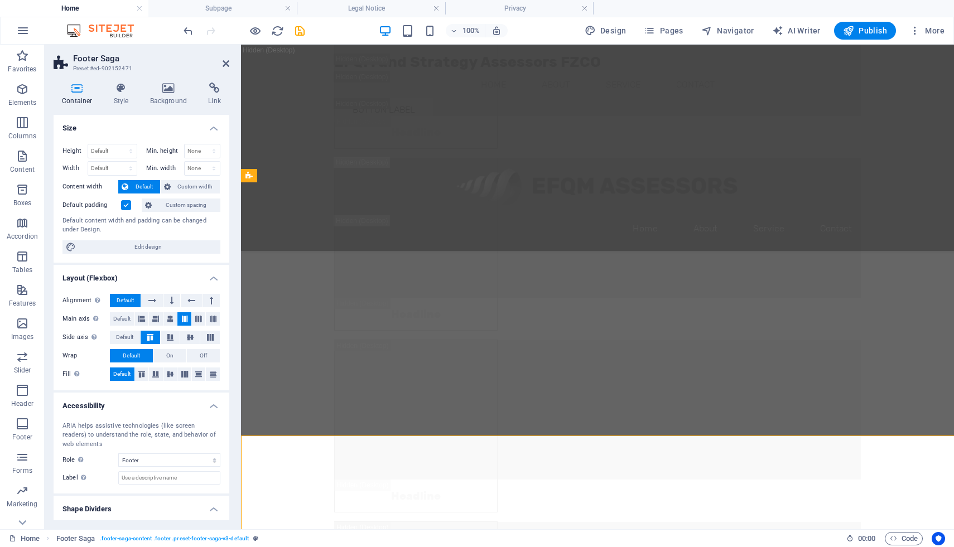
scroll to position [15998, 0]
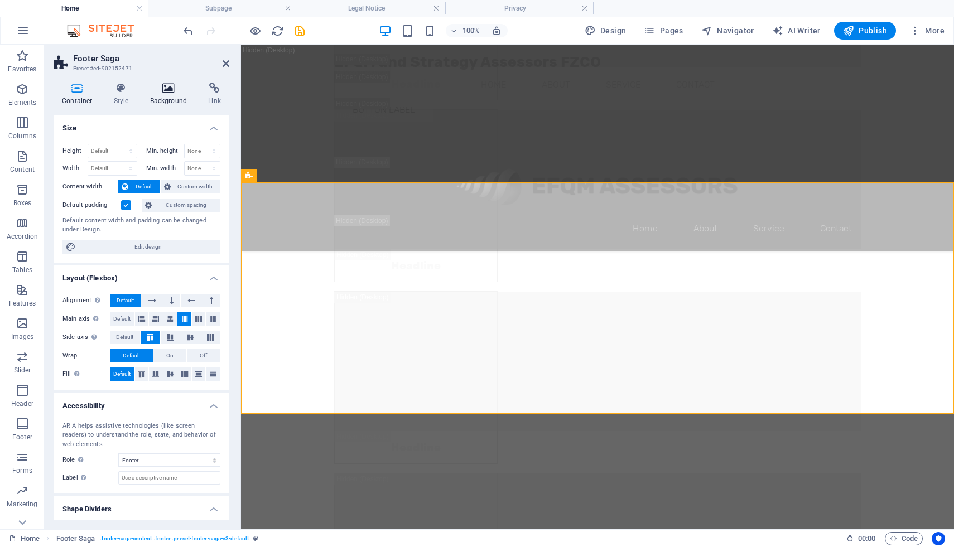
click at [166, 92] on icon at bounding box center [169, 88] width 54 height 11
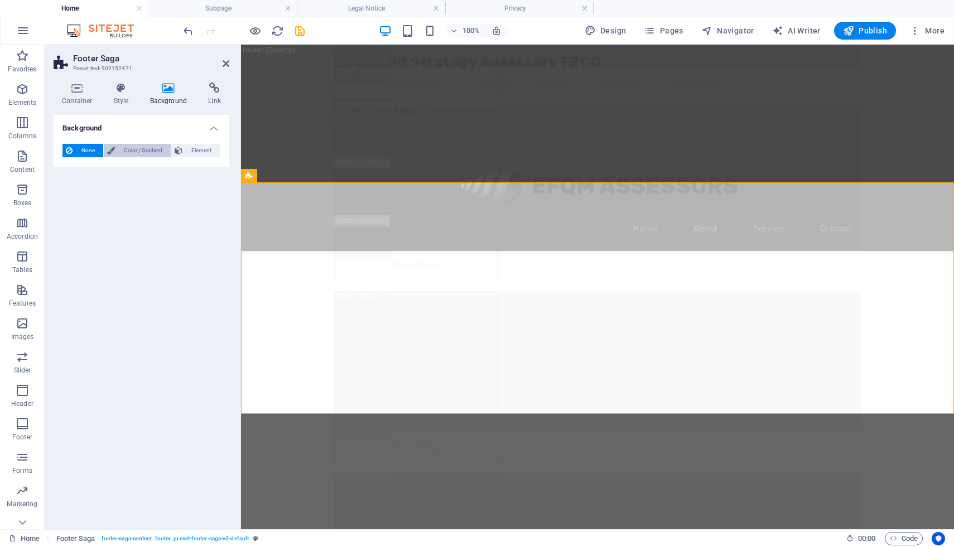
click at [135, 150] on span "Color / Gradient" at bounding box center [142, 150] width 49 height 13
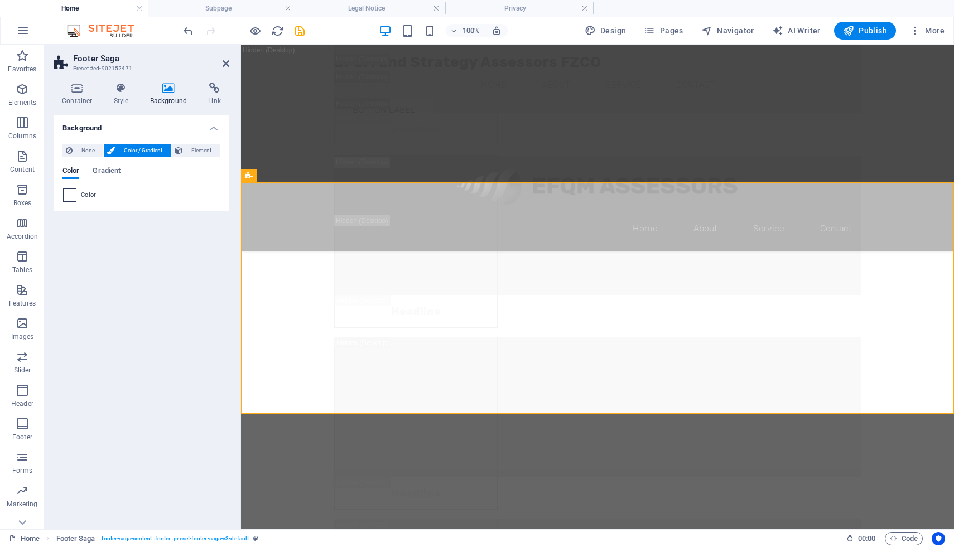
click at [72, 193] on span at bounding box center [70, 195] width 12 height 12
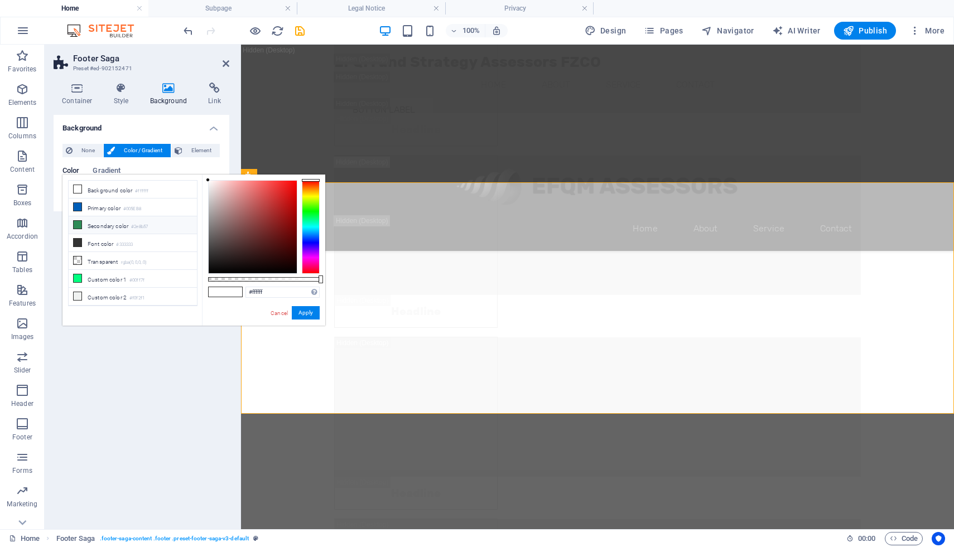
click at [93, 223] on li "Secondary color #2e8b57" at bounding box center [133, 225] width 128 height 18
type input "#2e8b57"
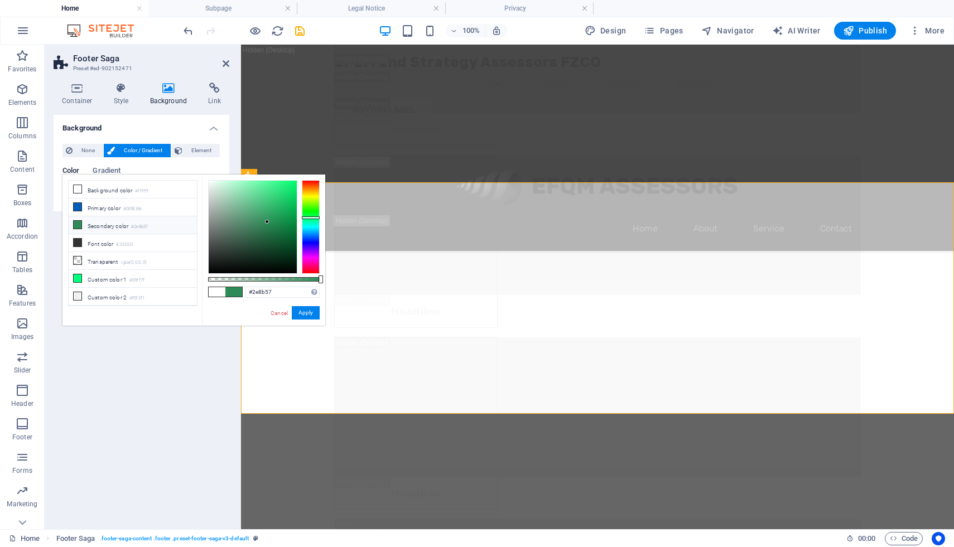
click at [151, 366] on div "Background None Color / Gradient Element Stretch background to full-width Color…" at bounding box center [142, 318] width 176 height 406
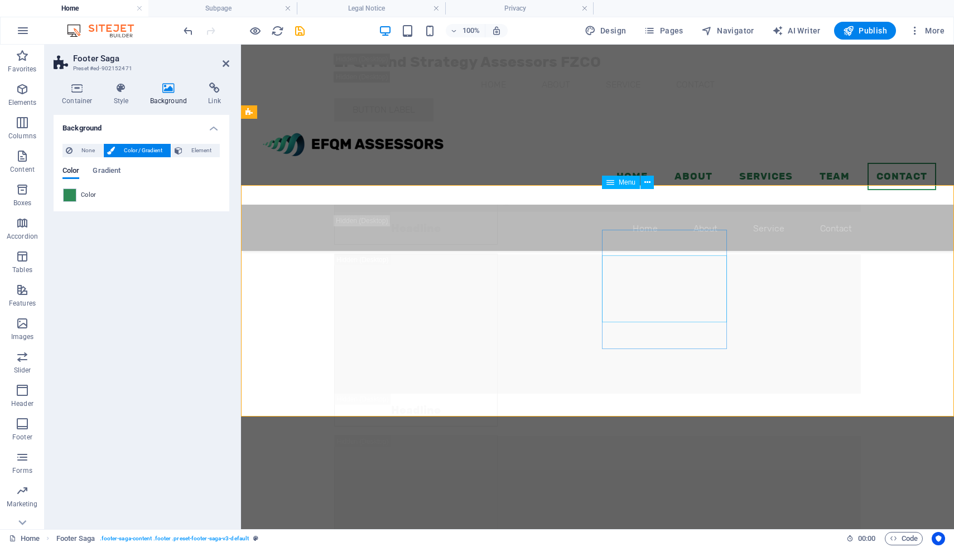
scroll to position [15712, 0]
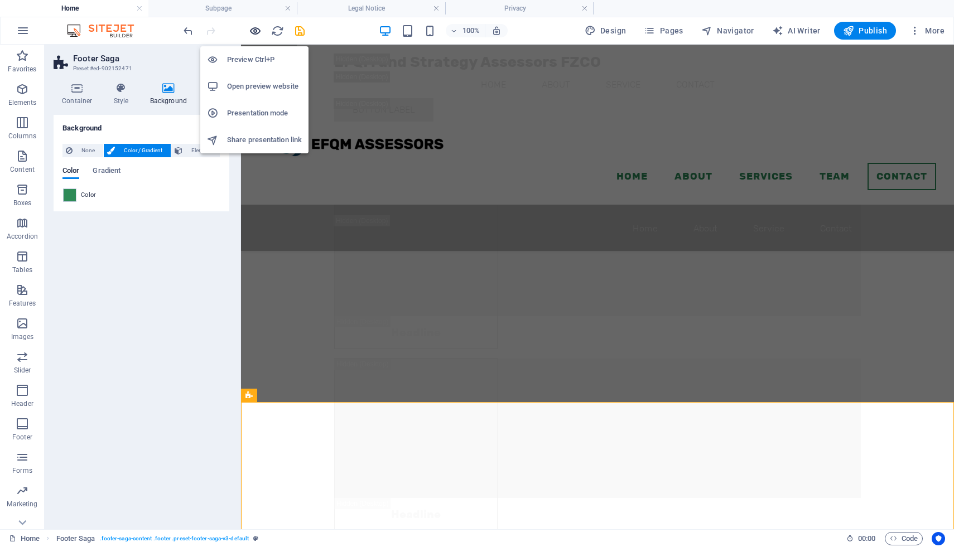
click at [252, 32] on icon "button" at bounding box center [255, 31] width 13 height 13
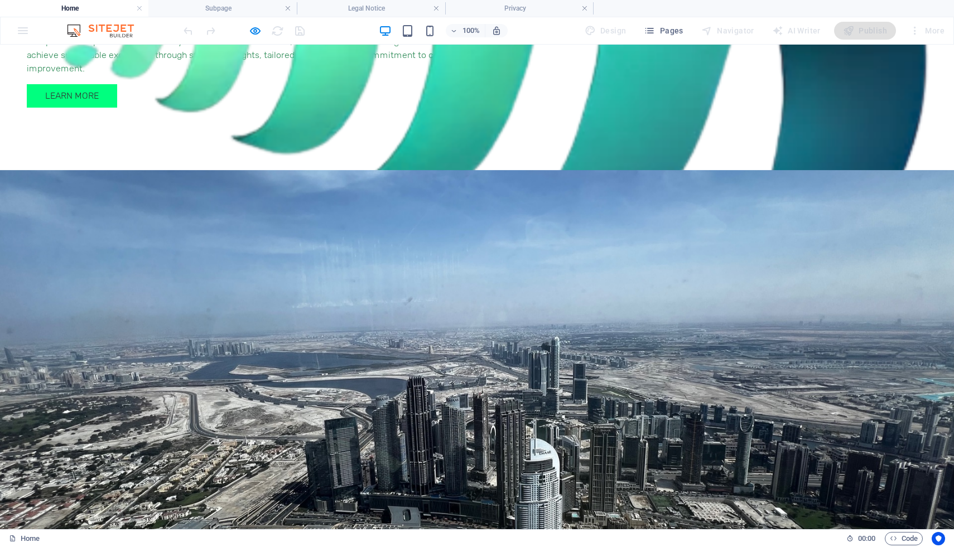
scroll to position [1657, 0]
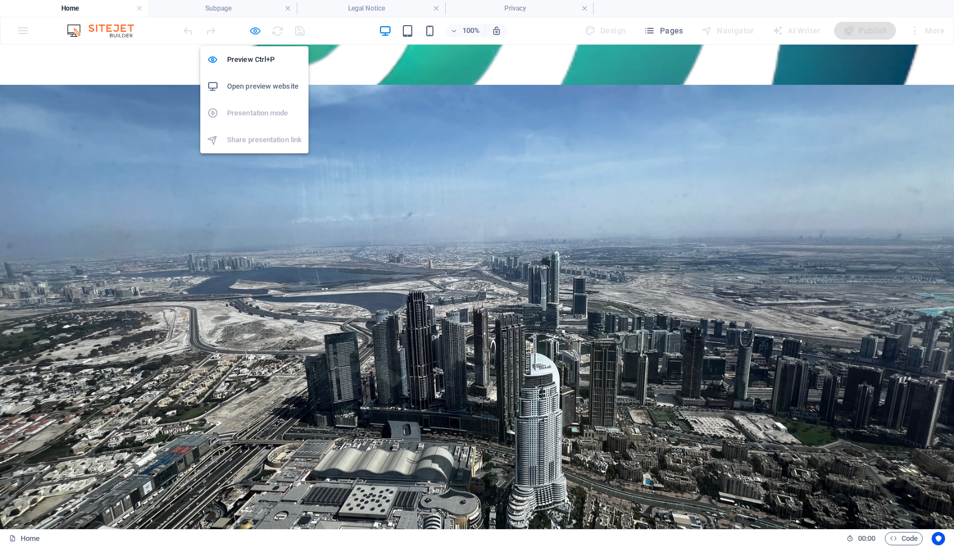
click at [250, 30] on icon "button" at bounding box center [255, 31] width 13 height 13
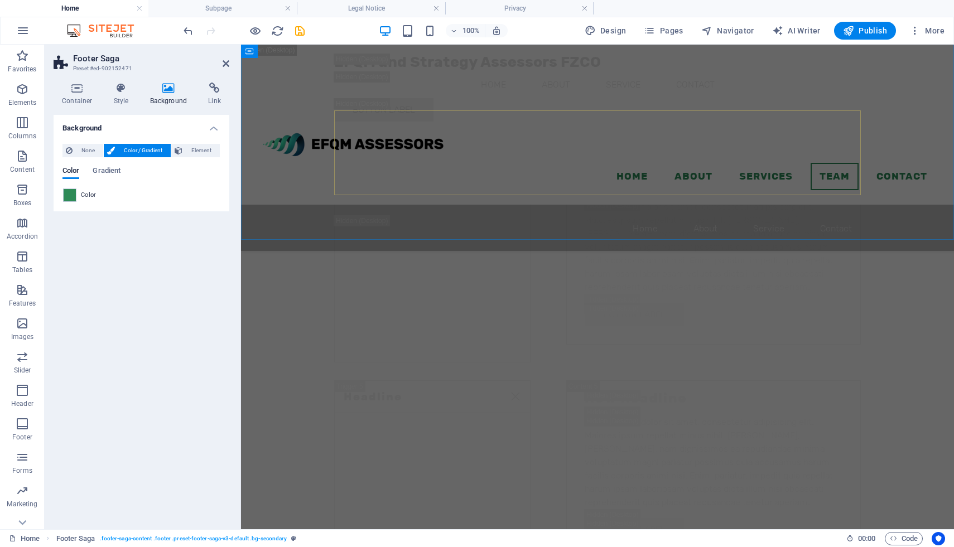
scroll to position [9846, 0]
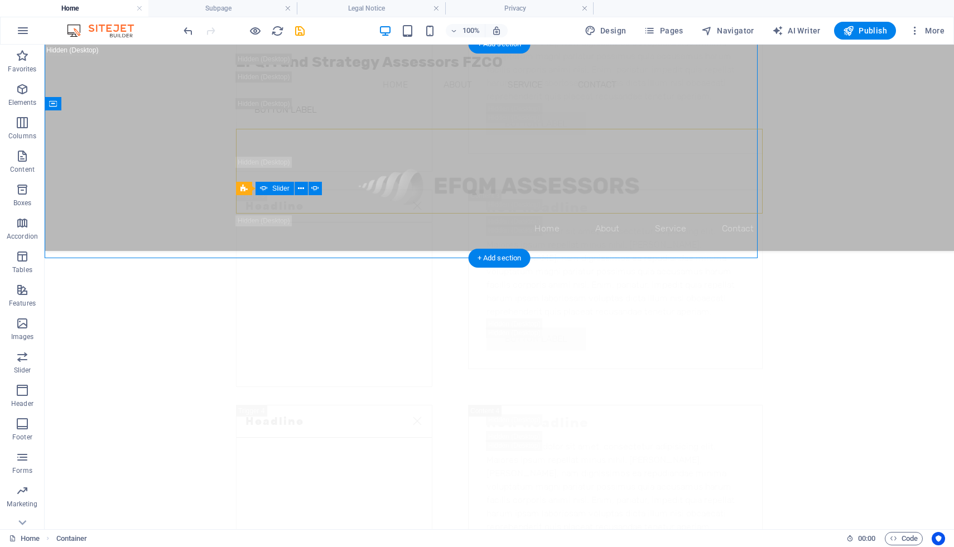
scroll to position [9913, 0]
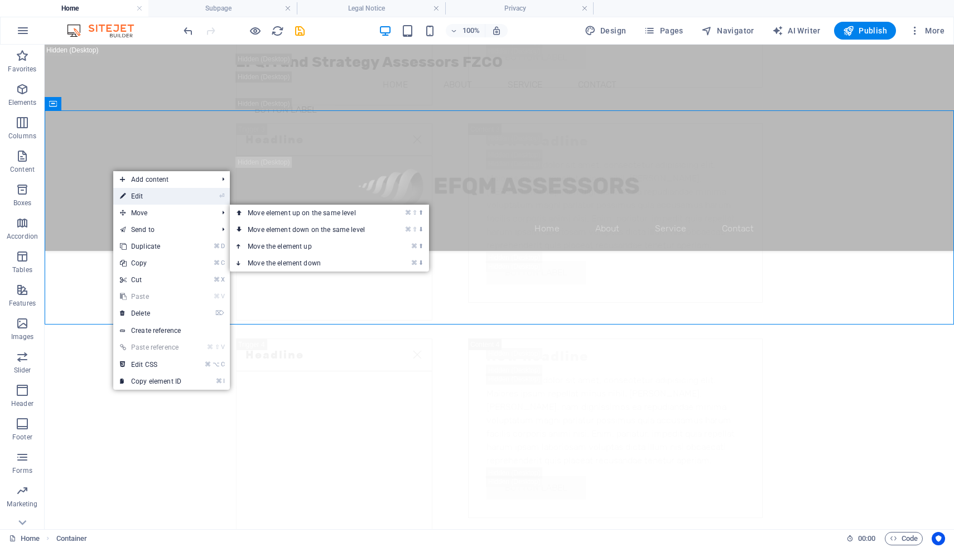
click at [167, 199] on link "⏎ Edit" at bounding box center [150, 196] width 75 height 17
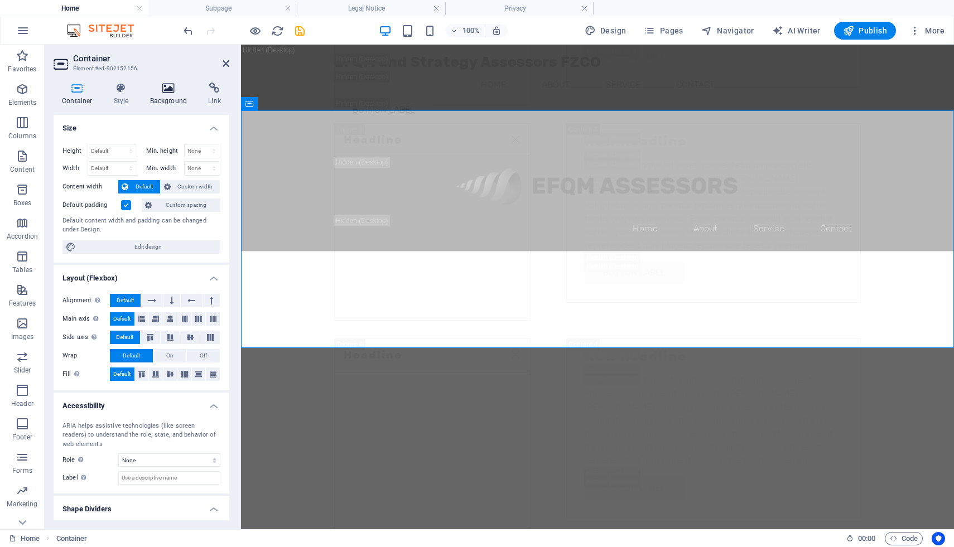
click at [169, 91] on icon at bounding box center [169, 88] width 54 height 11
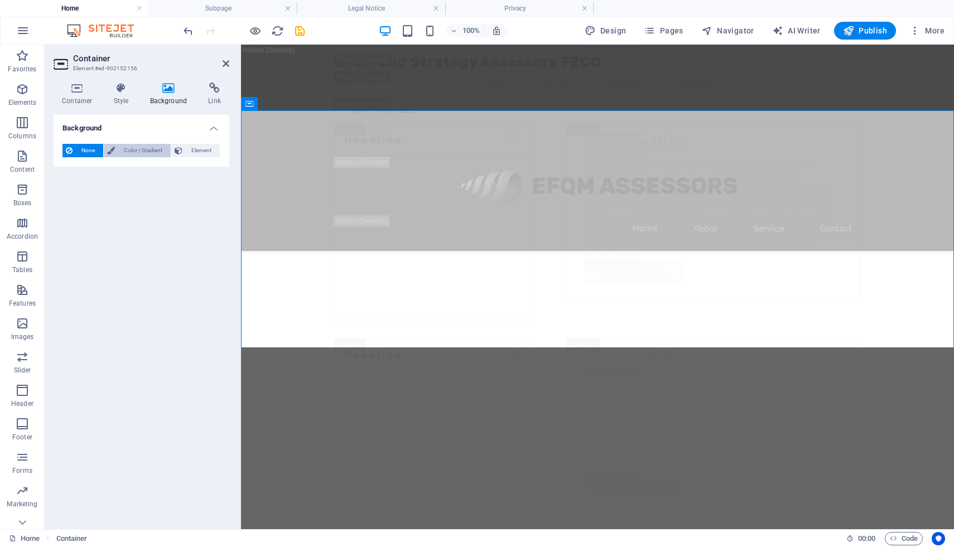
click at [141, 149] on span "Color / Gradient" at bounding box center [142, 150] width 49 height 13
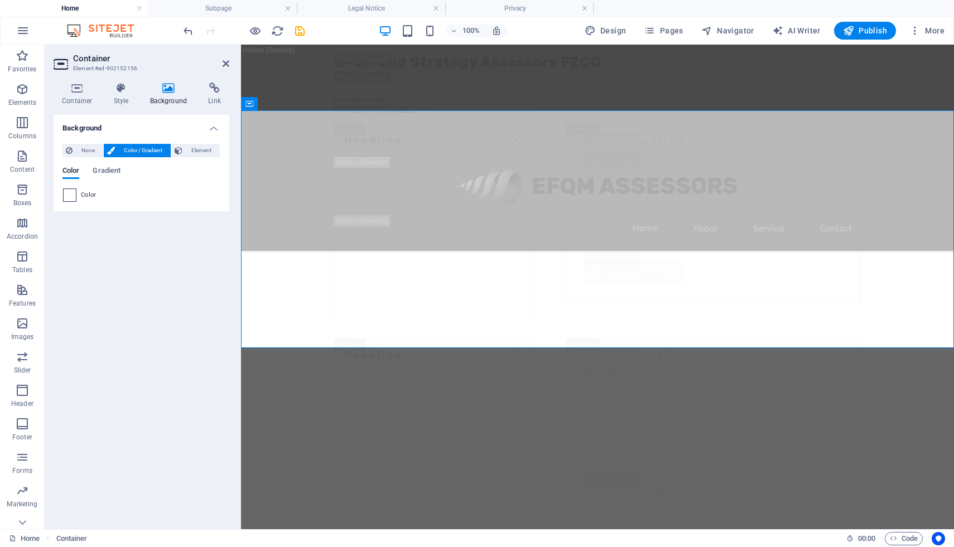
click at [73, 201] on span at bounding box center [70, 195] width 12 height 12
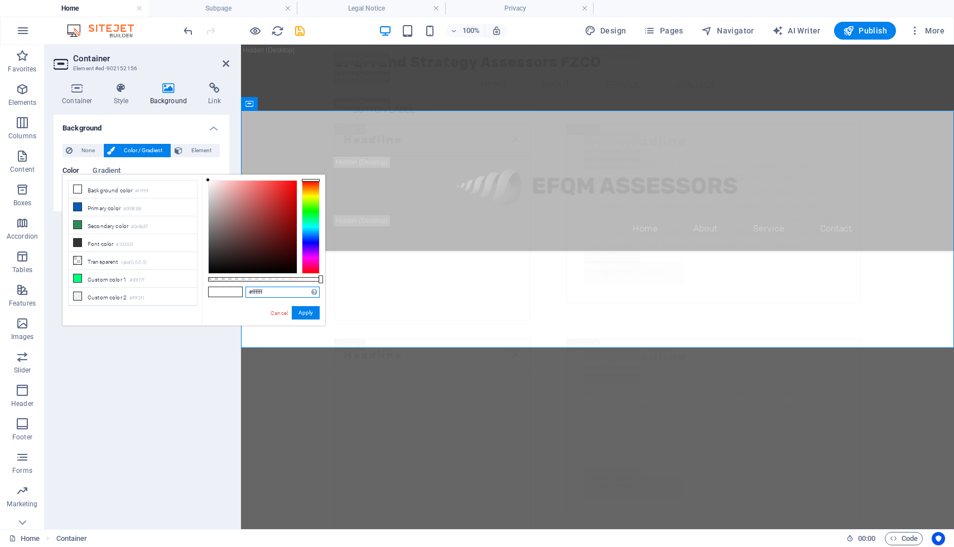
click at [256, 291] on input "#ffffff" at bounding box center [282, 292] width 74 height 11
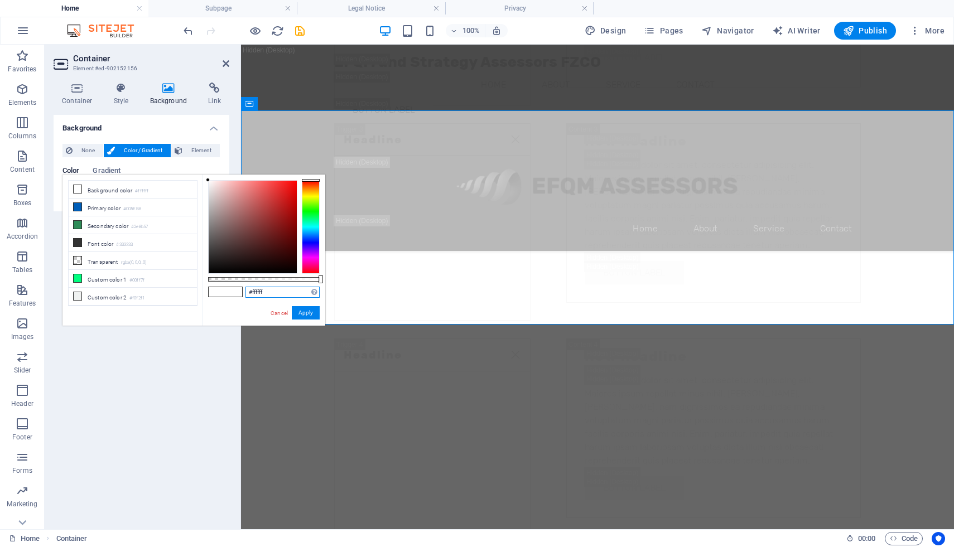
paste input "20B2AA"
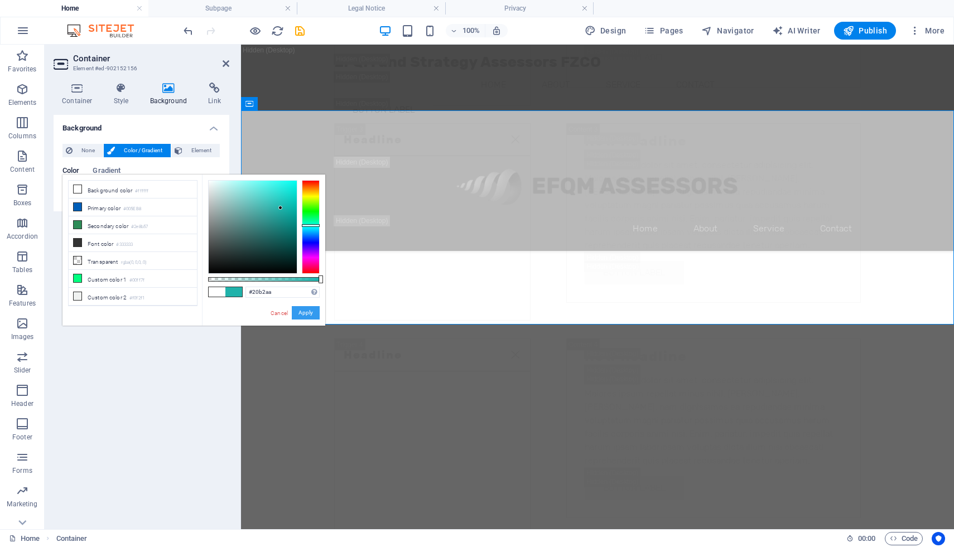
click at [309, 311] on button "Apply" at bounding box center [306, 312] width 28 height 13
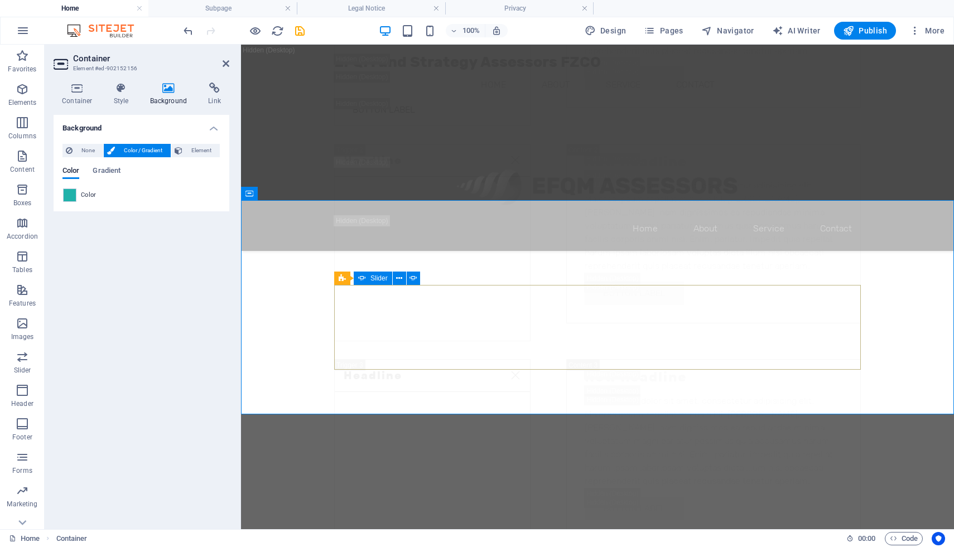
scroll to position [9823, 0]
click at [65, 192] on span at bounding box center [70, 195] width 12 height 12
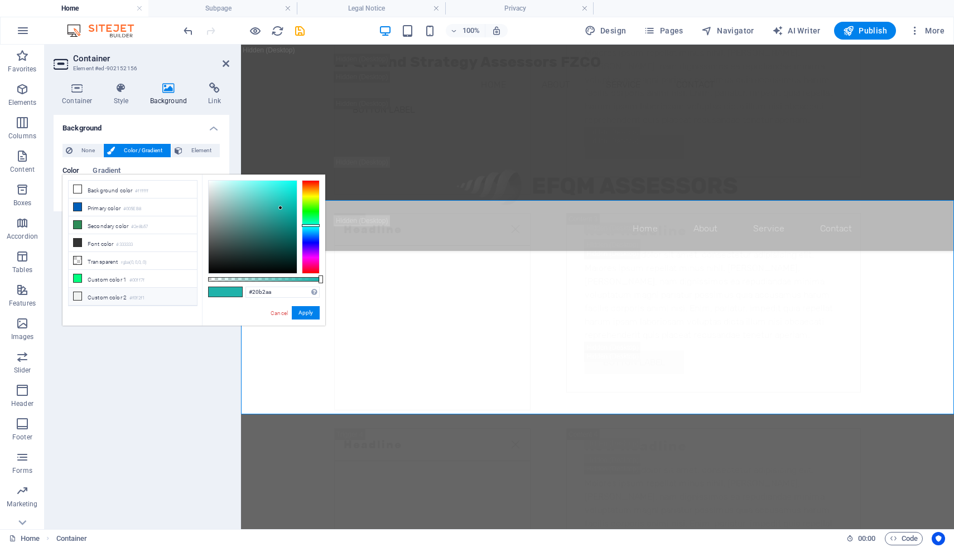
click at [93, 295] on li "Custom color 2 #f0f2f1" at bounding box center [133, 297] width 128 height 18
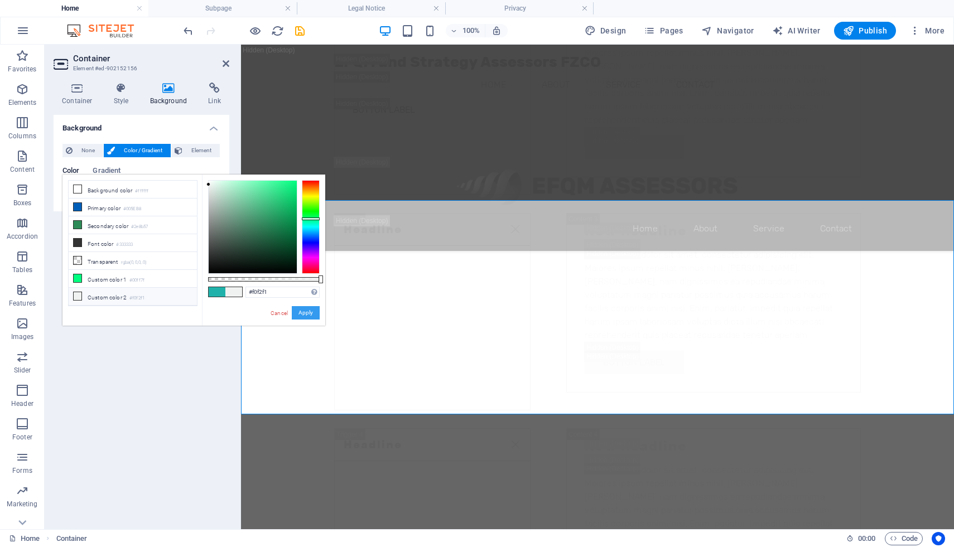
click at [304, 311] on button "Apply" at bounding box center [306, 312] width 28 height 13
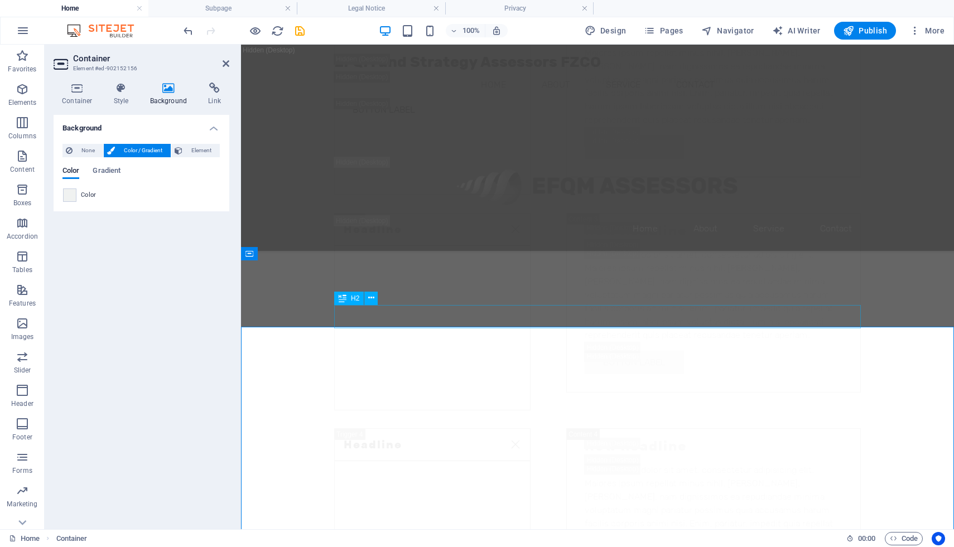
scroll to position [9662, 0]
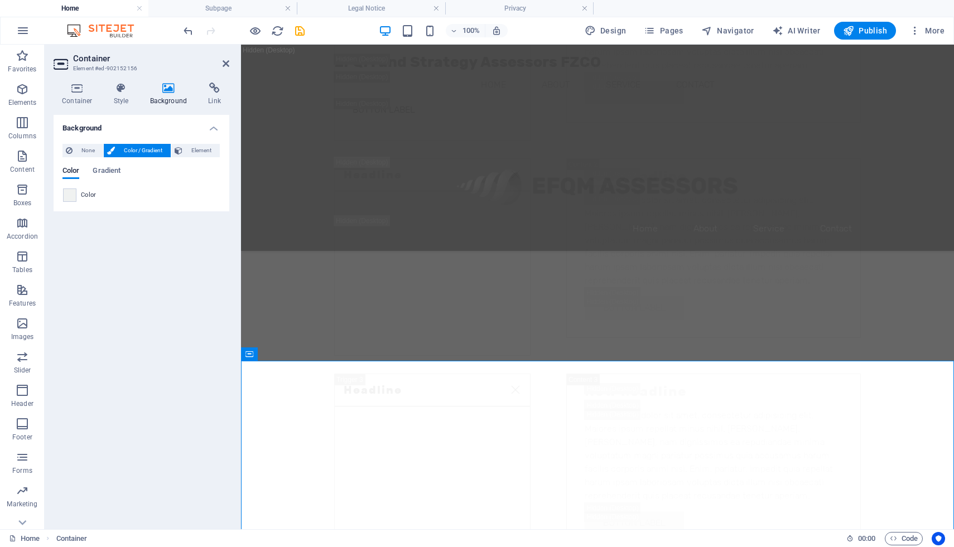
click at [90, 195] on span "Color" at bounding box center [89, 195] width 16 height 9
click at [69, 195] on span at bounding box center [70, 195] width 12 height 12
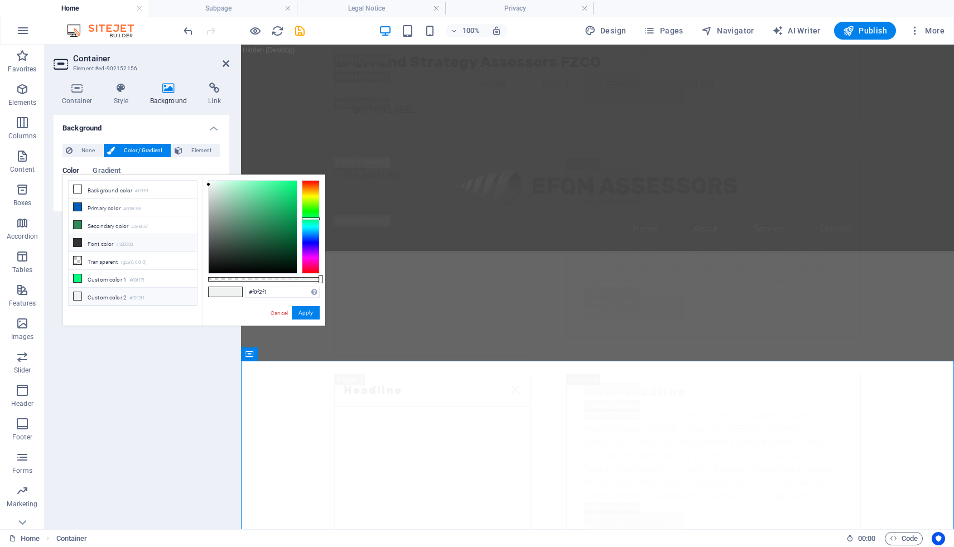
click at [107, 243] on li "Font color #333333" at bounding box center [133, 243] width 128 height 18
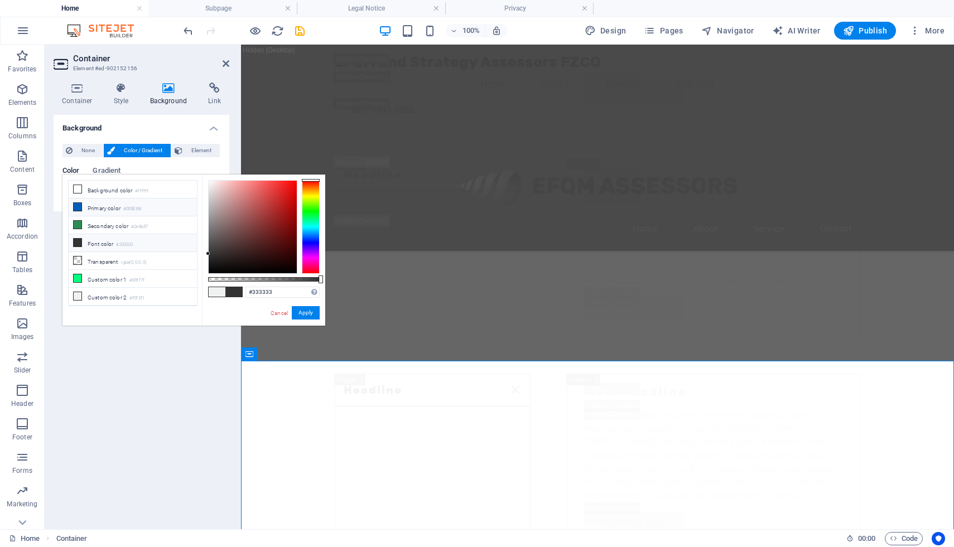
click at [85, 208] on li "Primary color #005EB8" at bounding box center [133, 208] width 128 height 18
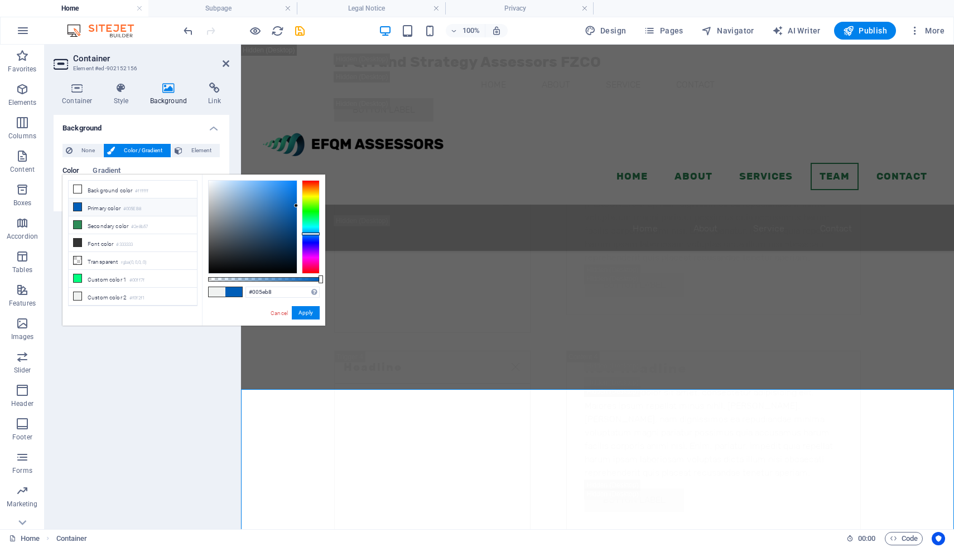
scroll to position [9634, 0]
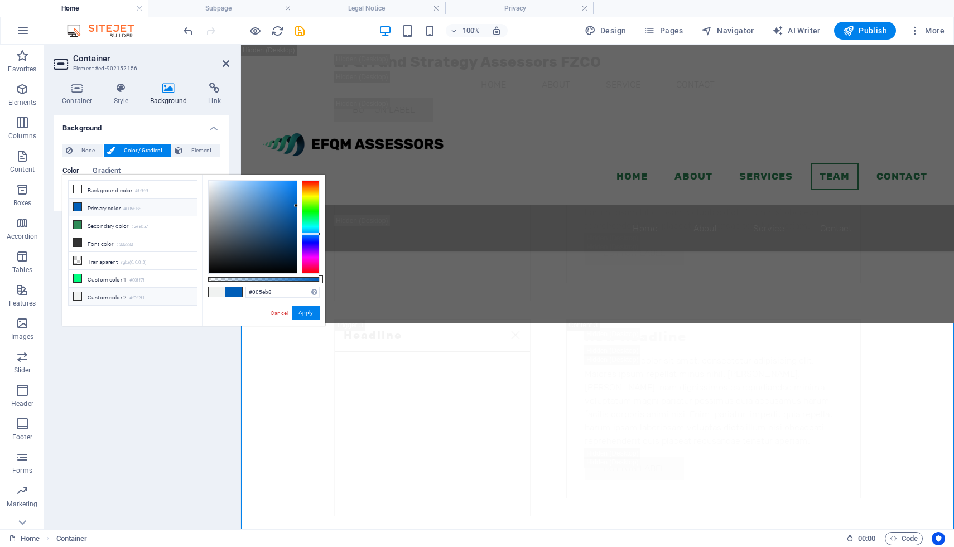
click at [78, 295] on icon at bounding box center [78, 296] width 8 height 8
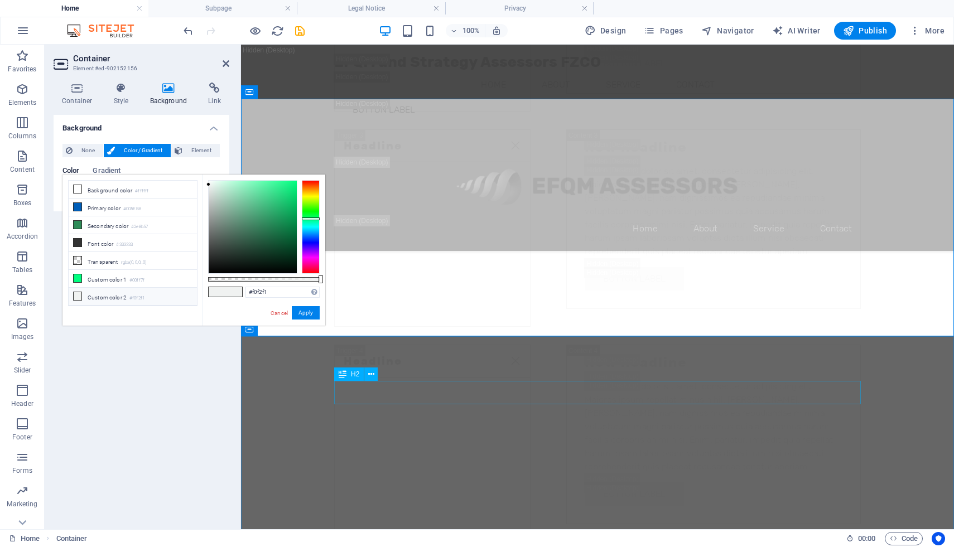
scroll to position [9925, 0]
click at [79, 227] on icon at bounding box center [78, 225] width 8 height 8
type input "#2e8b57"
click at [310, 311] on button "Apply" at bounding box center [306, 312] width 28 height 13
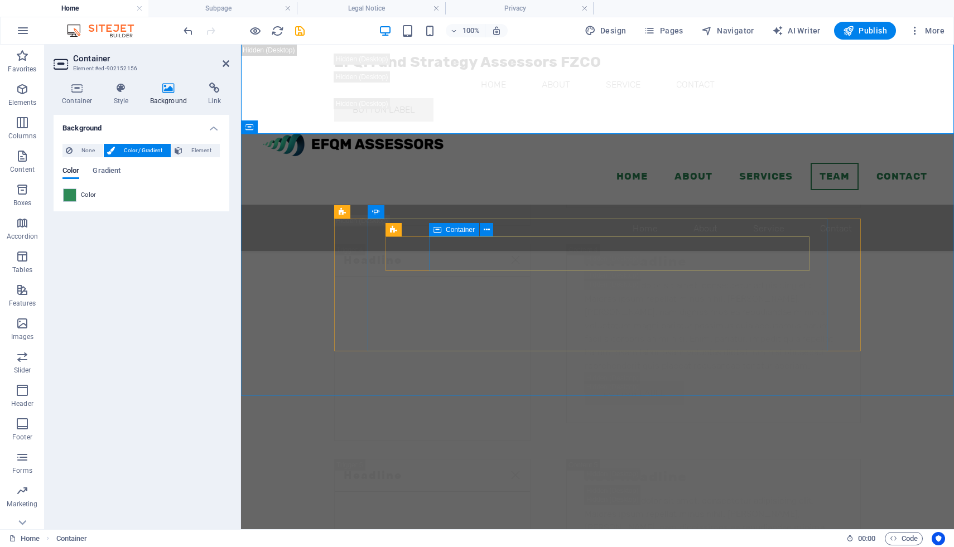
scroll to position [9675, 0]
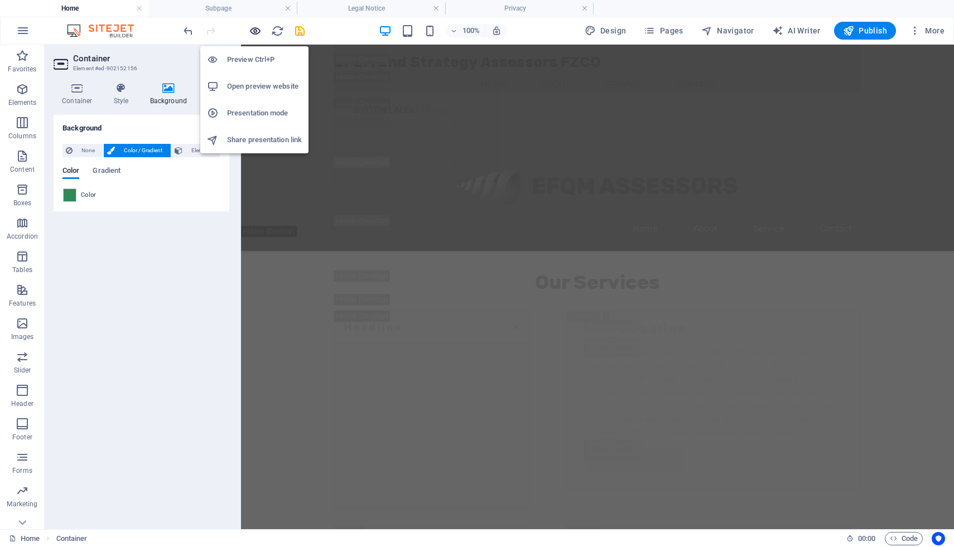
click at [253, 30] on icon "button" at bounding box center [255, 31] width 13 height 13
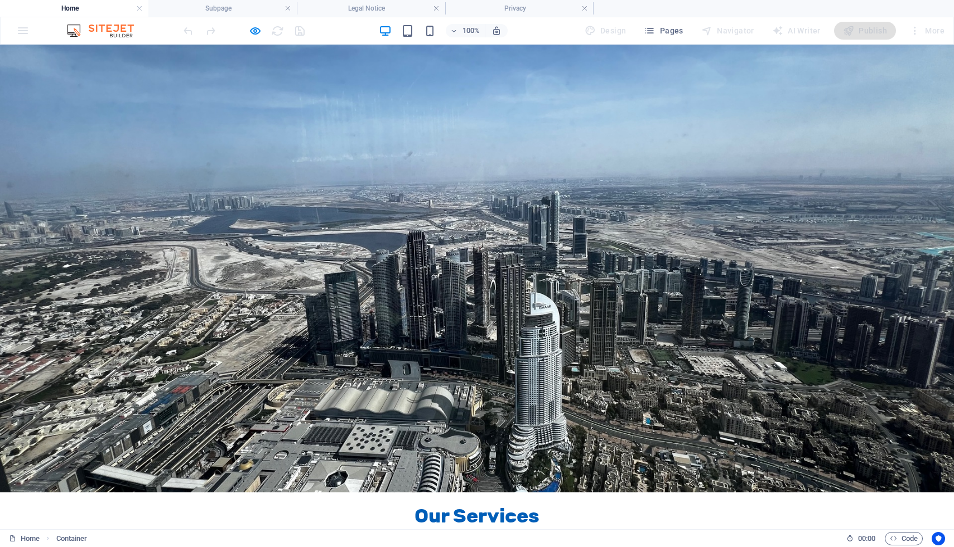
scroll to position [1800, 0]
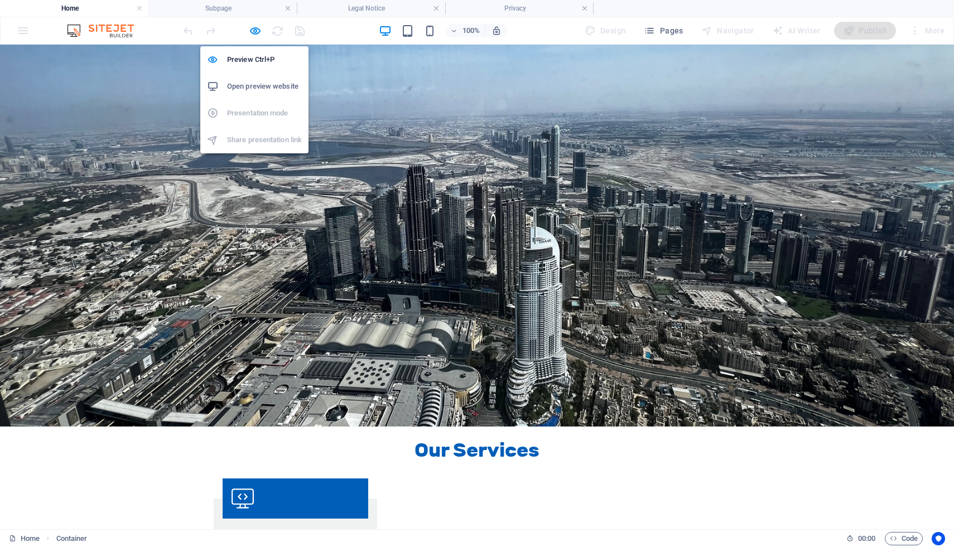
click at [252, 33] on icon "button" at bounding box center [255, 31] width 13 height 13
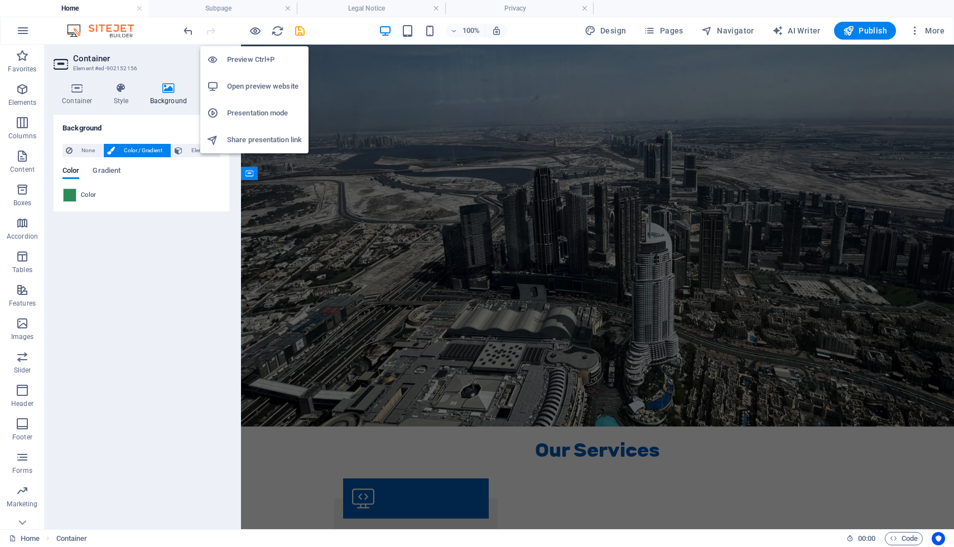
scroll to position [9843, 0]
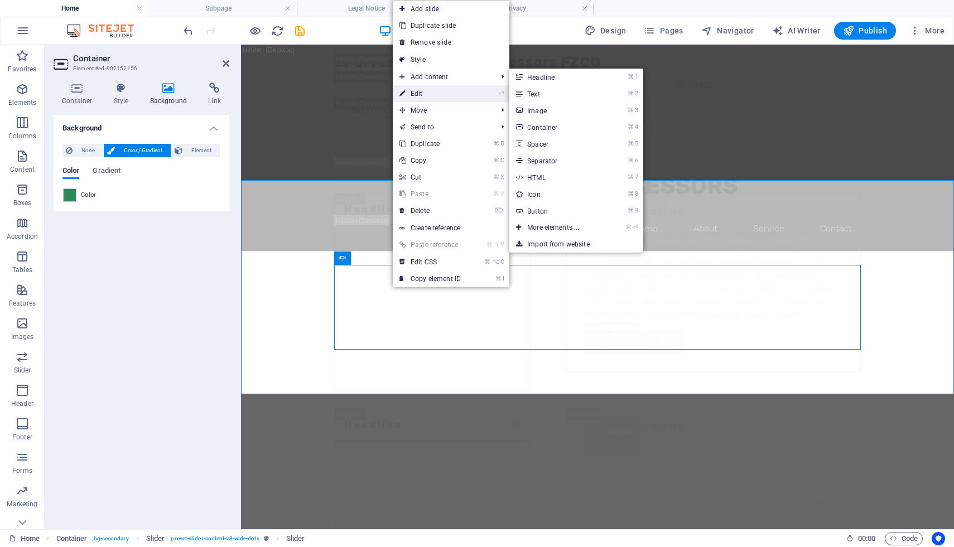
click at [439, 90] on link "⏎ Edit" at bounding box center [430, 93] width 75 height 17
select select "ms"
select select "s"
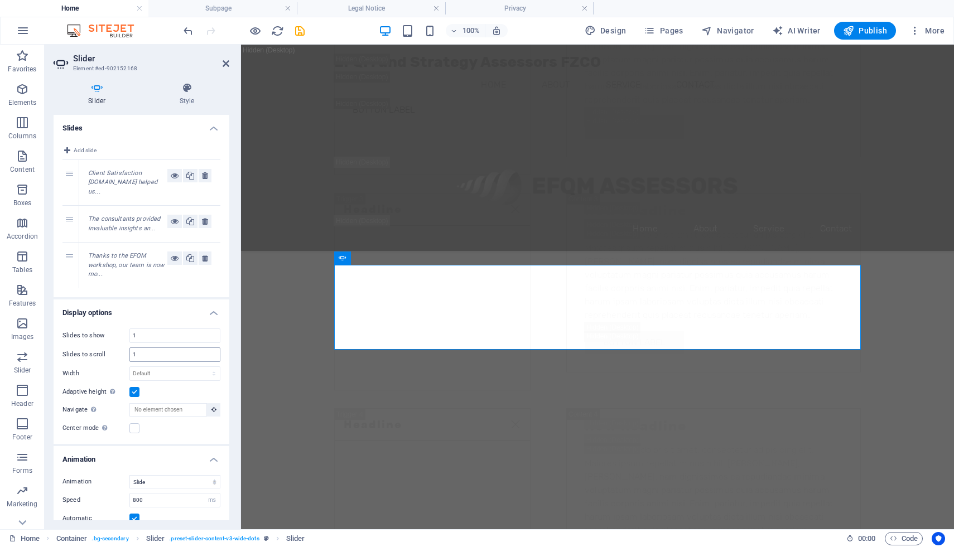
scroll to position [7, 0]
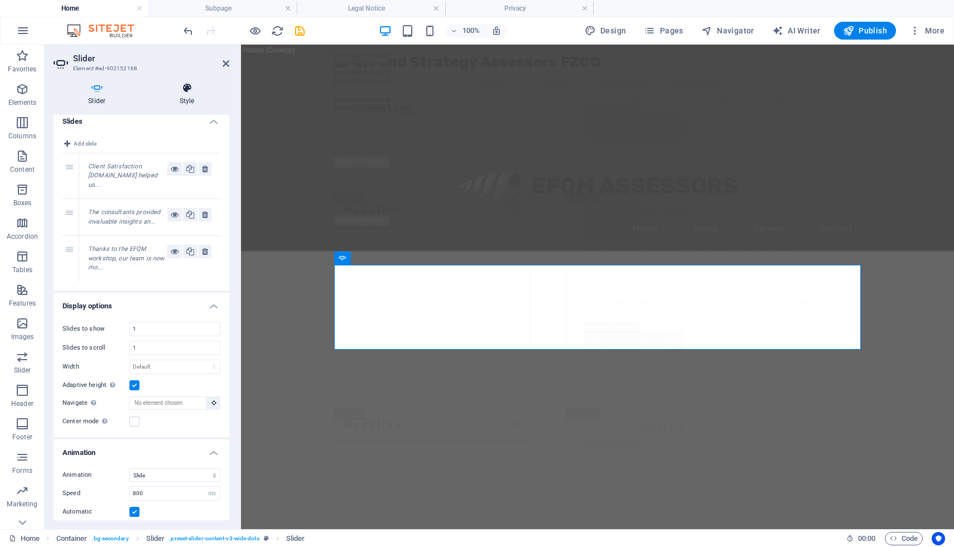
click at [181, 94] on h4 "Style" at bounding box center [187, 94] width 84 height 23
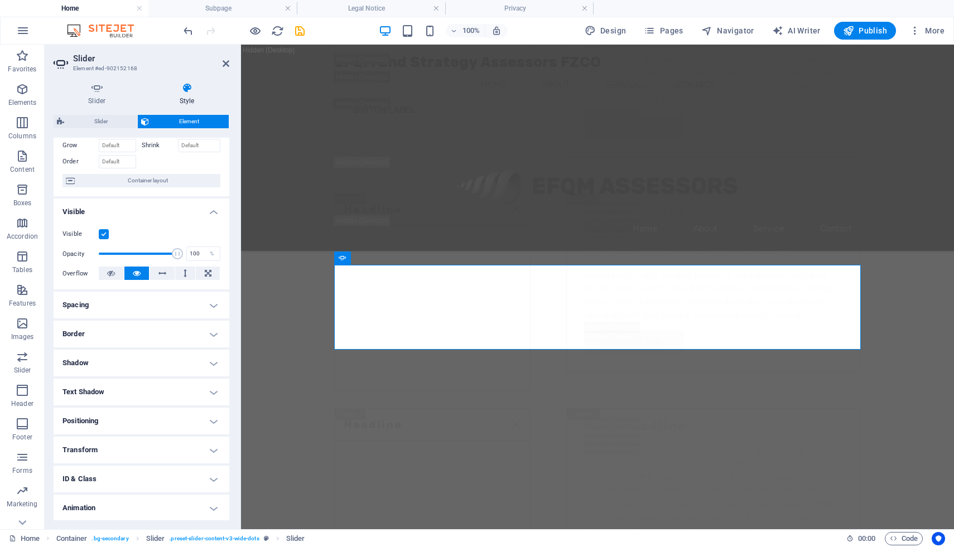
scroll to position [89, 0]
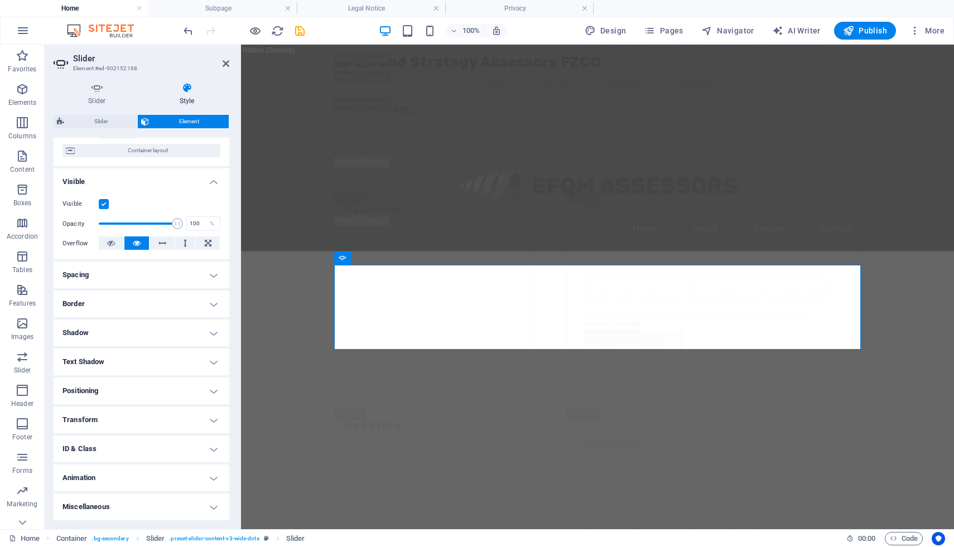
click at [211, 329] on h4 "Shadow" at bounding box center [142, 333] width 176 height 27
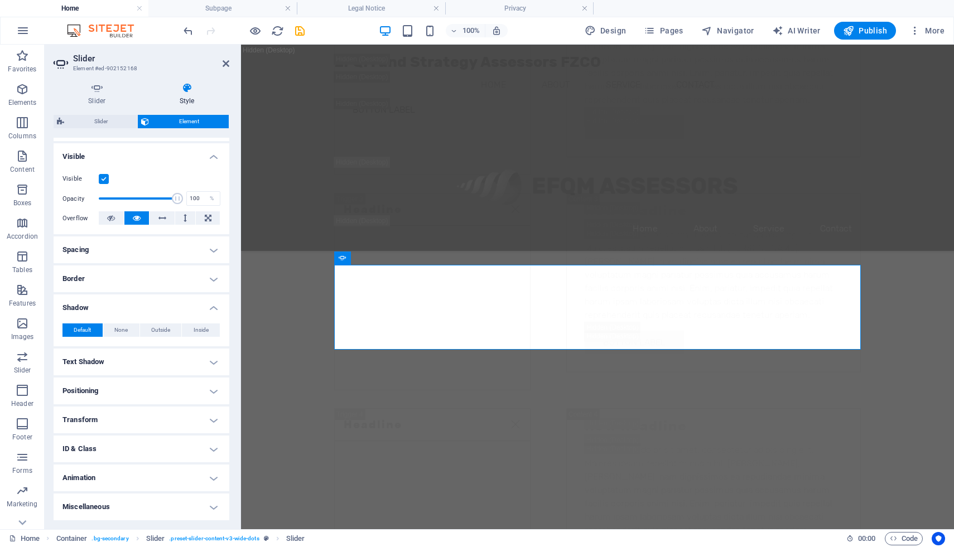
click at [94, 256] on h4 "Spacing" at bounding box center [142, 250] width 176 height 27
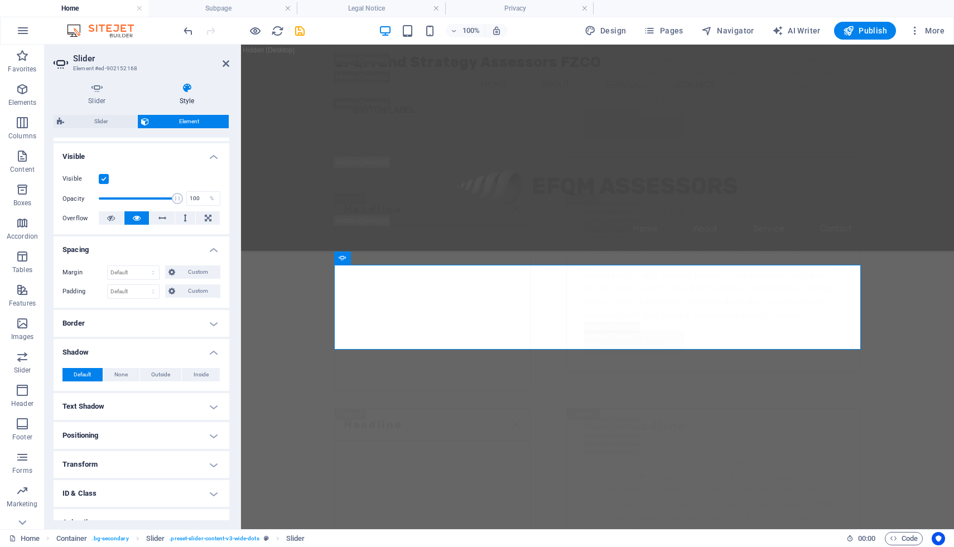
click at [92, 325] on h4 "Border" at bounding box center [142, 323] width 176 height 27
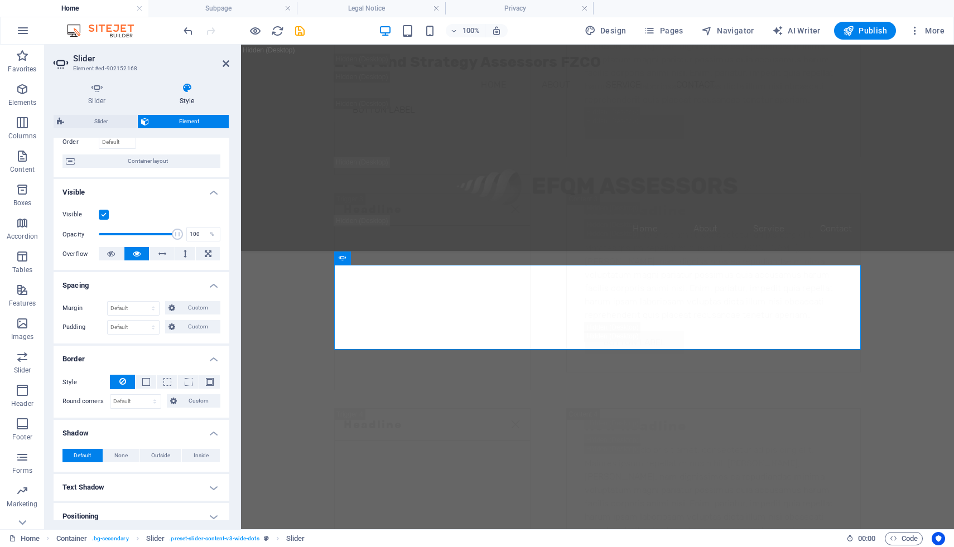
scroll to position [0, 0]
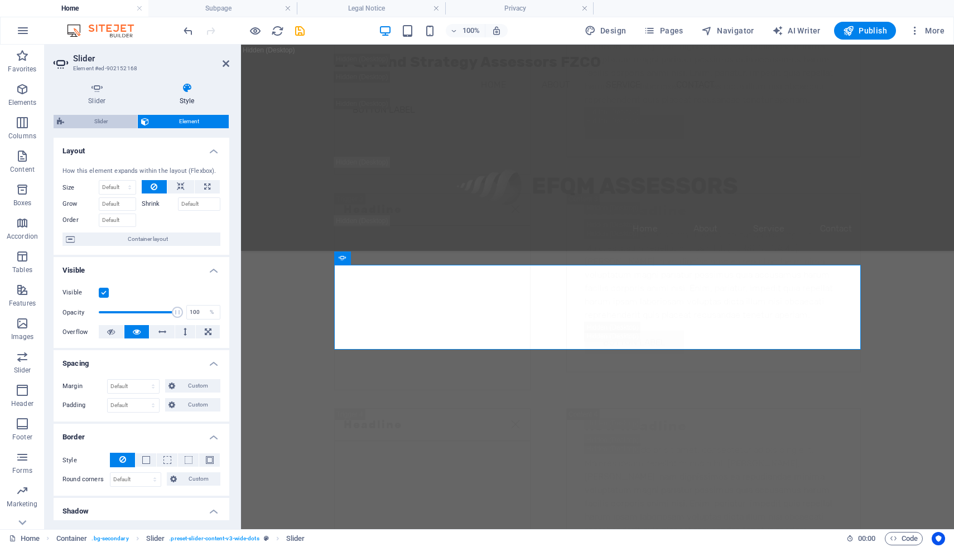
click at [100, 122] on span "Slider" at bounding box center [101, 121] width 66 height 13
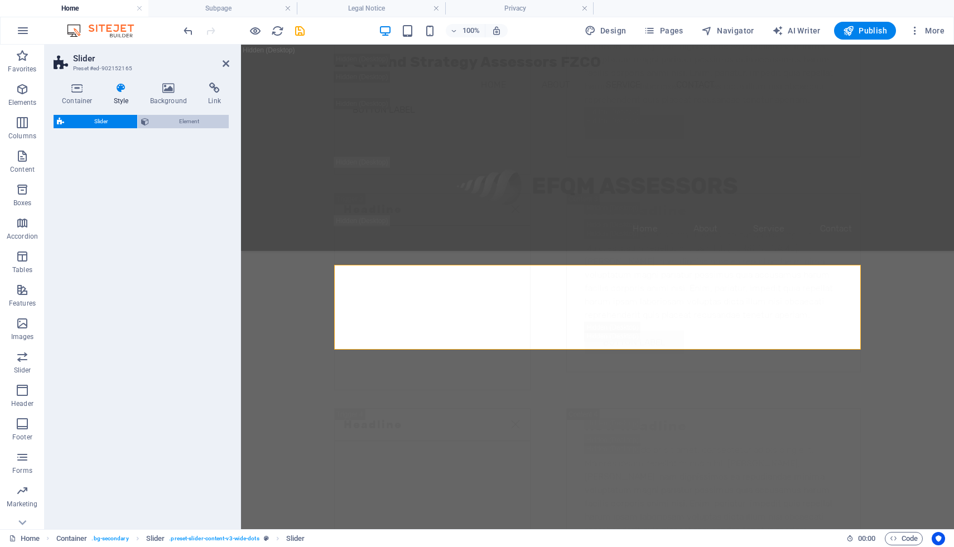
select select "rem"
select select "px"
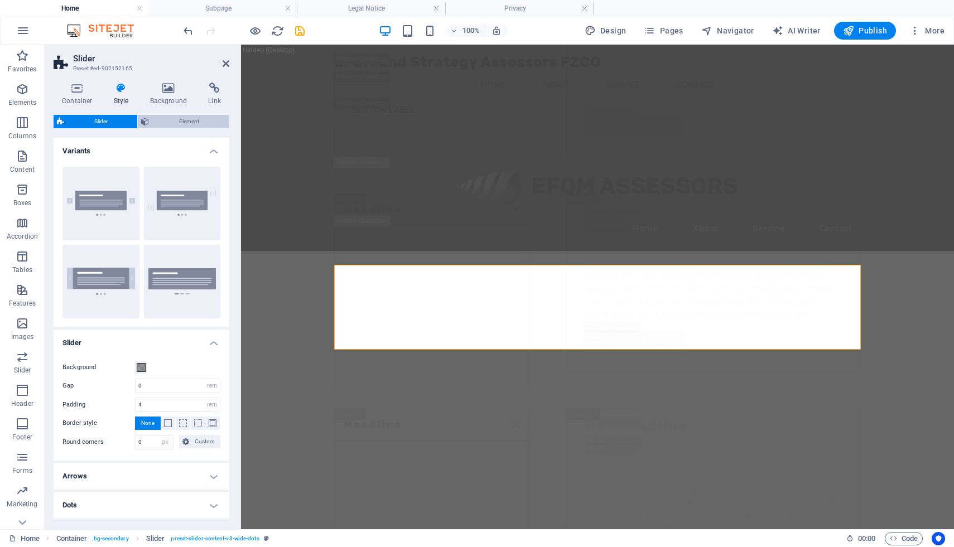
click at [174, 121] on span "Element" at bounding box center [188, 121] width 73 height 13
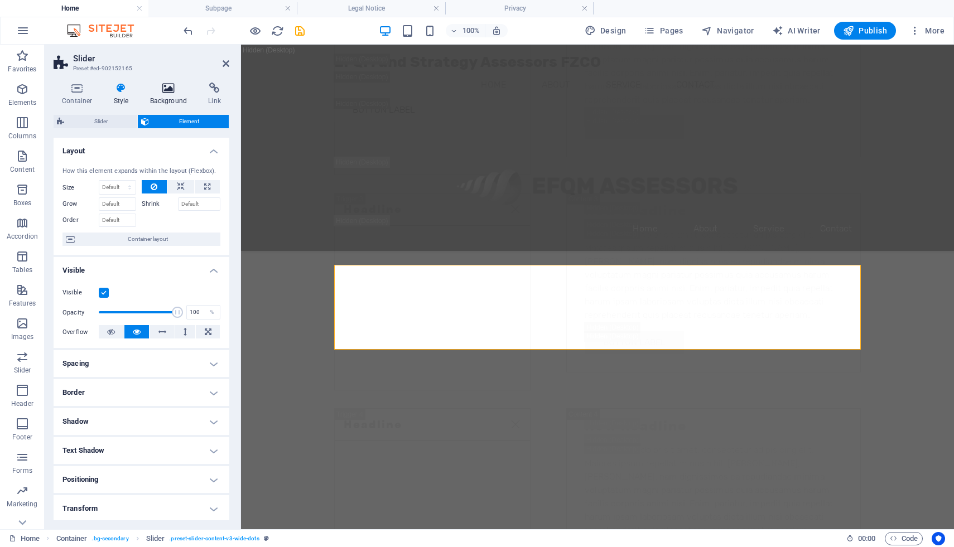
click at [168, 88] on icon at bounding box center [169, 88] width 54 height 11
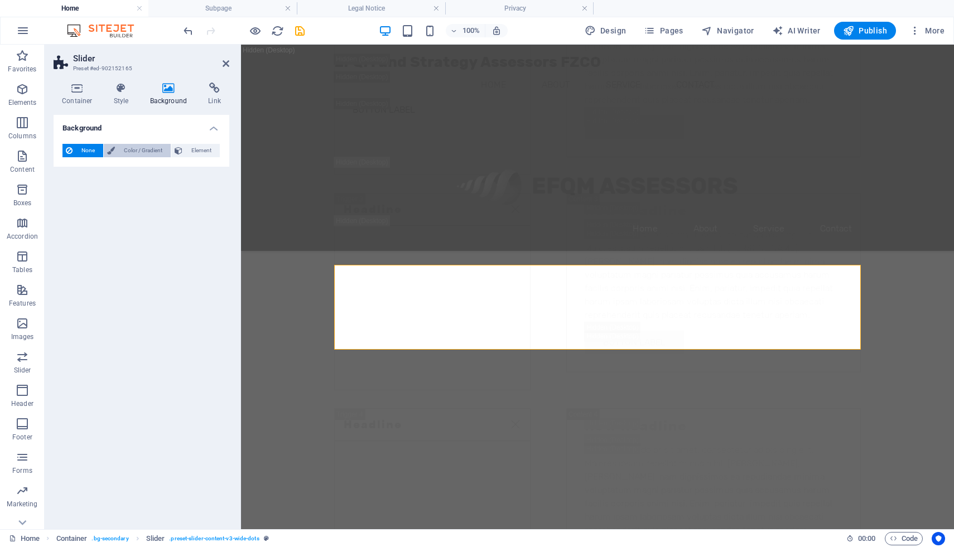
click at [121, 151] on span "Color / Gradient" at bounding box center [142, 150] width 49 height 13
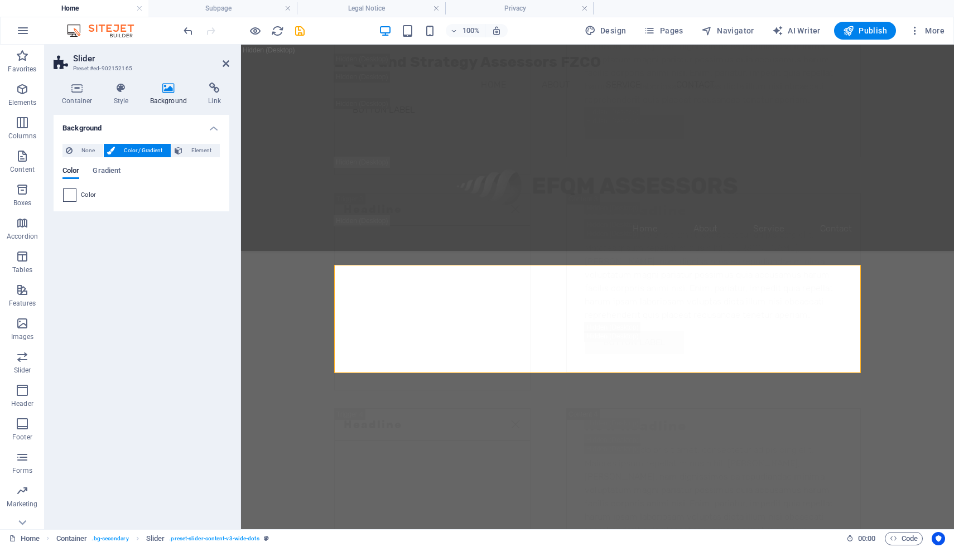
click at [71, 197] on span at bounding box center [70, 195] width 12 height 12
type input "#ffffff"
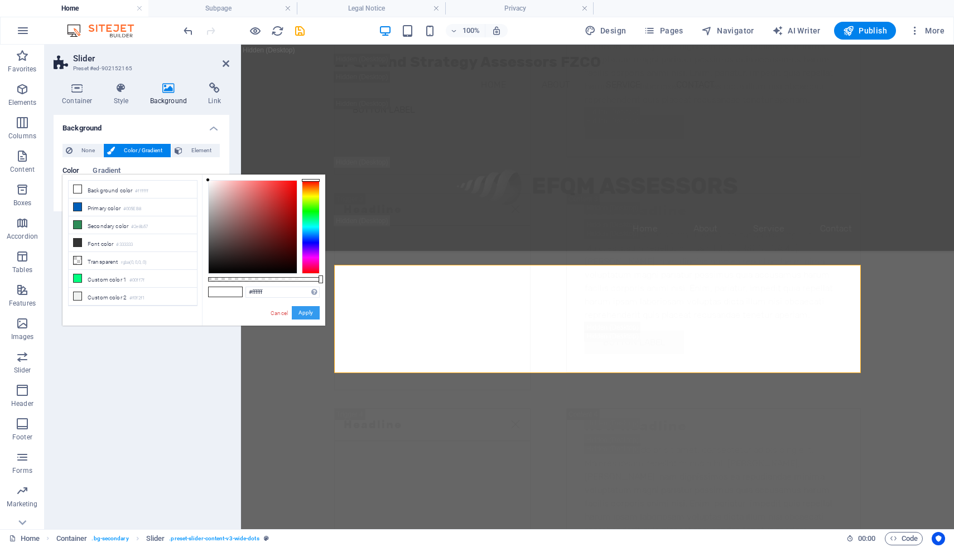
click at [311, 312] on button "Apply" at bounding box center [306, 312] width 28 height 13
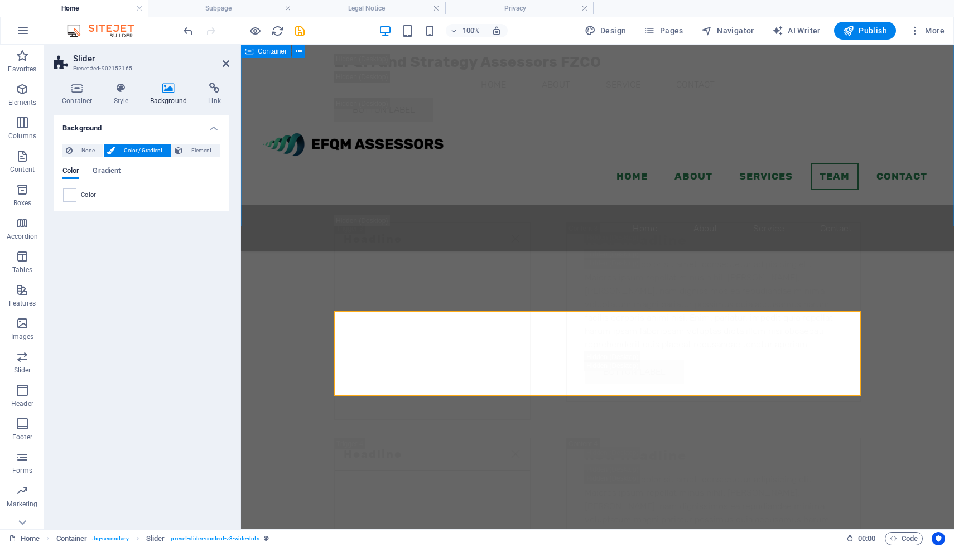
scroll to position [9729, 0]
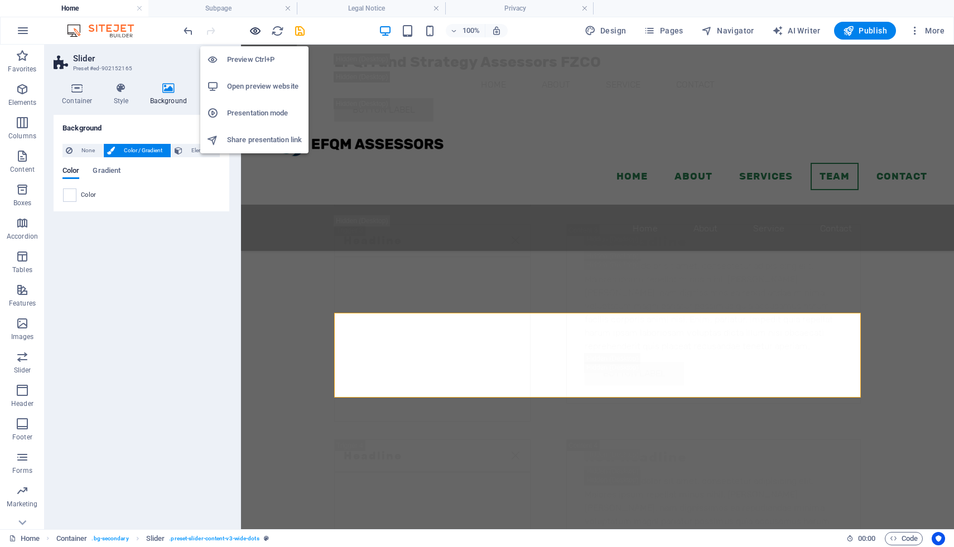
click at [255, 31] on icon "button" at bounding box center [255, 31] width 13 height 13
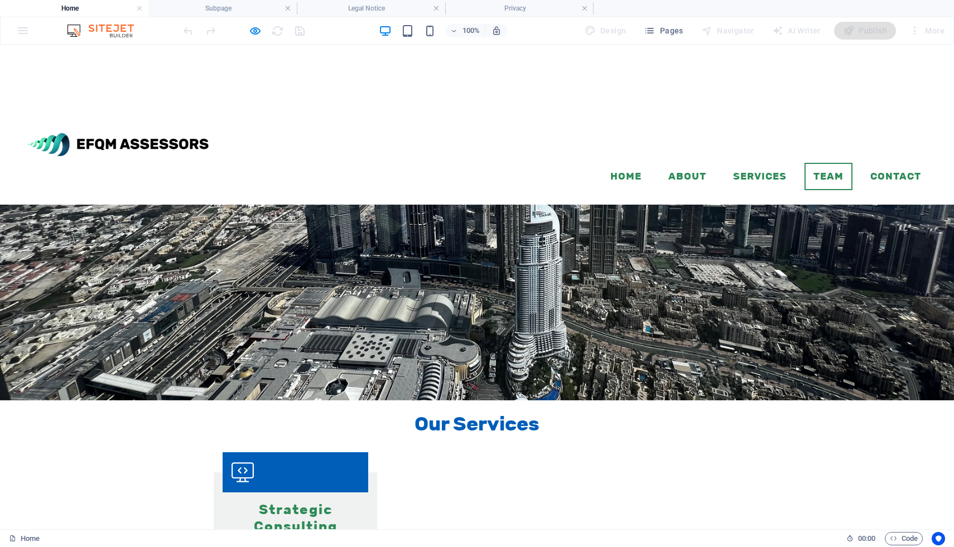
scroll to position [1665, 0]
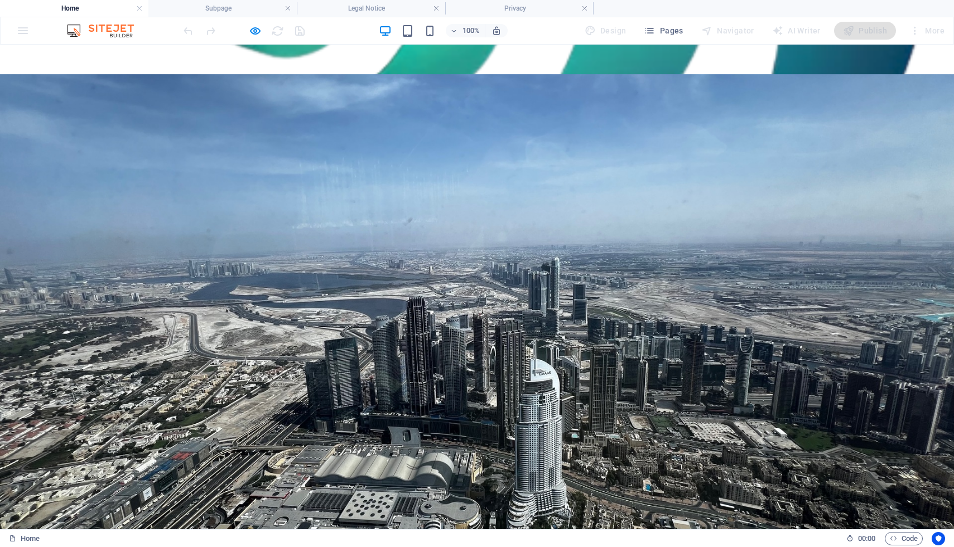
scroll to position [1671, 0]
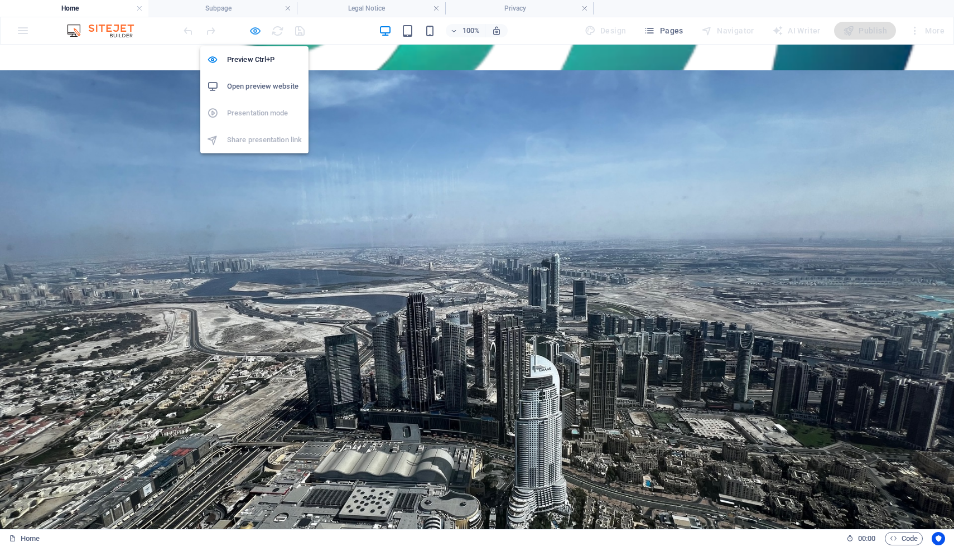
click at [254, 30] on icon "button" at bounding box center [255, 31] width 13 height 13
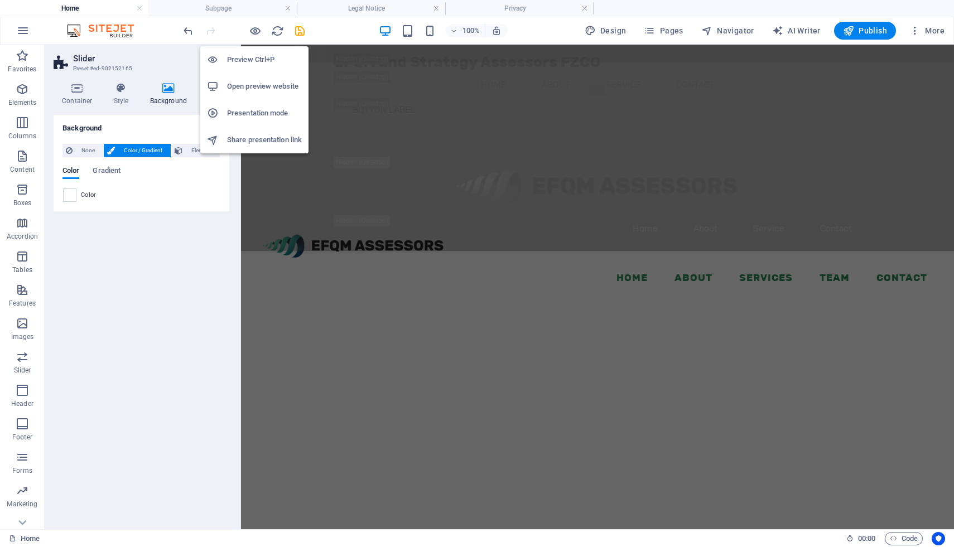
scroll to position [9863, 0]
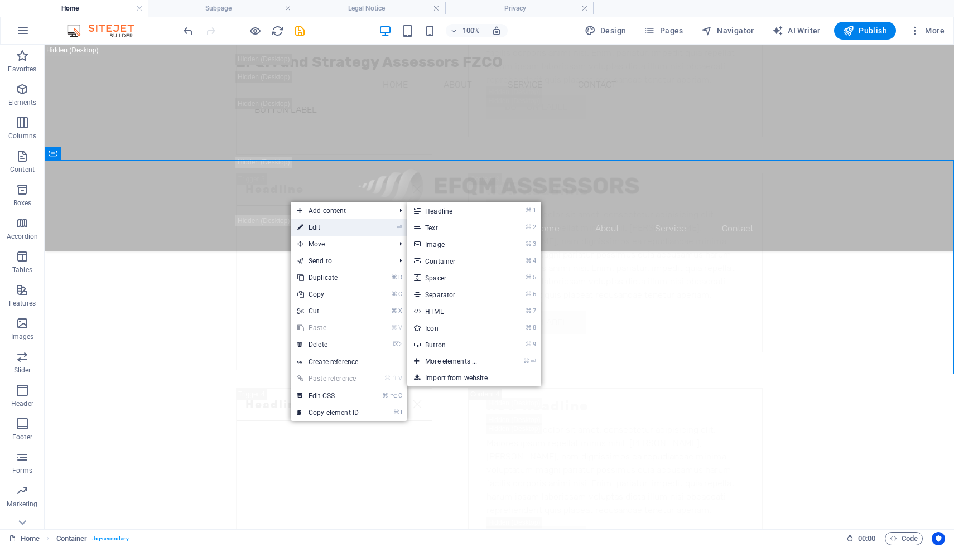
click at [315, 224] on link "⏎ Edit" at bounding box center [328, 227] width 75 height 17
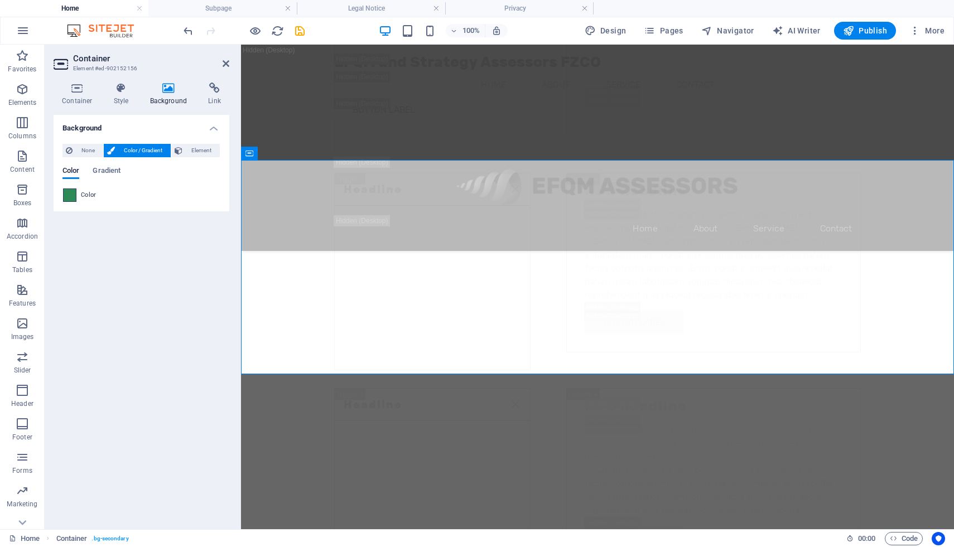
click at [71, 199] on span at bounding box center [70, 195] width 12 height 12
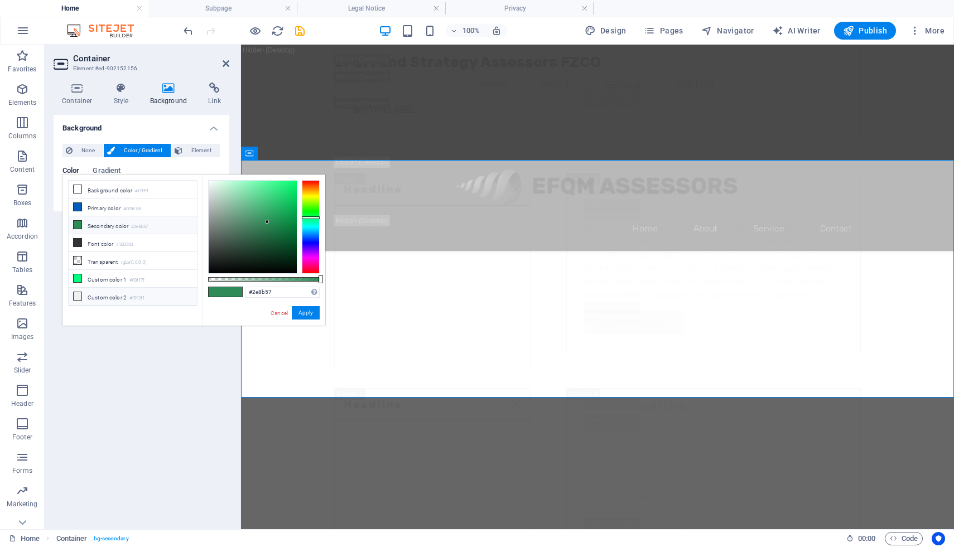
click at [105, 292] on li "Custom color 2 #f0f2f1" at bounding box center [133, 297] width 128 height 18
type input "#f0f2f1"
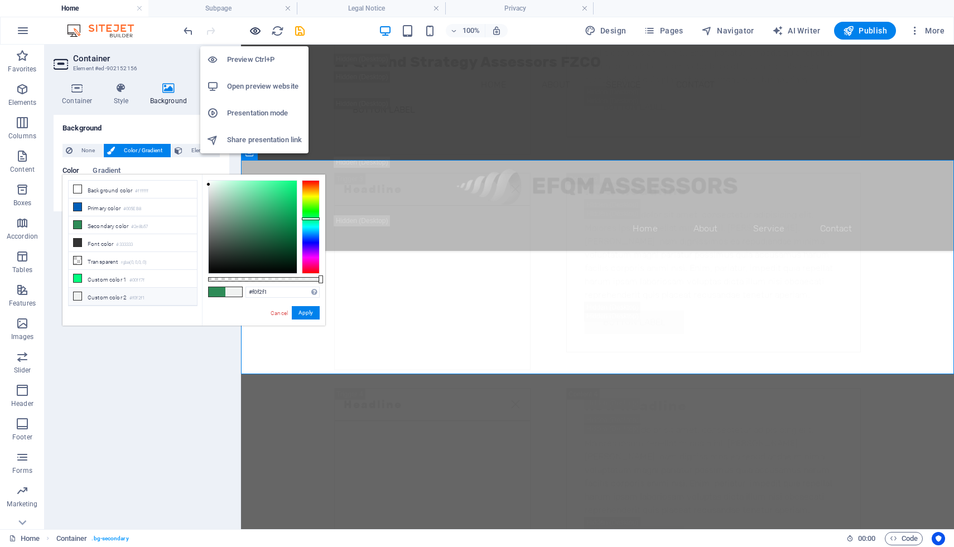
click at [256, 31] on icon "button" at bounding box center [255, 31] width 13 height 13
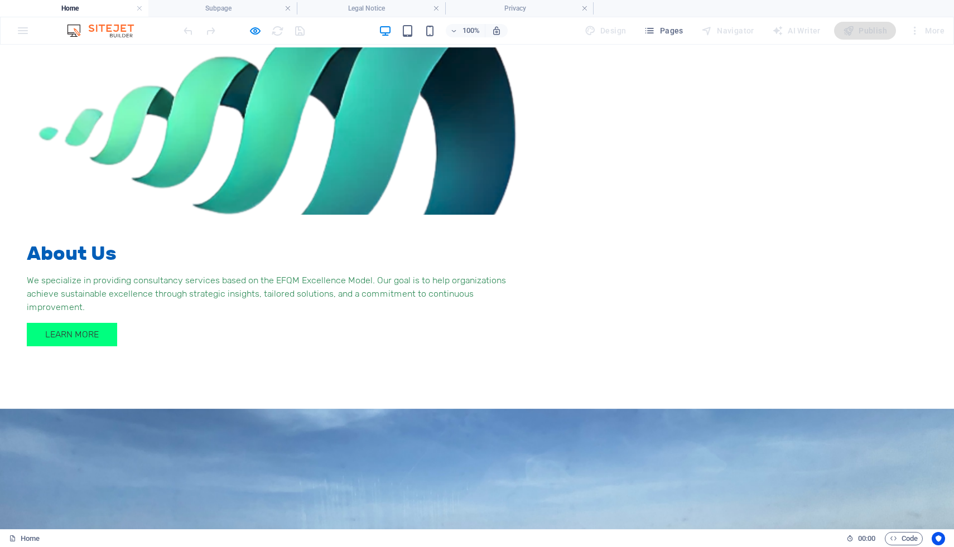
scroll to position [1378, 0]
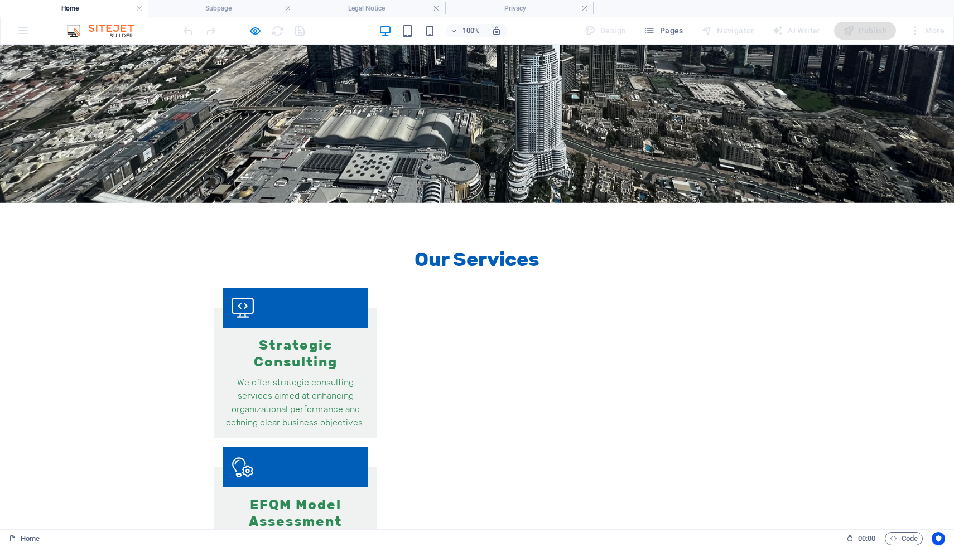
scroll to position [2128, 0]
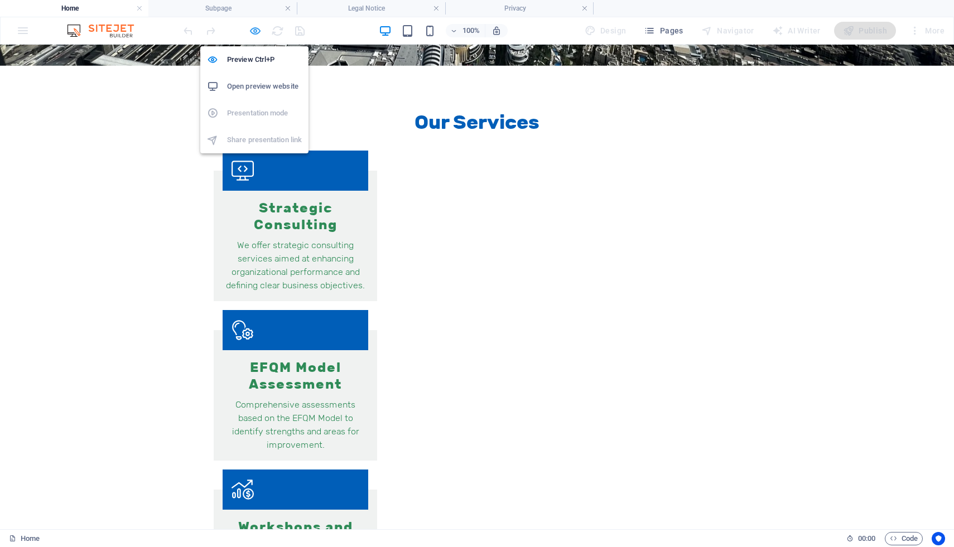
click at [253, 33] on icon "button" at bounding box center [255, 31] width 13 height 13
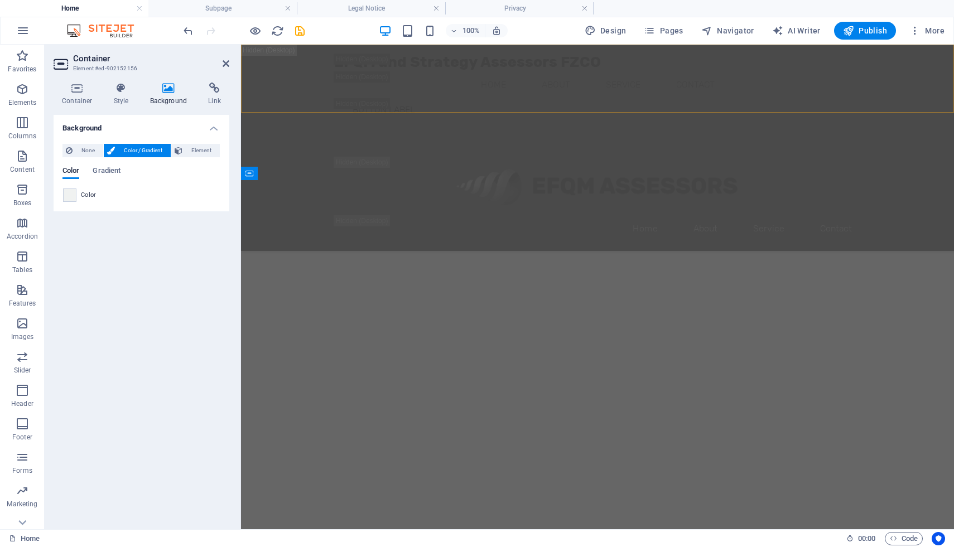
scroll to position [9843, 0]
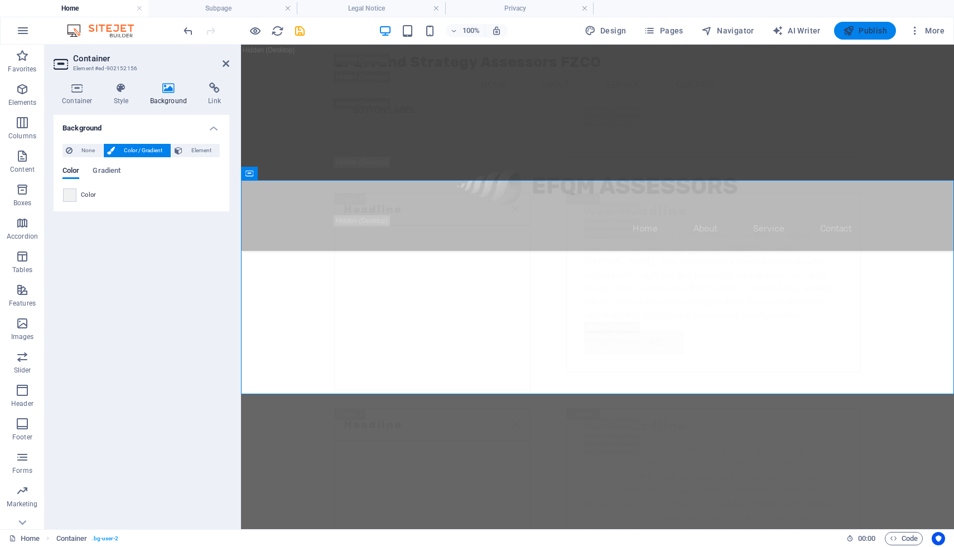
click at [859, 27] on span "Publish" at bounding box center [865, 30] width 44 height 11
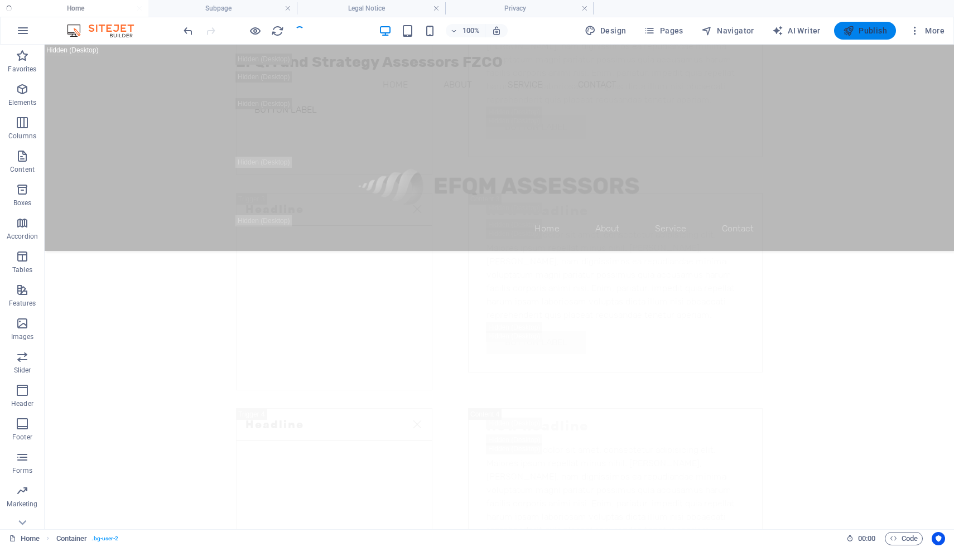
checkbox input "false"
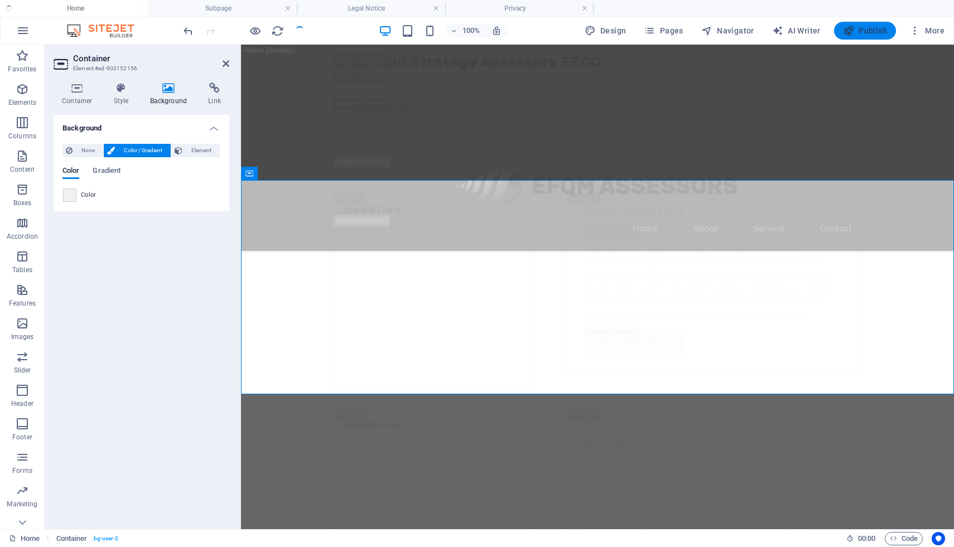
click at [857, 33] on span "Publish" at bounding box center [865, 30] width 44 height 11
checkbox input "false"
click at [867, 31] on span "Publish" at bounding box center [865, 30] width 44 height 11
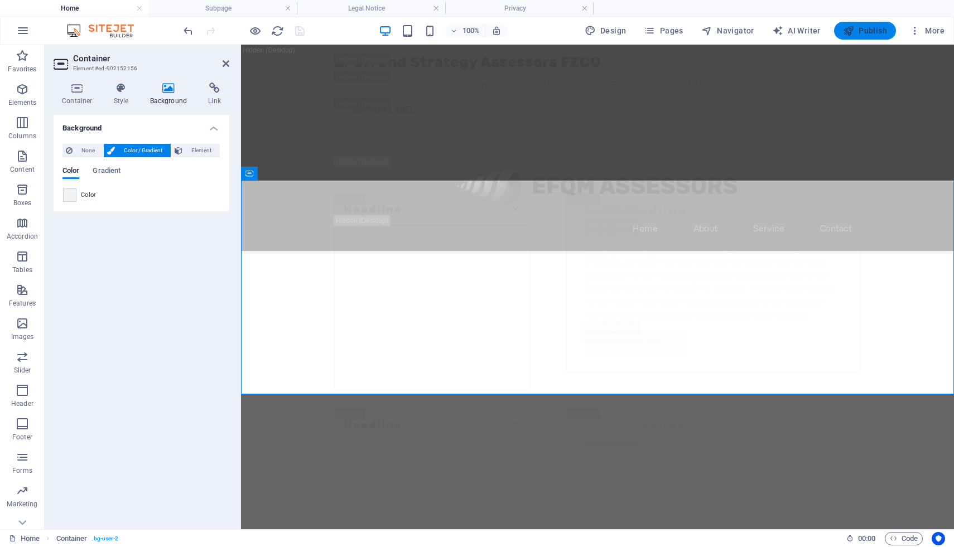
click at [867, 30] on span "Publish" at bounding box center [865, 30] width 44 height 11
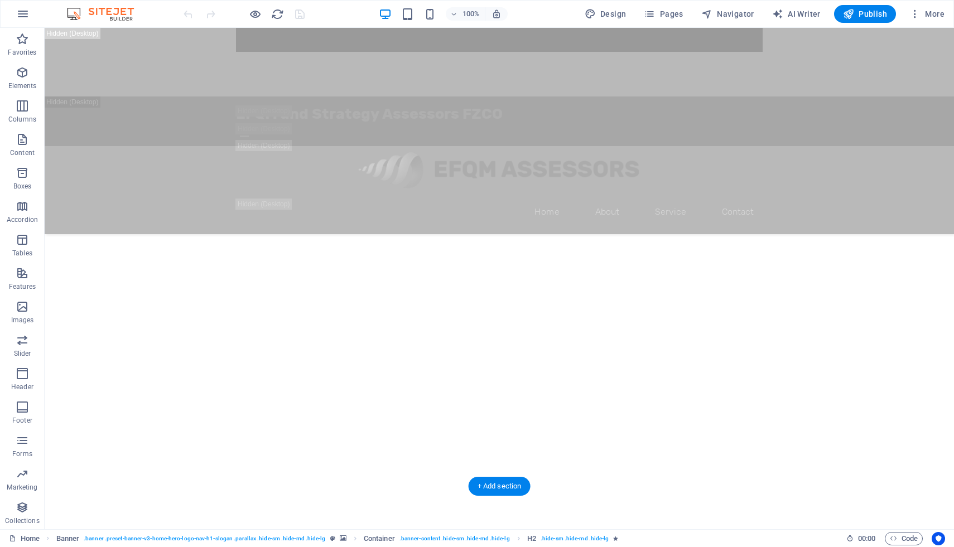
scroll to position [1085, 0]
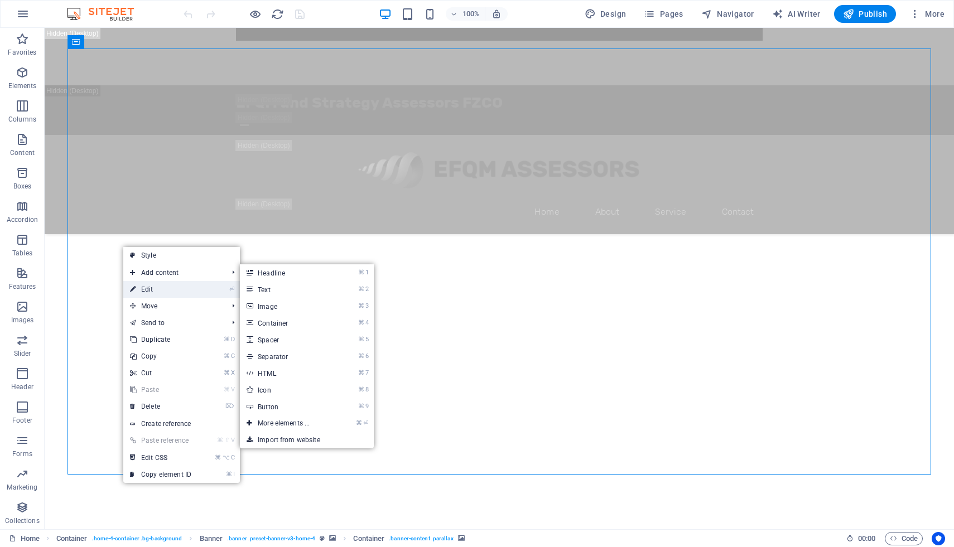
drag, startPoint x: 152, startPoint y: 289, endPoint x: 64, endPoint y: 315, distance: 92.0
click at [152, 289] on link "⏎ Edit" at bounding box center [160, 289] width 75 height 17
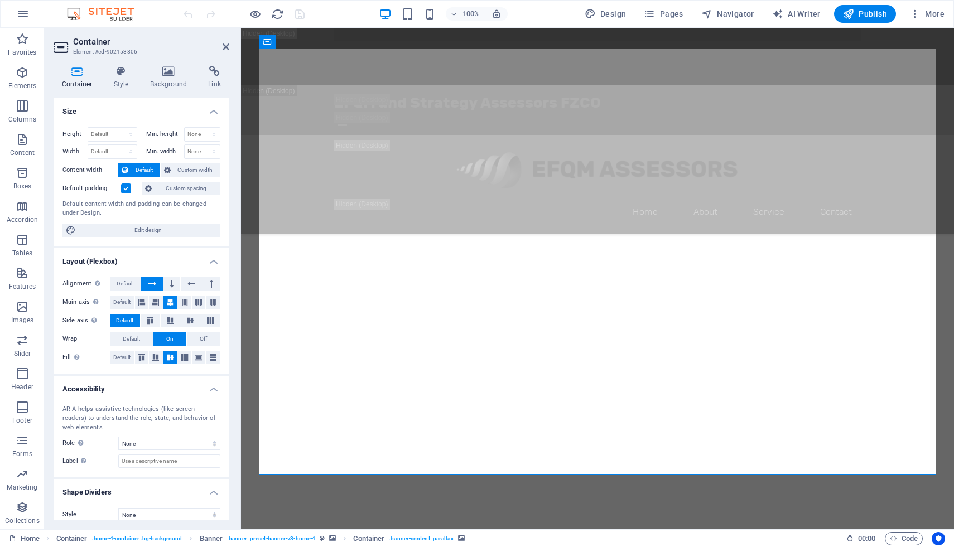
scroll to position [5, 0]
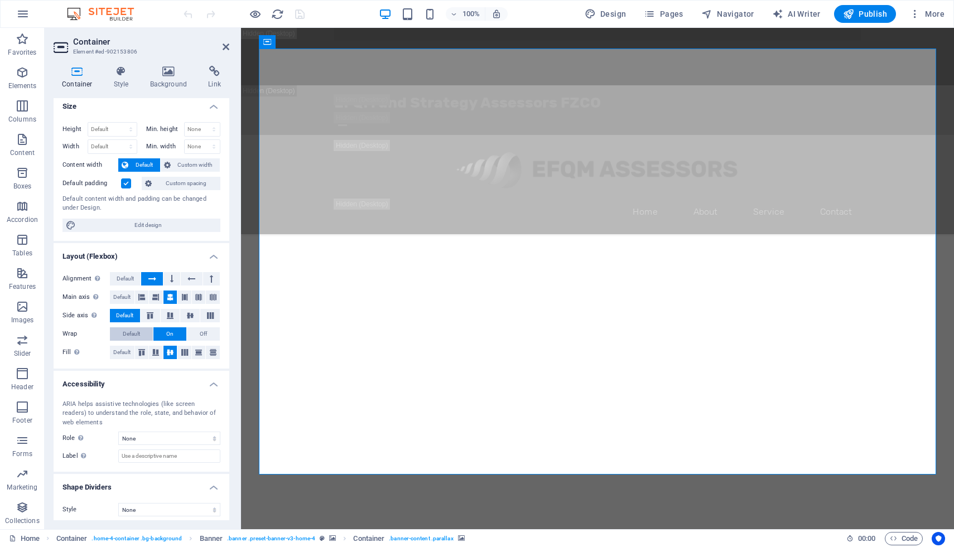
click at [128, 332] on span "Default" at bounding box center [131, 333] width 17 height 13
click at [166, 338] on span "On" at bounding box center [169, 333] width 7 height 13
click at [144, 334] on button "Default" at bounding box center [131, 333] width 43 height 13
click at [170, 338] on span "On" at bounding box center [169, 333] width 7 height 13
click at [138, 332] on span "Default" at bounding box center [131, 333] width 17 height 13
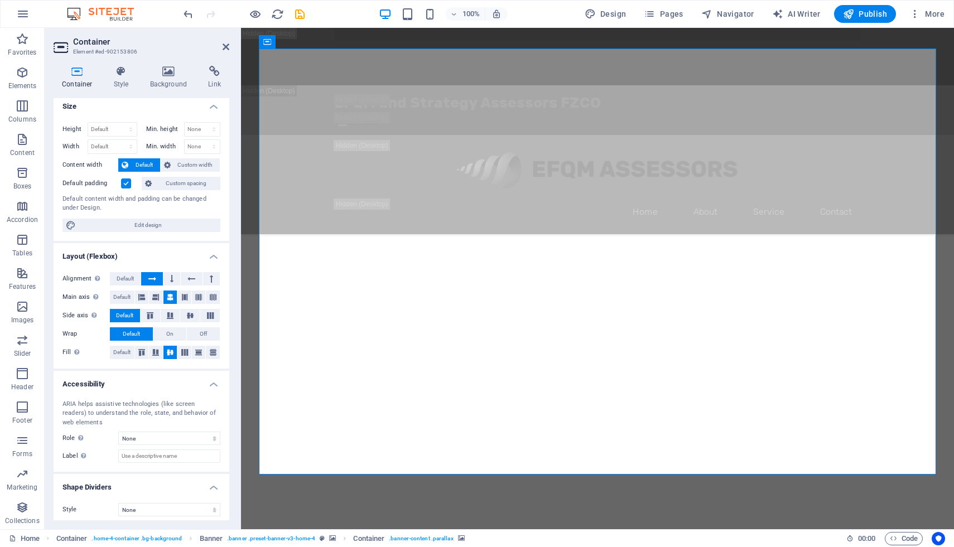
scroll to position [0, 0]
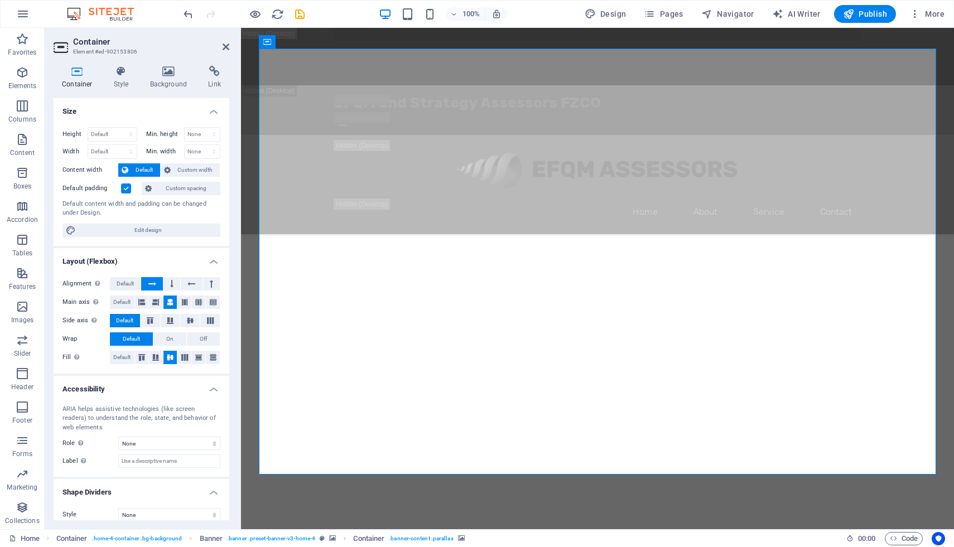
click at [127, 186] on label at bounding box center [126, 189] width 10 height 10
click at [0, 0] on input "Default padding" at bounding box center [0, 0] width 0 height 0
click at [127, 186] on label at bounding box center [126, 189] width 10 height 10
click at [0, 0] on input "Default padding" at bounding box center [0, 0] width 0 height 0
click at [199, 172] on span "Custom width" at bounding box center [195, 169] width 43 height 13
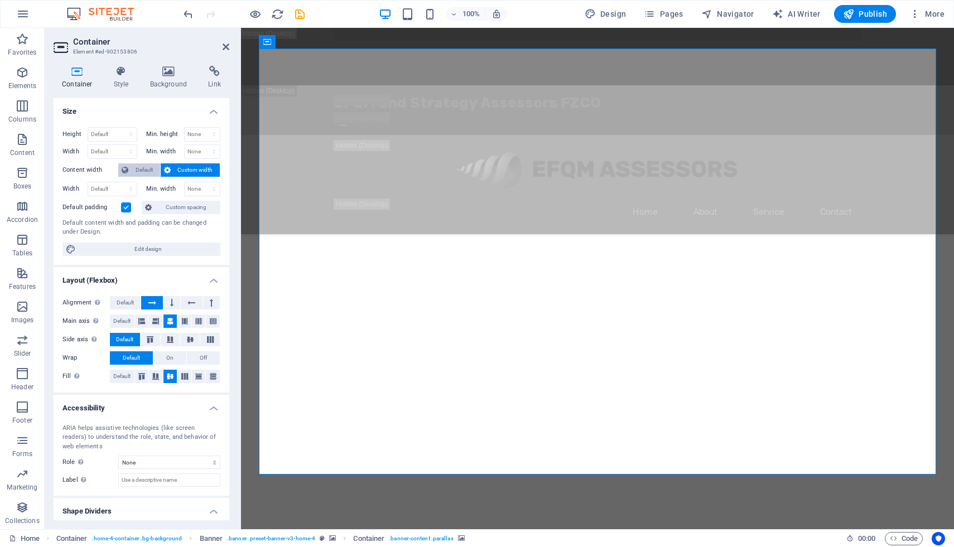
click at [141, 169] on span "Default" at bounding box center [144, 169] width 25 height 13
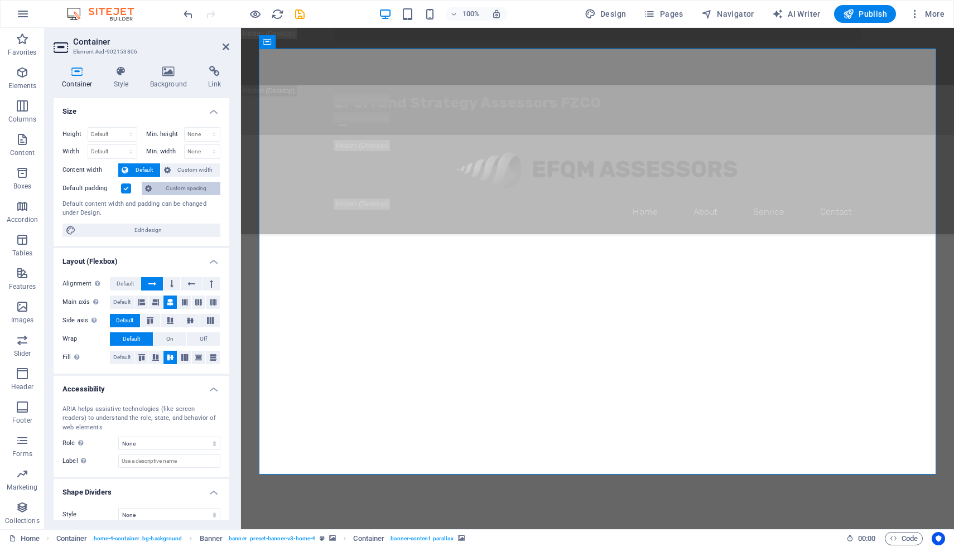
scroll to position [10, 0]
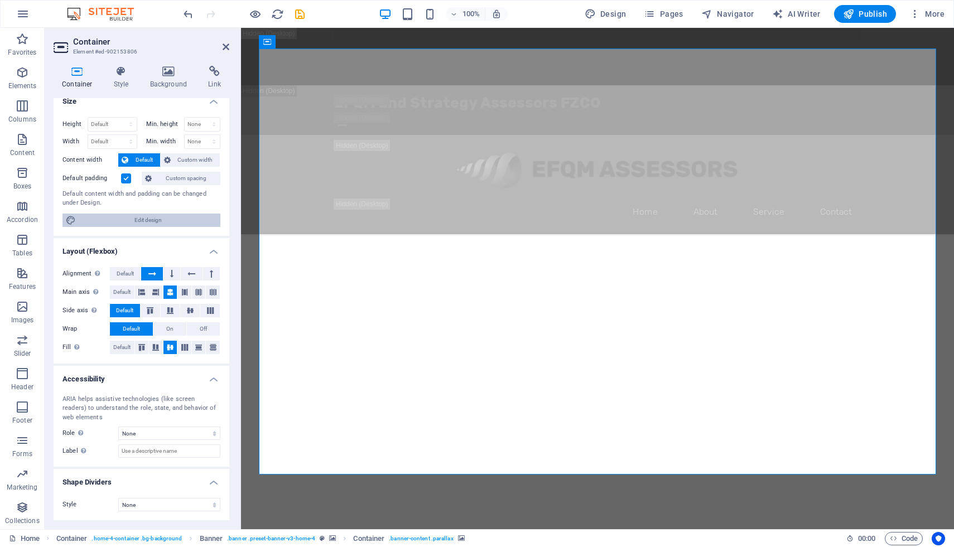
click at [137, 220] on span "Edit design" at bounding box center [148, 220] width 138 height 13
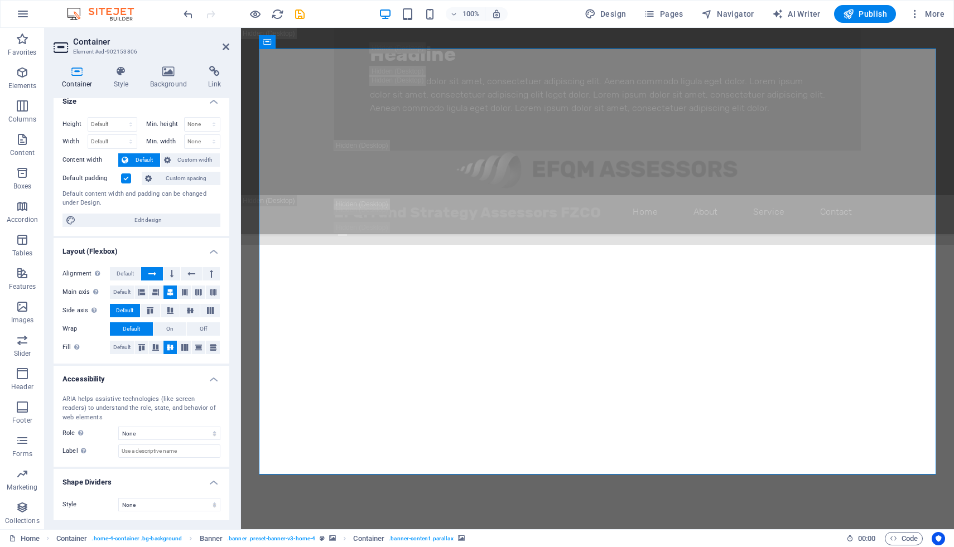
select select "px"
select select "200"
select select "px"
select select "rem"
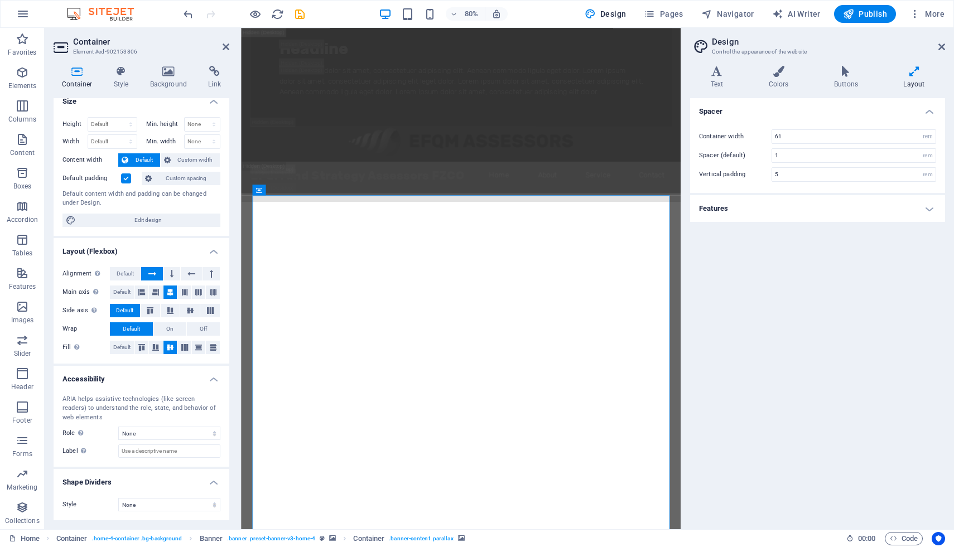
click at [803, 135] on input "61" at bounding box center [853, 136] width 163 height 13
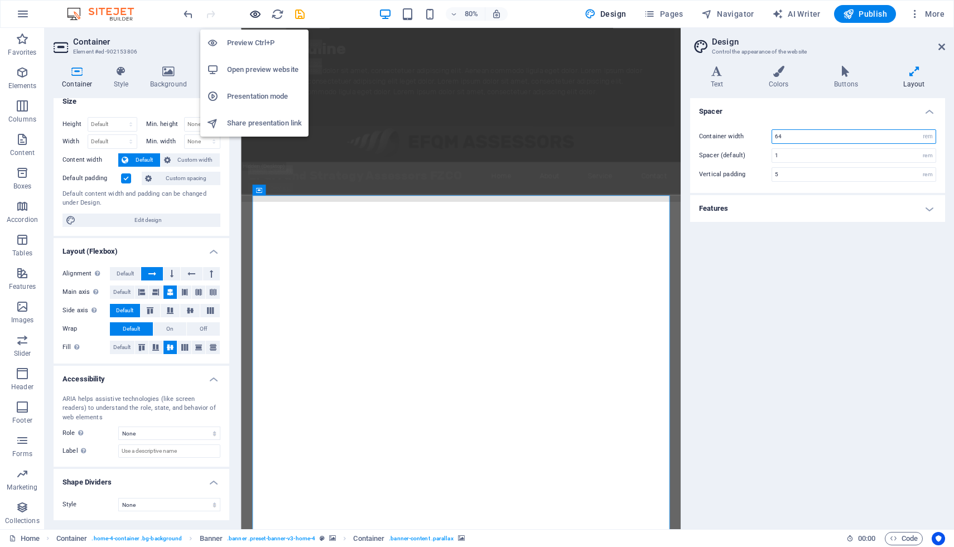
type input "64"
click at [255, 12] on icon "button" at bounding box center [255, 14] width 13 height 13
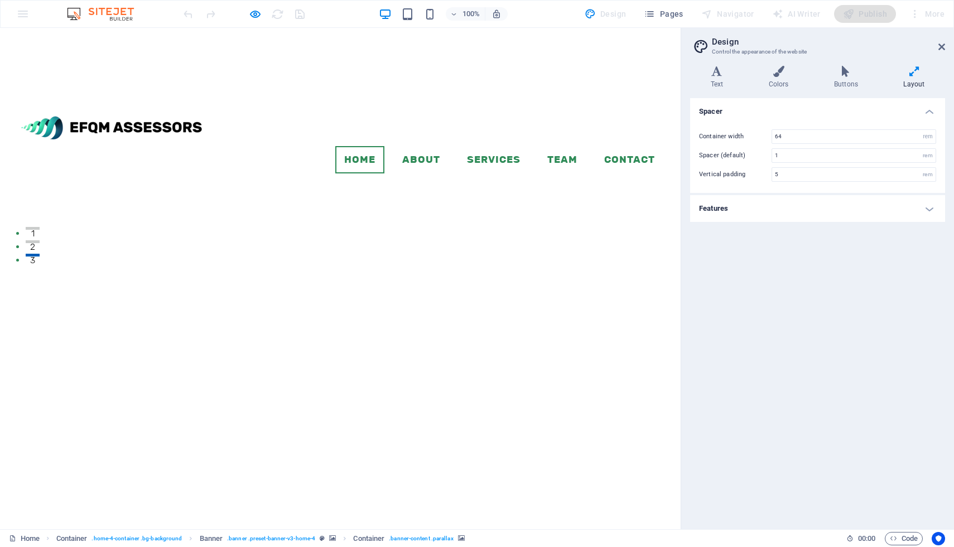
scroll to position [223, 0]
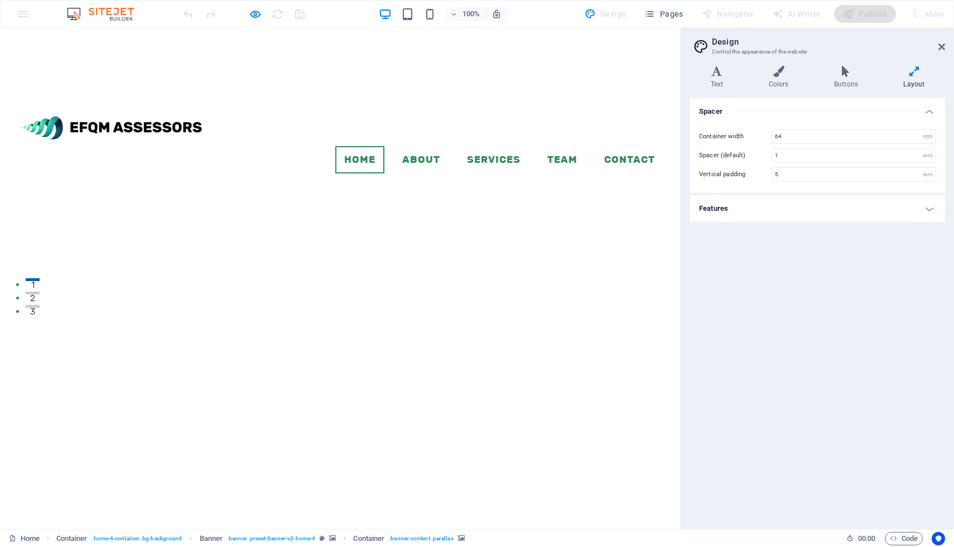
scroll to position [0, 0]
click at [944, 44] on icon at bounding box center [941, 46] width 7 height 9
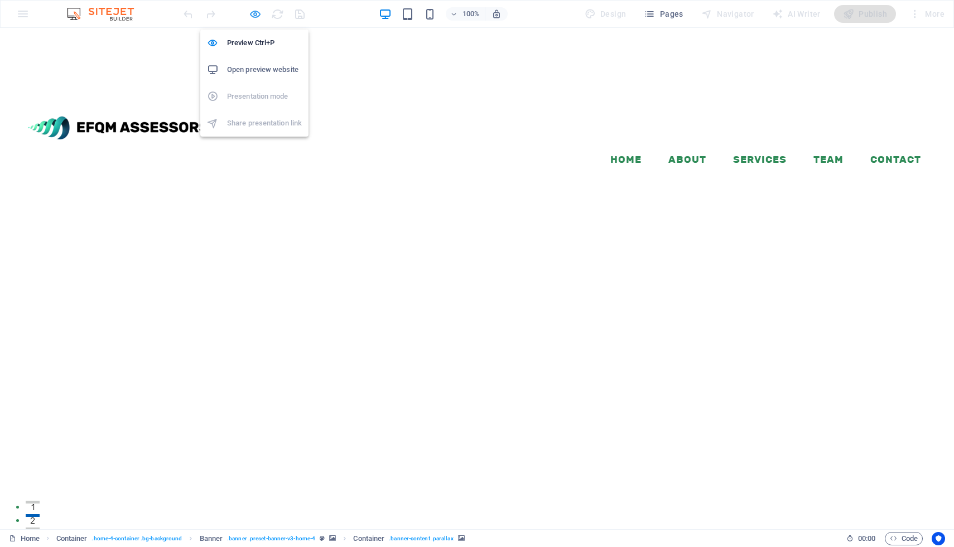
click at [258, 15] on icon "button" at bounding box center [255, 14] width 13 height 13
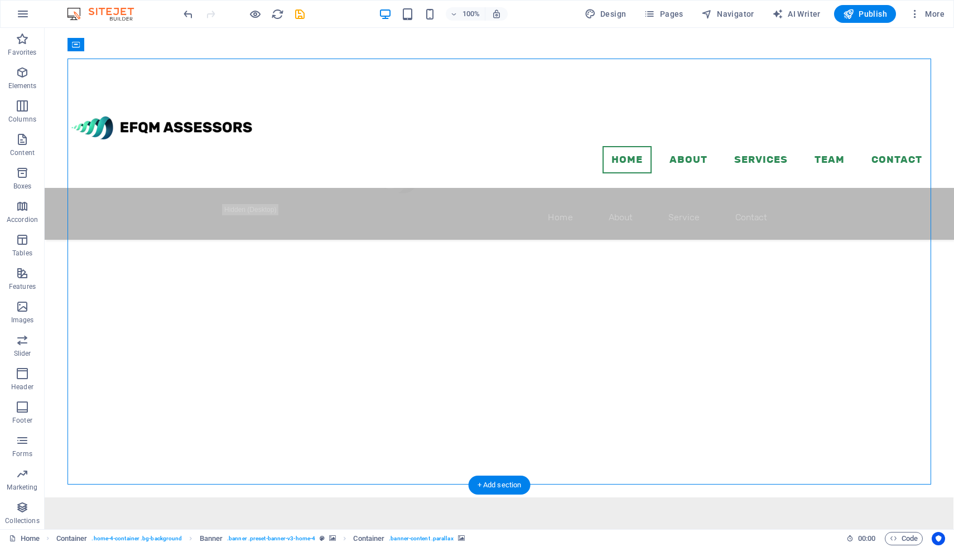
scroll to position [1017, 0]
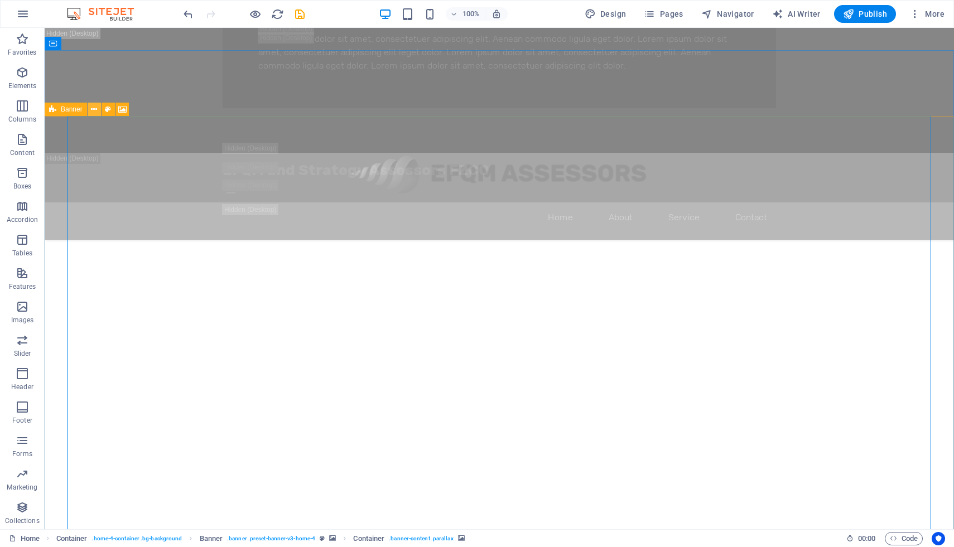
click at [93, 108] on icon at bounding box center [94, 110] width 6 height 12
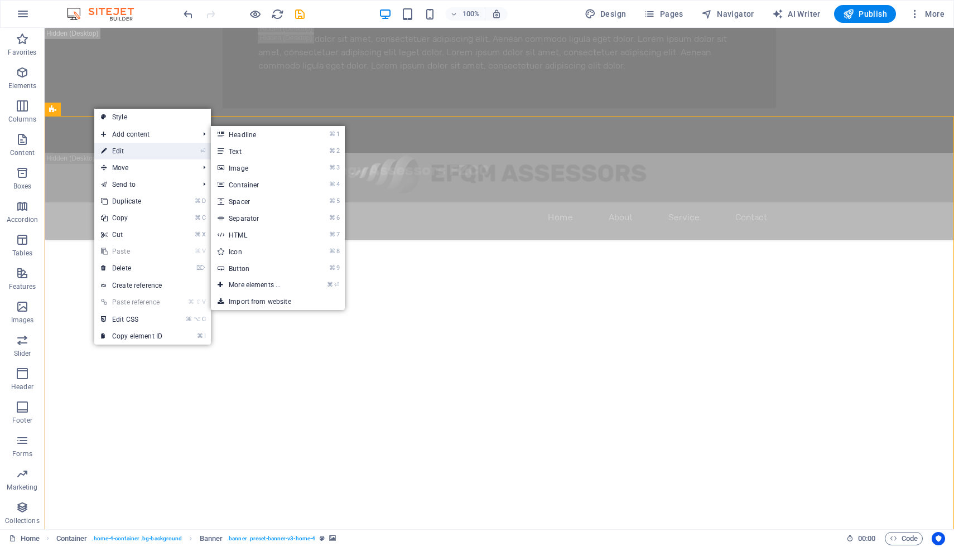
click at [119, 148] on link "⏎ Edit" at bounding box center [131, 151] width 75 height 17
select select "vh"
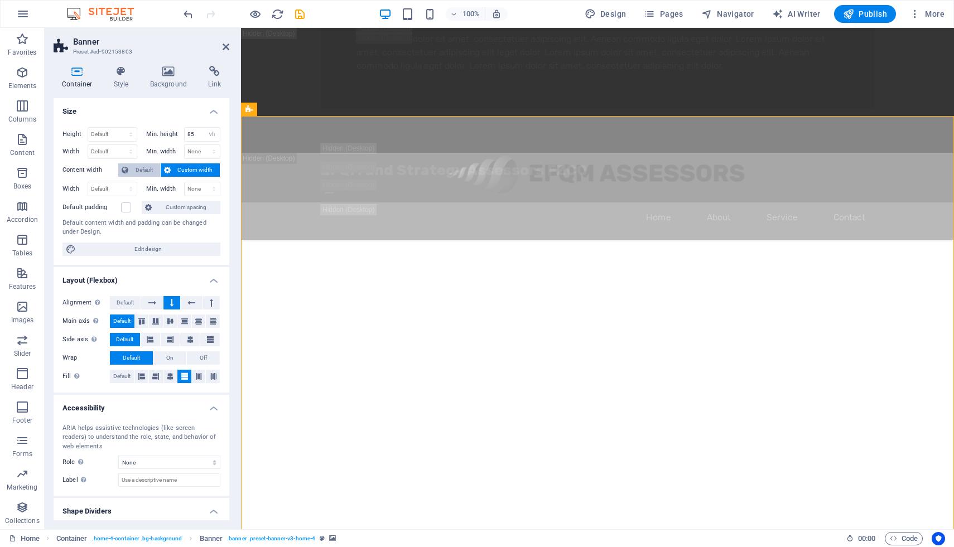
click at [141, 166] on span "Default" at bounding box center [144, 169] width 25 height 13
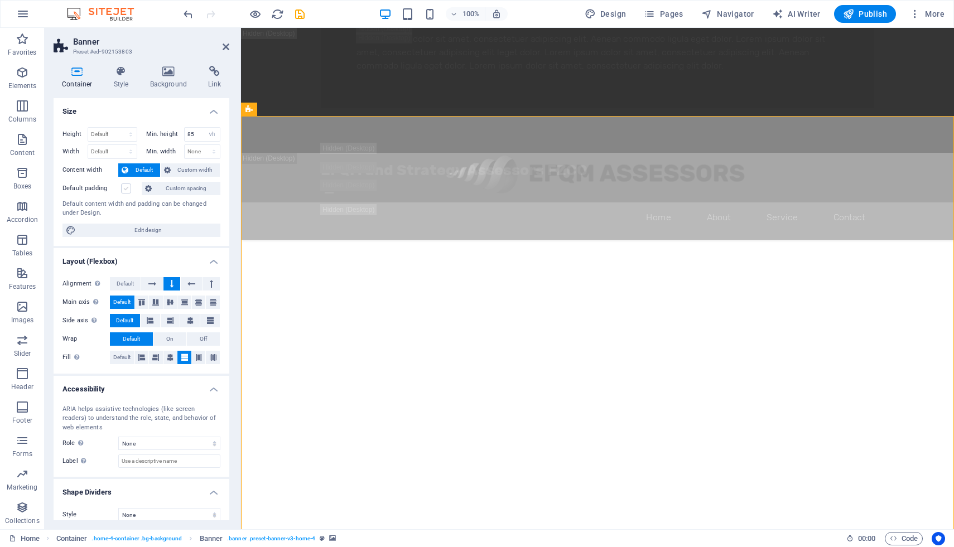
click at [123, 189] on label at bounding box center [126, 189] width 10 height 10
click at [0, 0] on input "Default padding" at bounding box center [0, 0] width 0 height 0
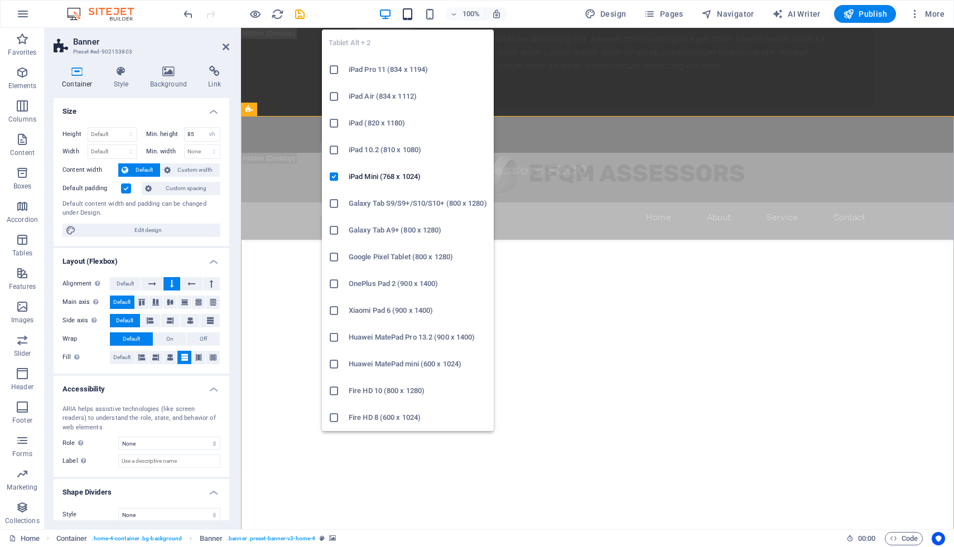
click at [411, 14] on icon "button" at bounding box center [407, 14] width 13 height 13
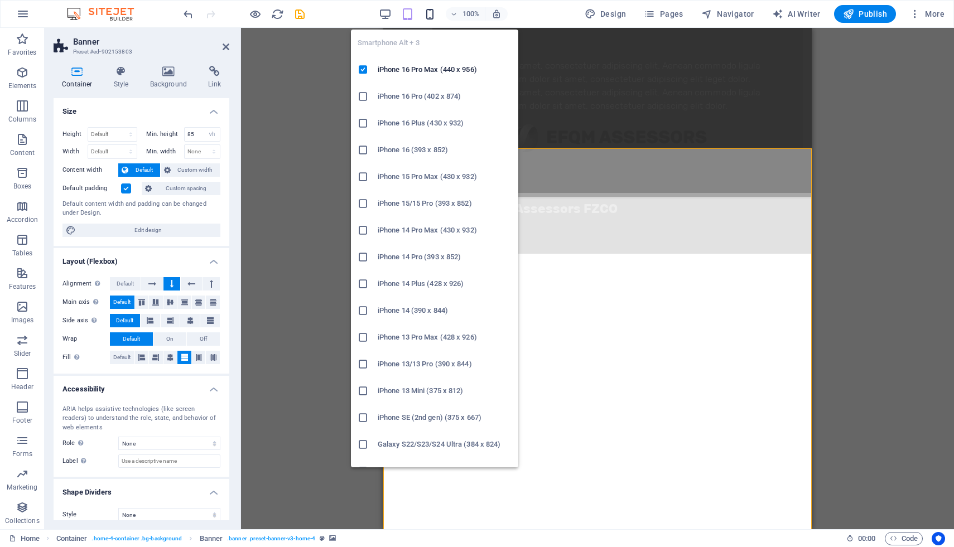
click at [432, 11] on icon "button" at bounding box center [429, 14] width 13 height 13
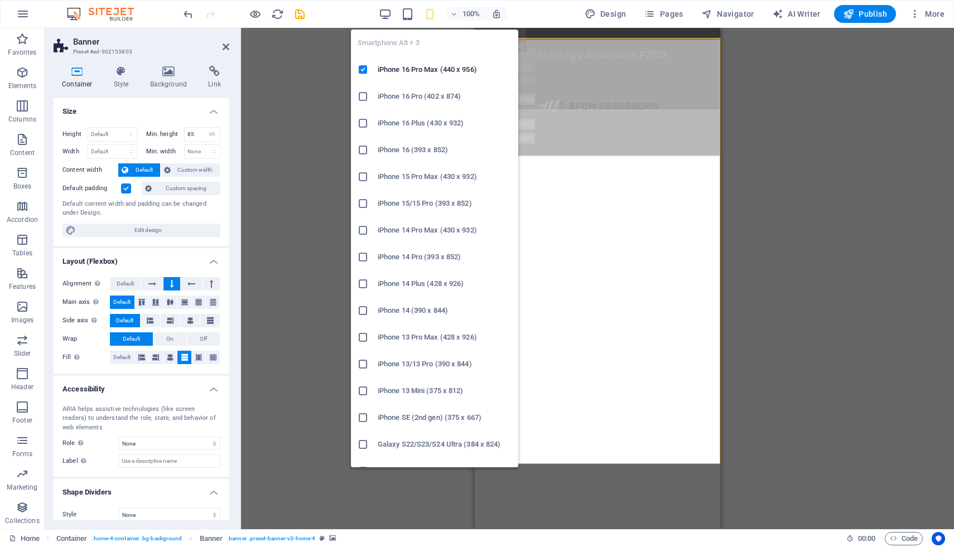
click at [398, 94] on h6 "iPhone 16 Pro (402 x 874)" at bounding box center [445, 96] width 134 height 13
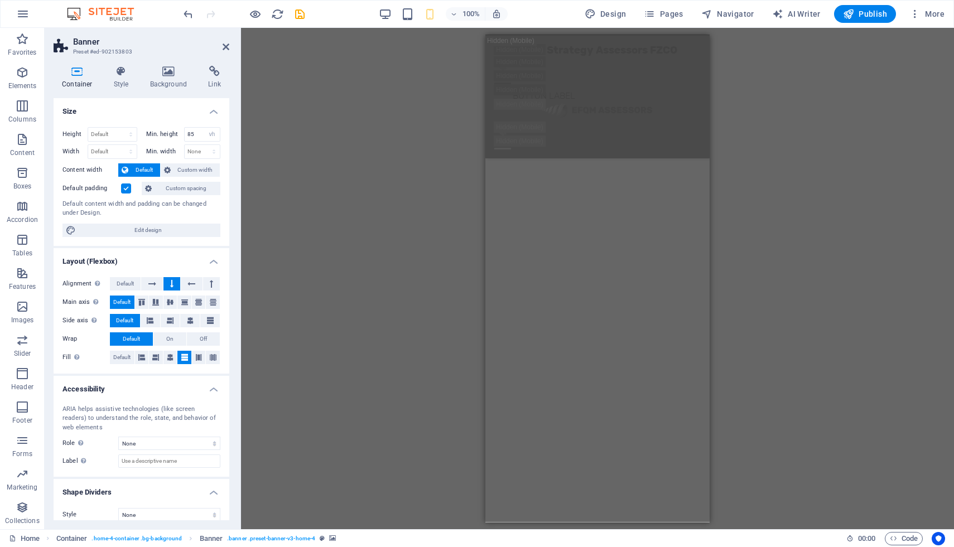
scroll to position [2116, 0]
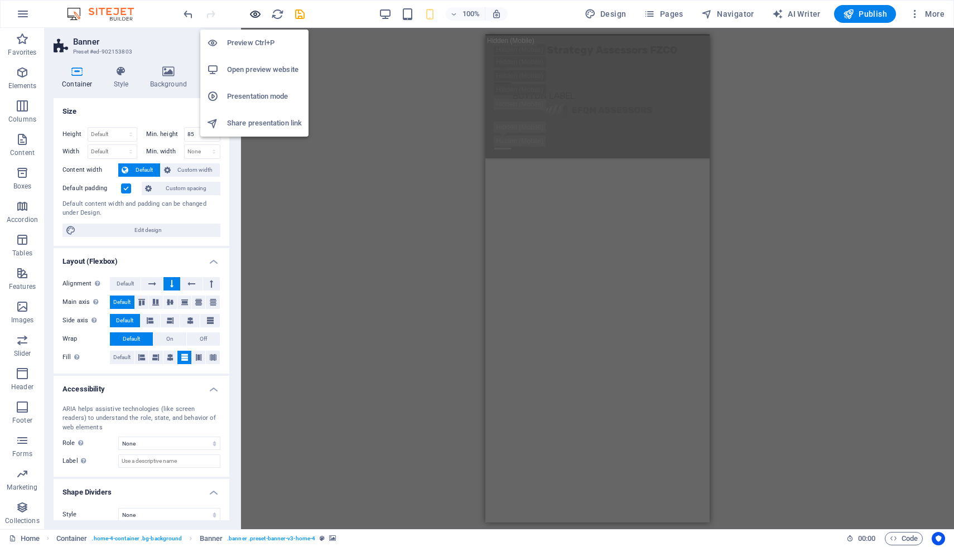
click at [259, 16] on icon "button" at bounding box center [255, 14] width 13 height 13
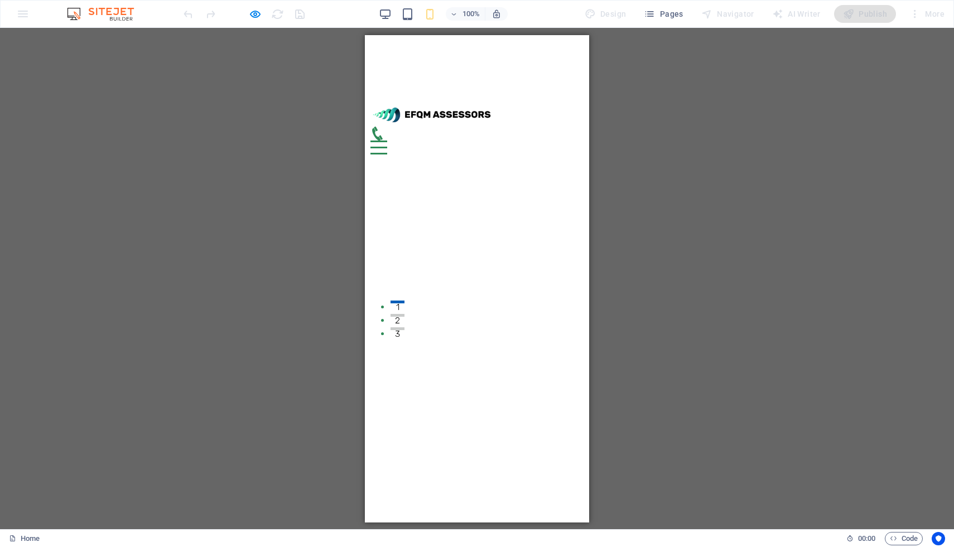
scroll to position [0, 0]
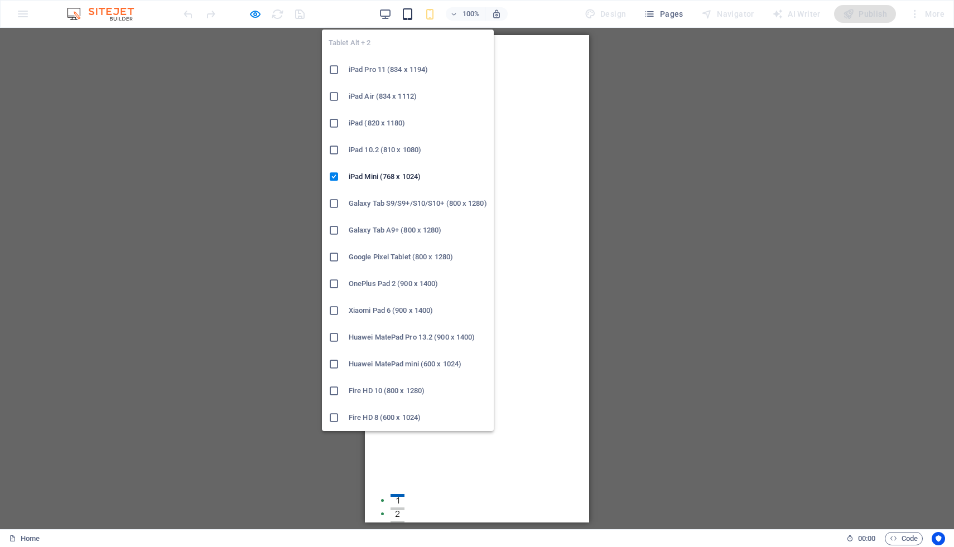
click at [408, 11] on icon "button" at bounding box center [407, 14] width 13 height 13
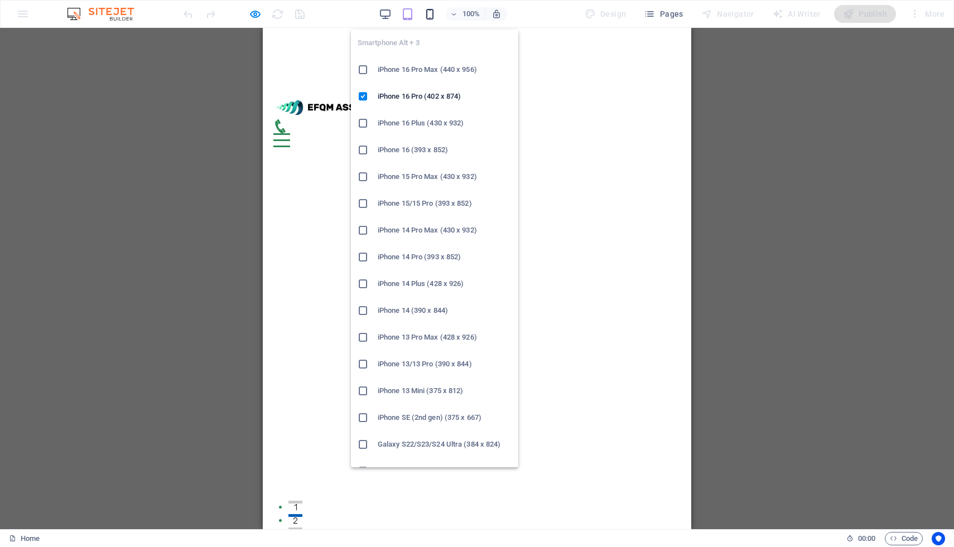
click at [430, 17] on icon "button" at bounding box center [429, 14] width 13 height 13
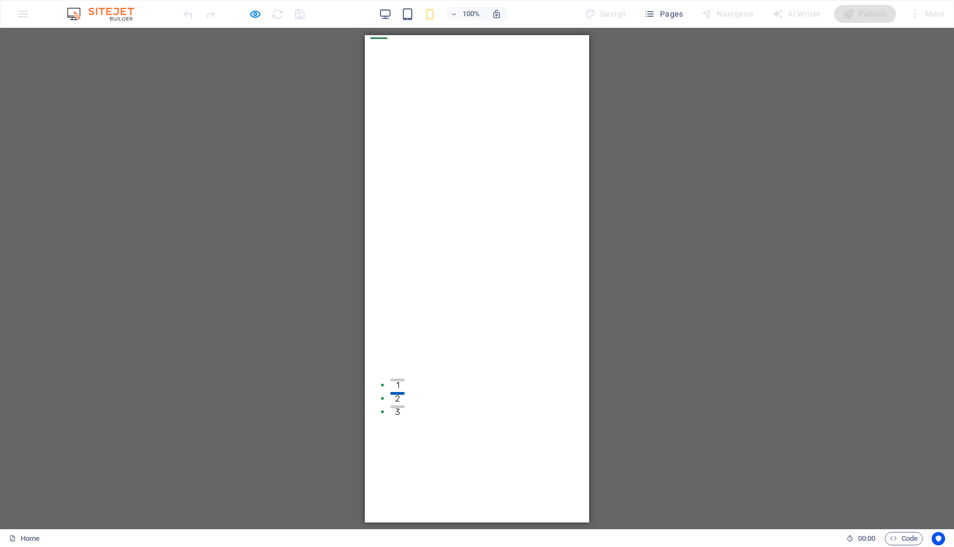
scroll to position [274, 0]
click at [256, 15] on icon "button" at bounding box center [255, 14] width 13 height 13
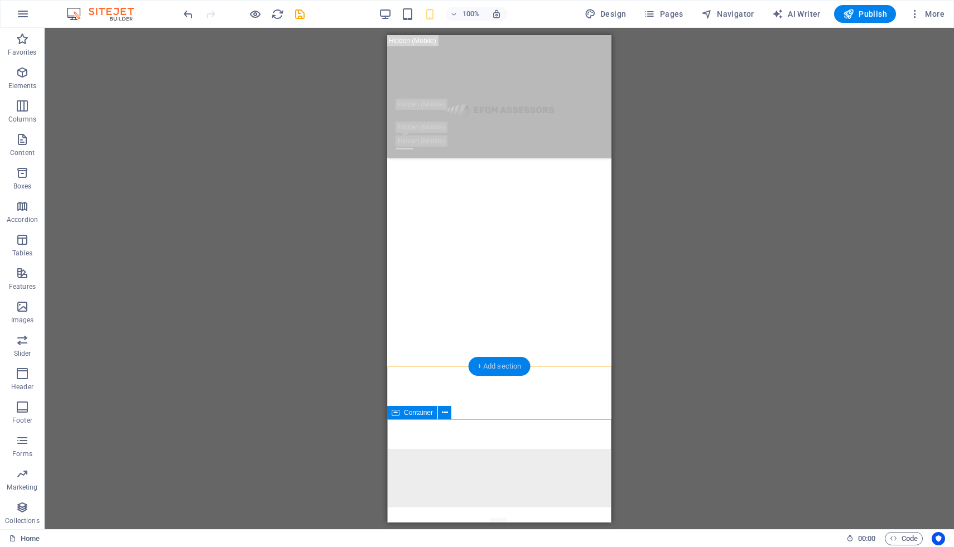
scroll to position [1180, 0]
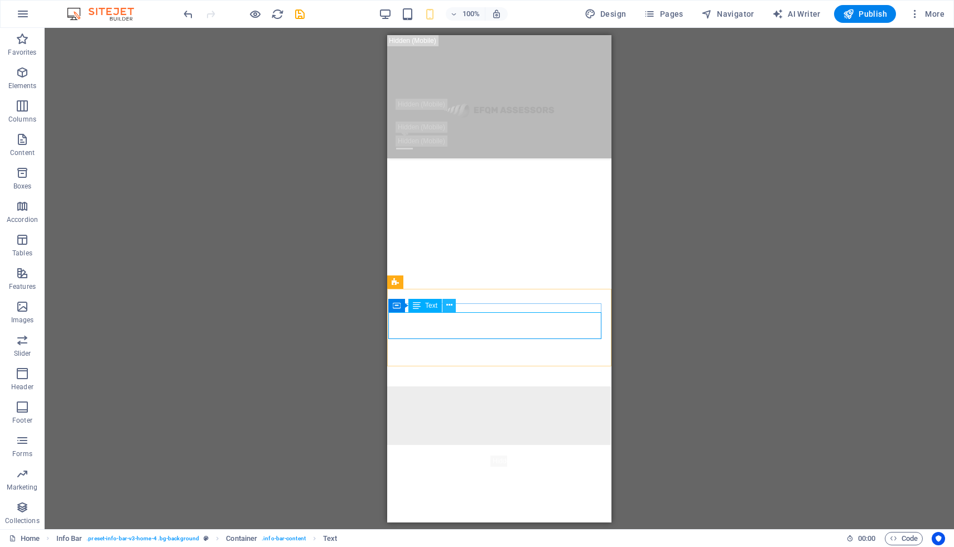
click at [451, 307] on icon at bounding box center [449, 306] width 6 height 12
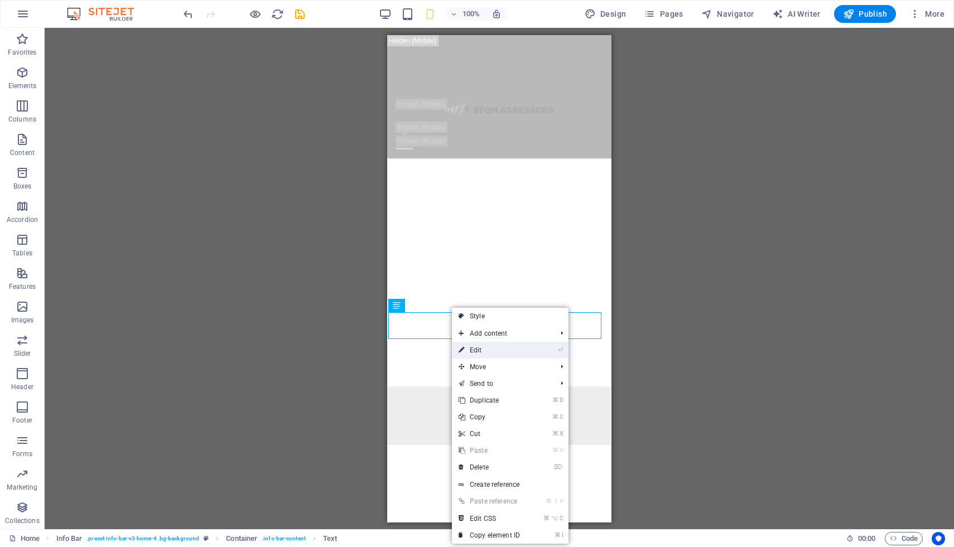
click at [471, 348] on link "⏎ Edit" at bounding box center [489, 350] width 75 height 17
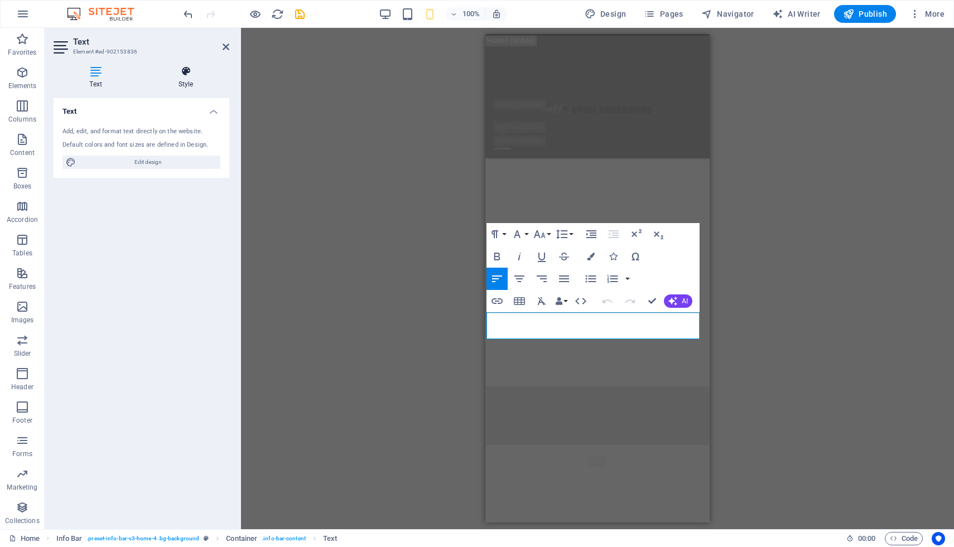
click at [187, 83] on h4 "Style" at bounding box center [185, 77] width 87 height 23
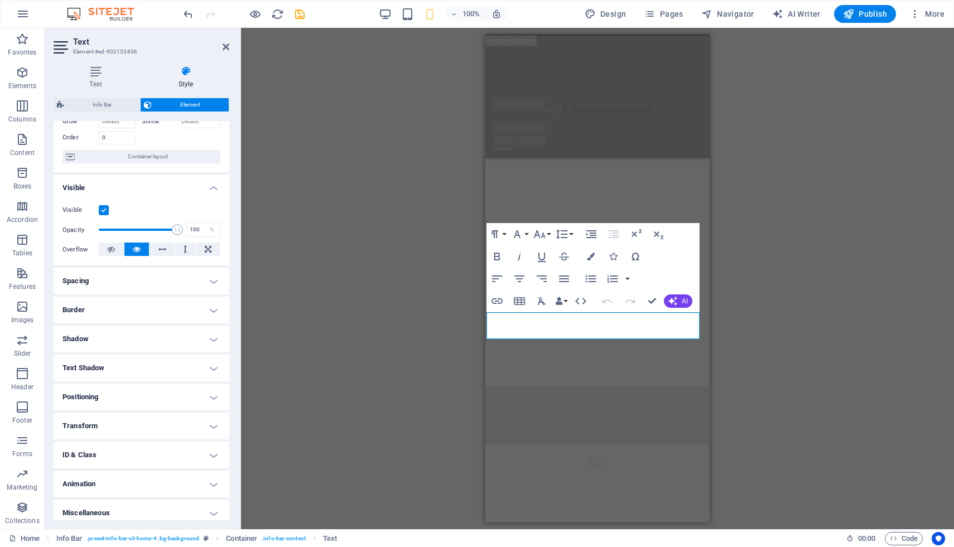
scroll to position [72, 0]
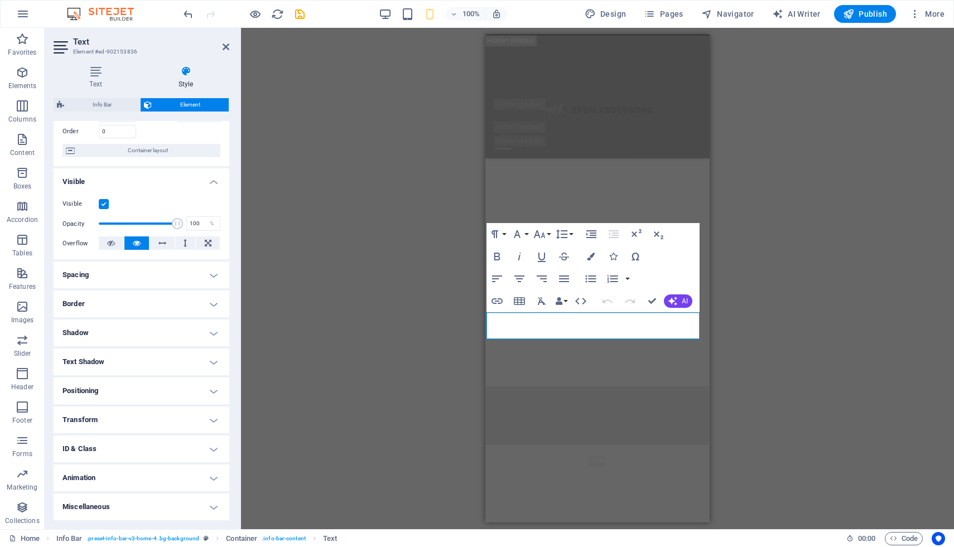
click at [115, 393] on h4 "Positioning" at bounding box center [142, 391] width 176 height 27
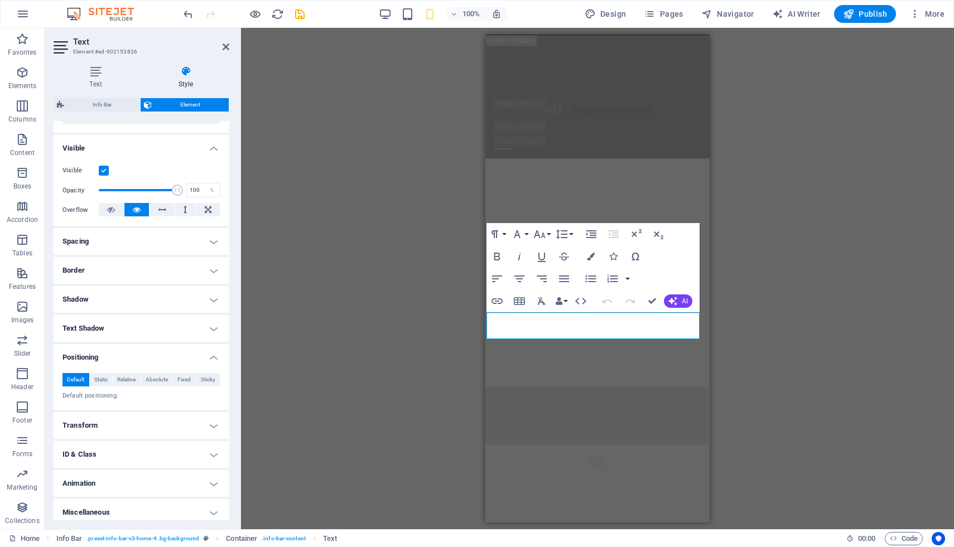
scroll to position [110, 0]
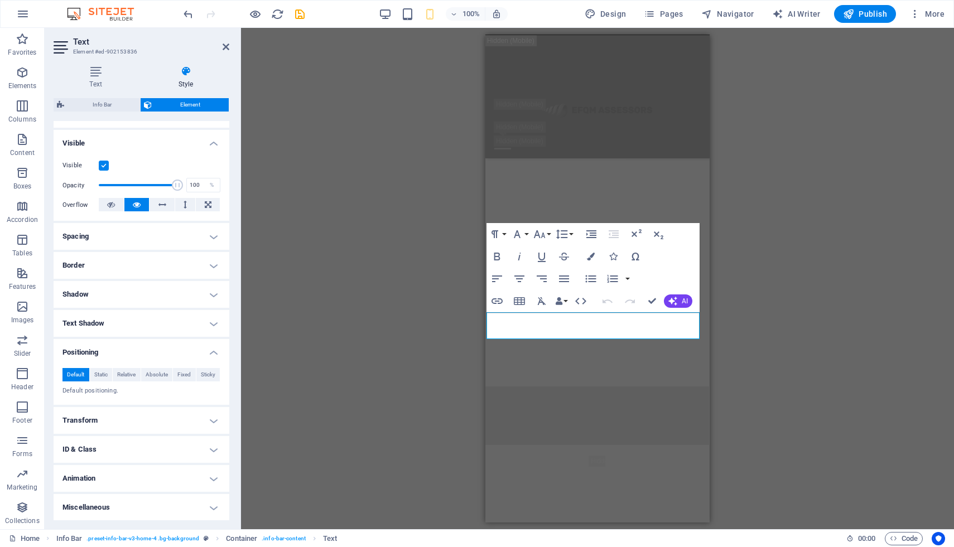
click at [128, 417] on h4 "Transform" at bounding box center [142, 420] width 176 height 27
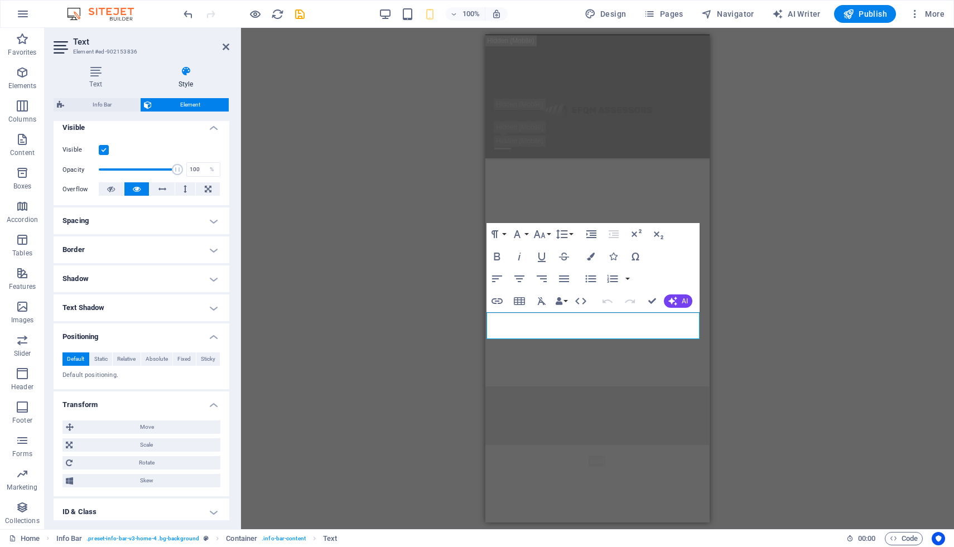
scroll to position [131, 0]
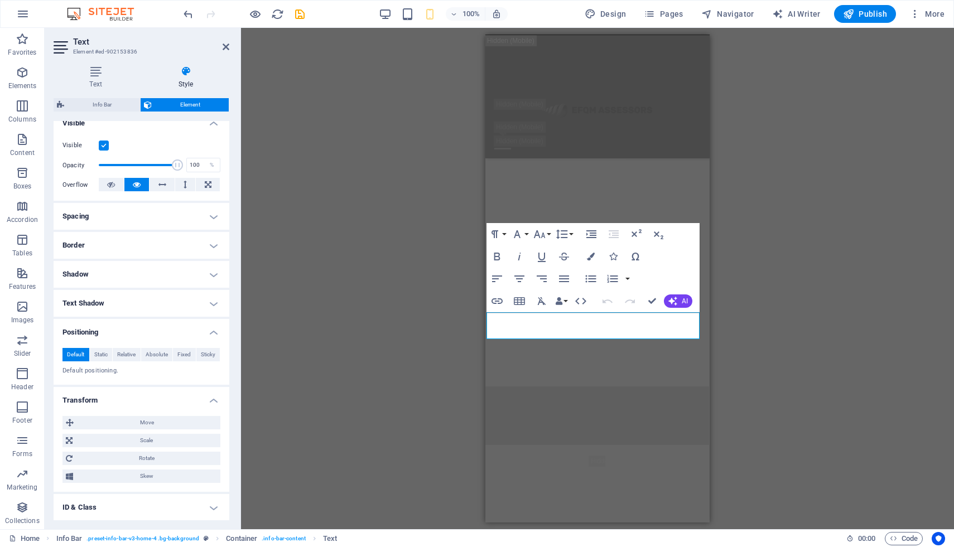
click at [165, 298] on h4 "Text Shadow" at bounding box center [142, 303] width 176 height 27
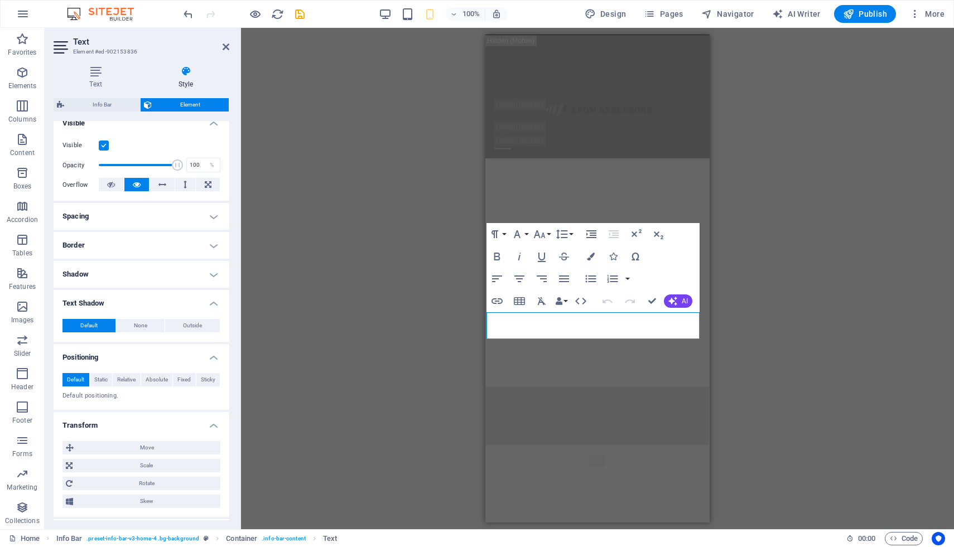
click at [194, 271] on h4 "Shadow" at bounding box center [142, 274] width 176 height 27
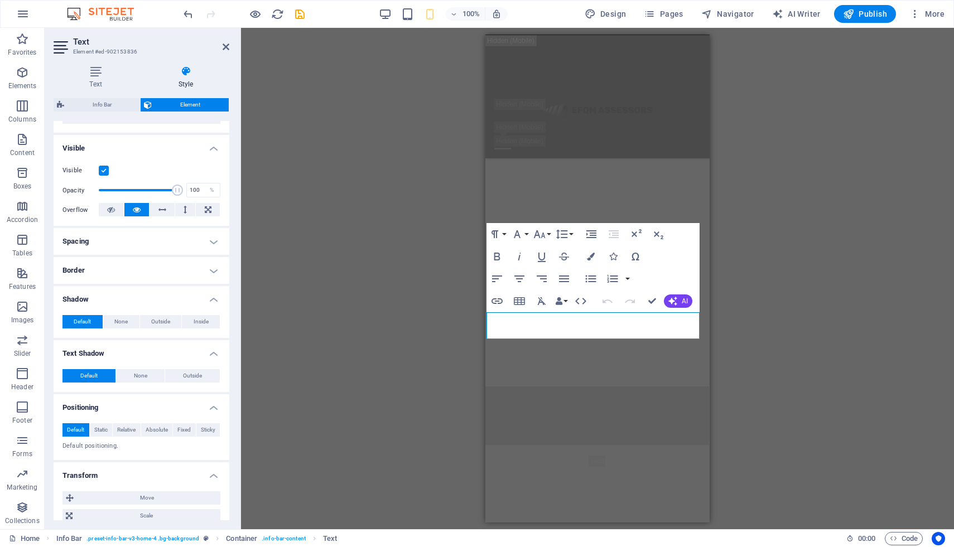
scroll to position [89, 0]
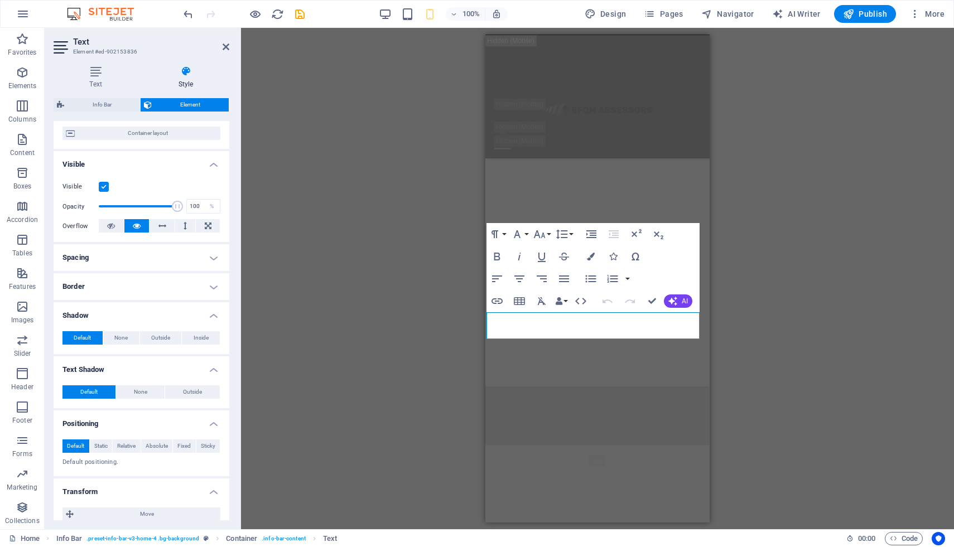
click at [172, 277] on h4 "Border" at bounding box center [142, 286] width 176 height 27
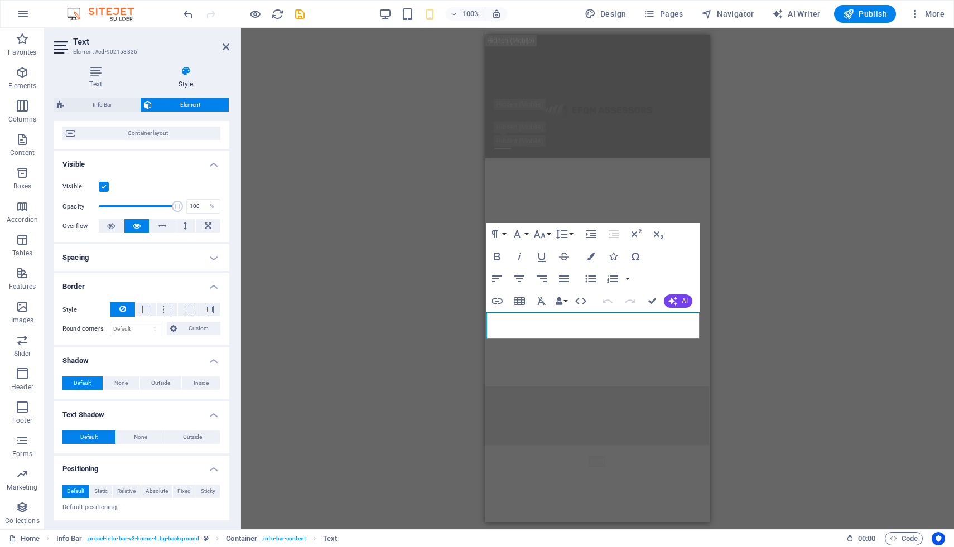
click at [172, 260] on h4 "Spacing" at bounding box center [142, 257] width 176 height 27
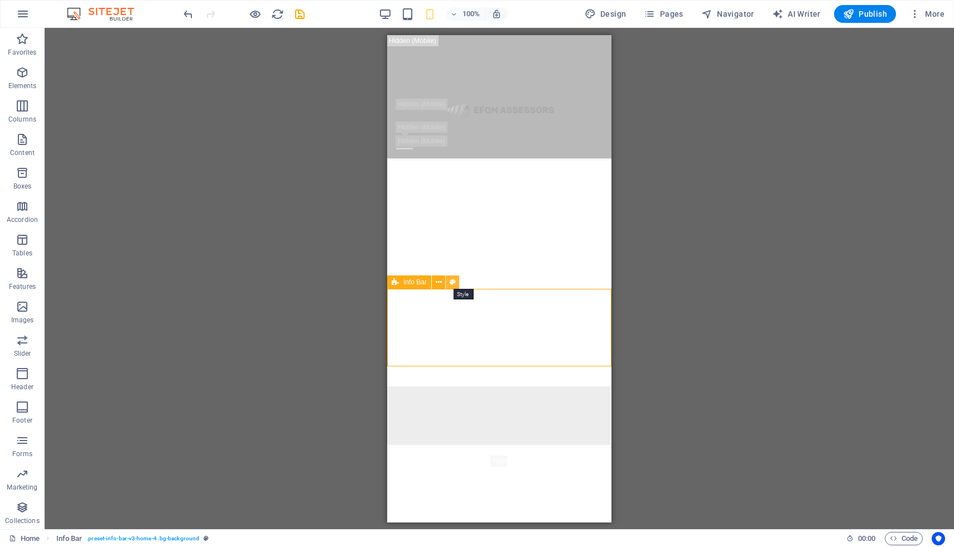
click at [452, 282] on icon at bounding box center [453, 283] width 6 height 12
select select "vw"
select select "rem"
select select "vw"
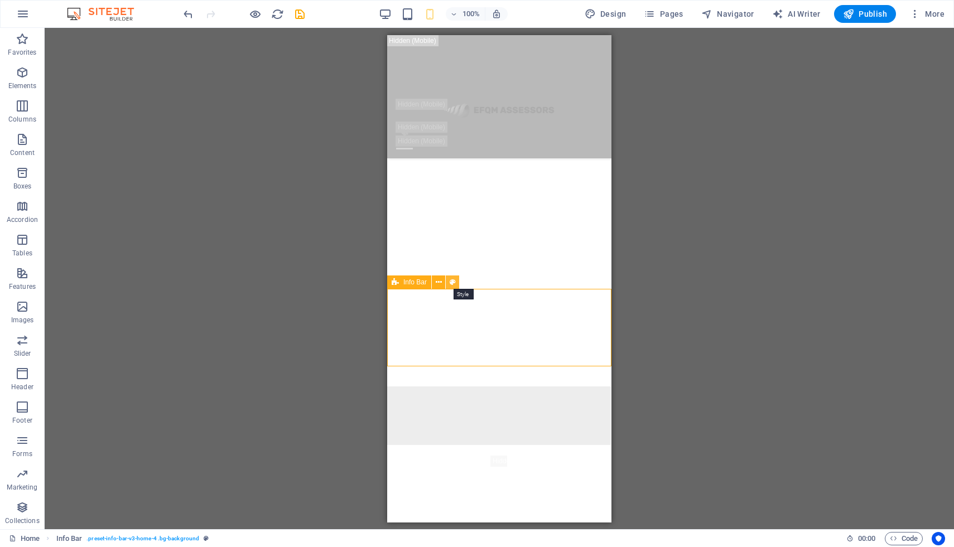
select select "preset-info-bar-v3-home-4"
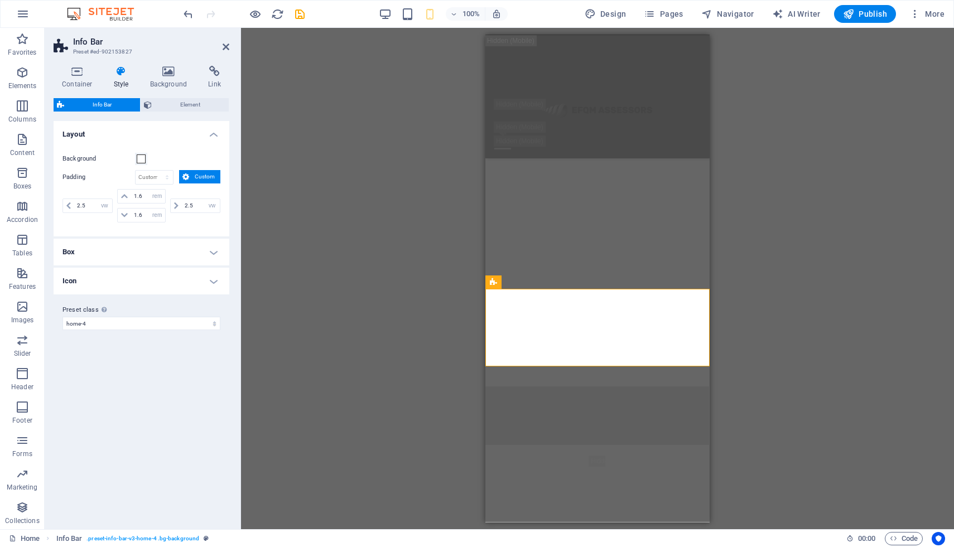
click at [213, 259] on h4 "Box" at bounding box center [142, 252] width 176 height 27
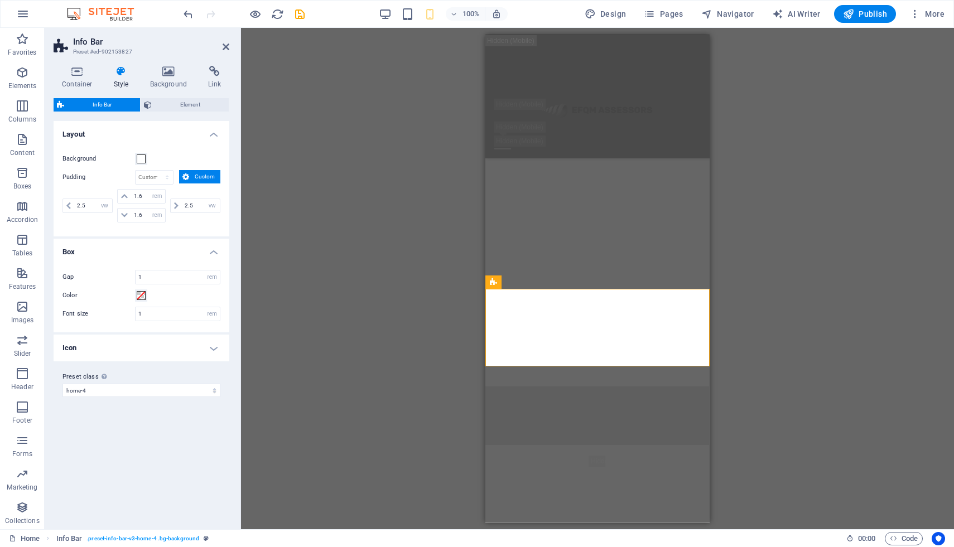
click at [138, 345] on h4 "Icon" at bounding box center [142, 348] width 176 height 27
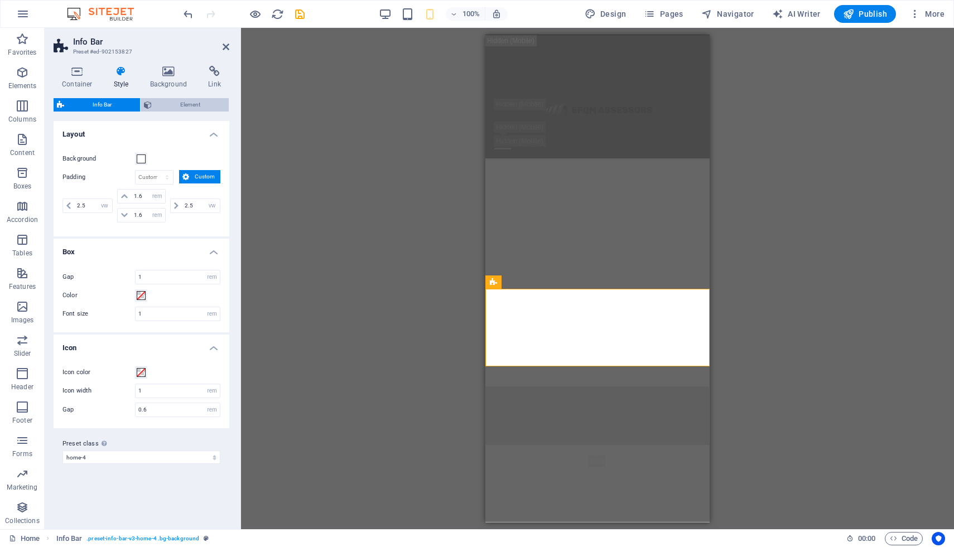
click at [177, 108] on span "Element" at bounding box center [190, 104] width 70 height 13
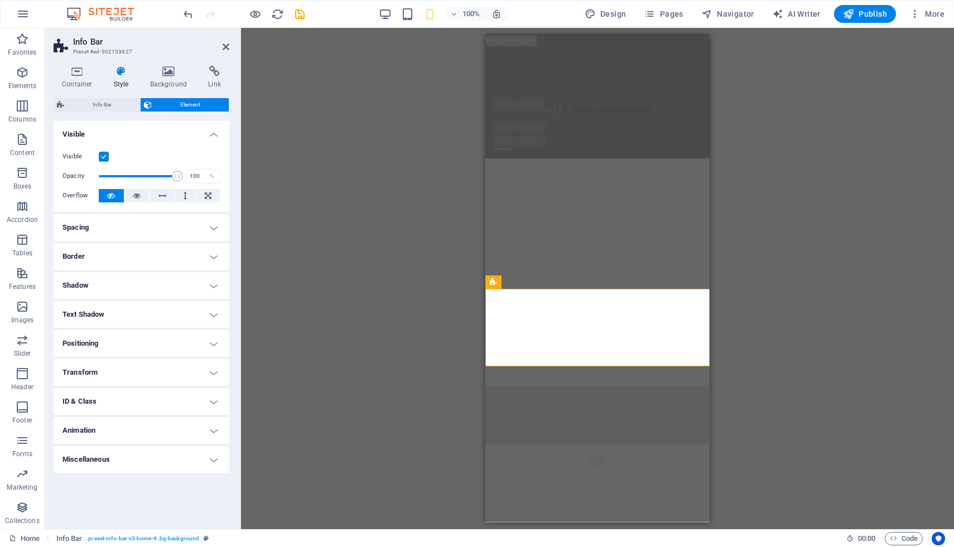
click at [103, 345] on h4 "Positioning" at bounding box center [142, 343] width 176 height 27
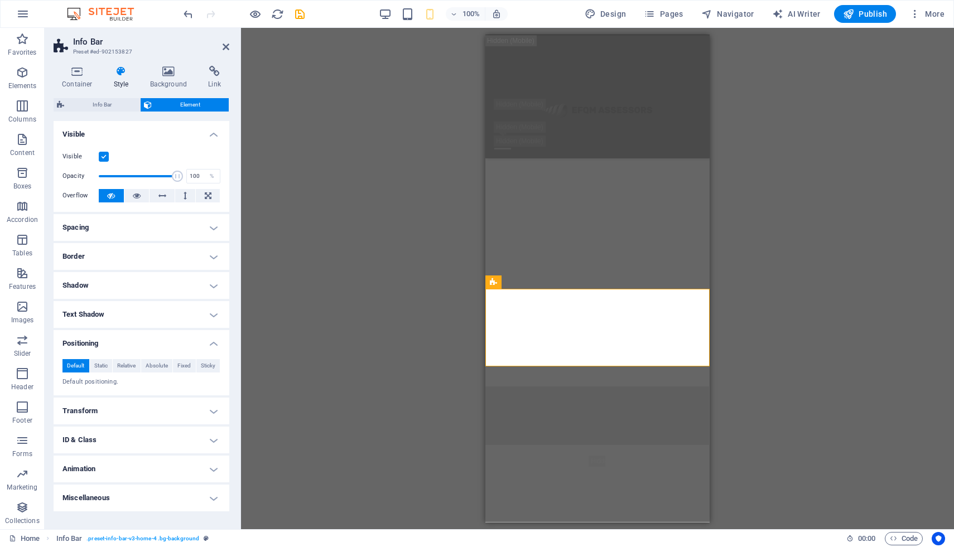
click at [105, 411] on h4 "Transform" at bounding box center [142, 411] width 176 height 27
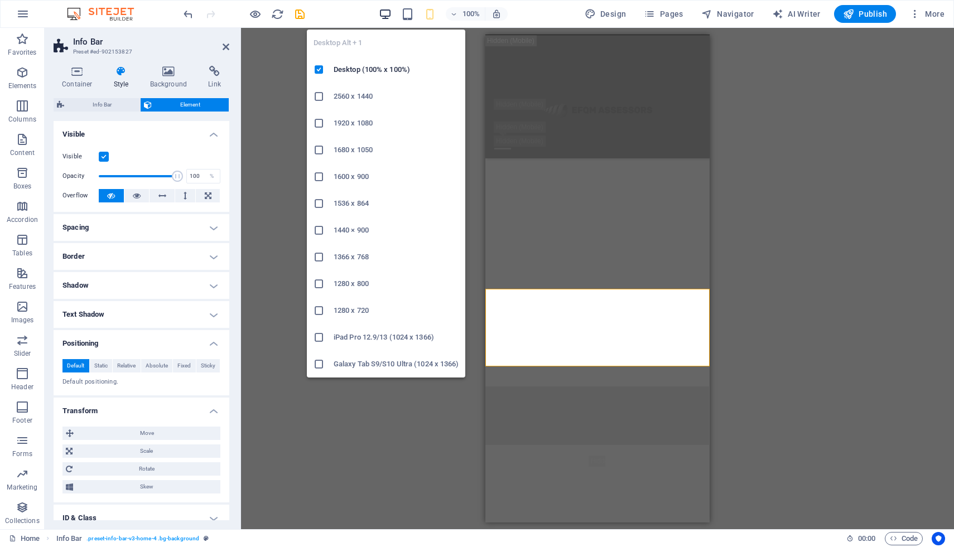
click at [391, 11] on icon "button" at bounding box center [385, 14] width 13 height 13
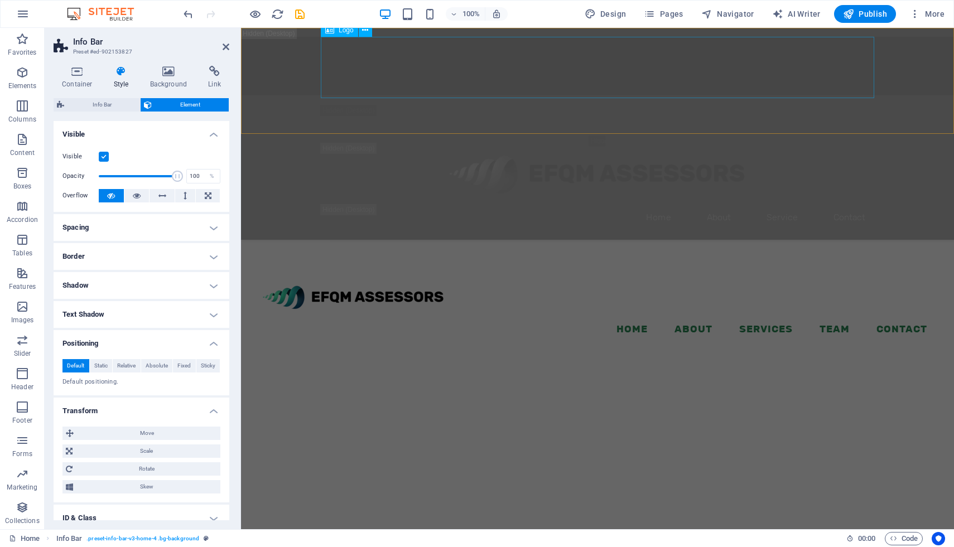
scroll to position [1979, 0]
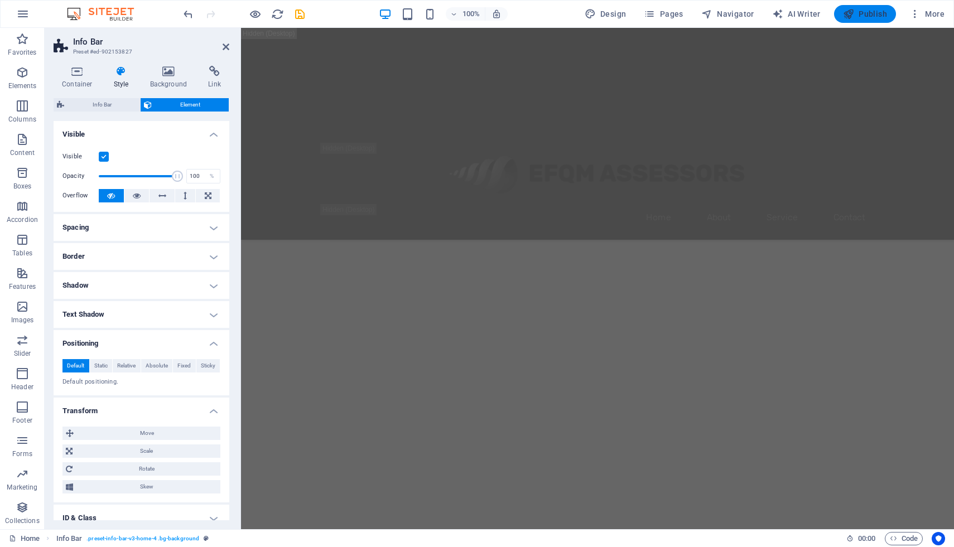
click at [873, 14] on span "Publish" at bounding box center [865, 13] width 44 height 11
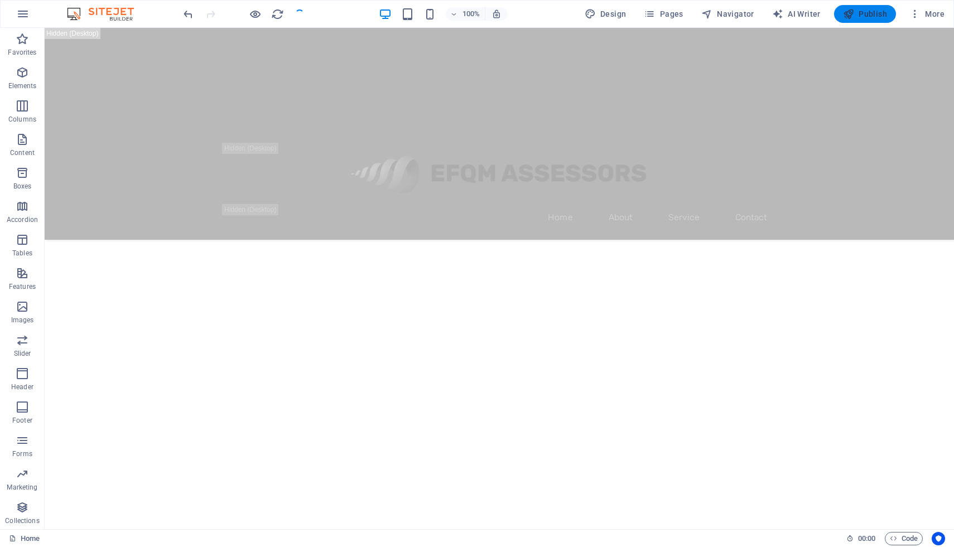
checkbox input "false"
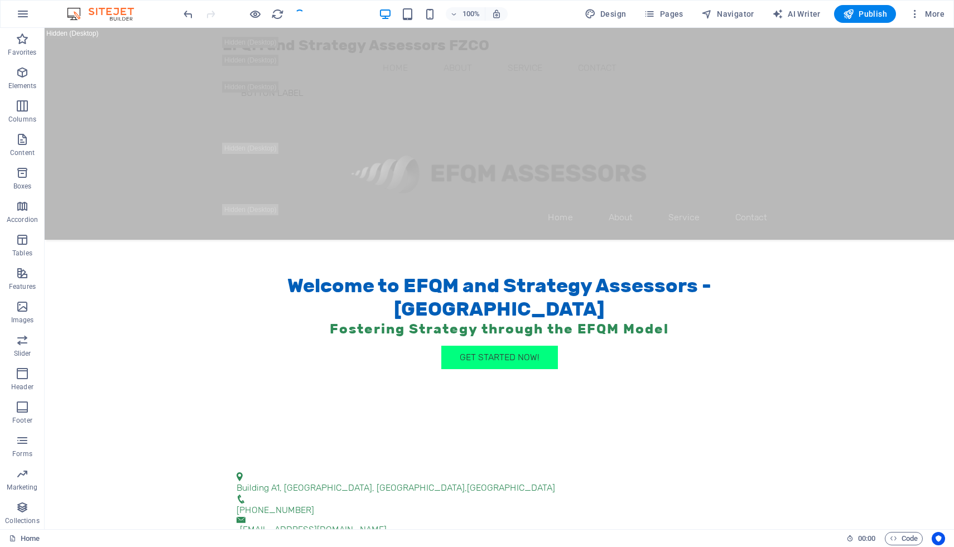
scroll to position [2644, 0]
